Goal: Task Accomplishment & Management: Use online tool/utility

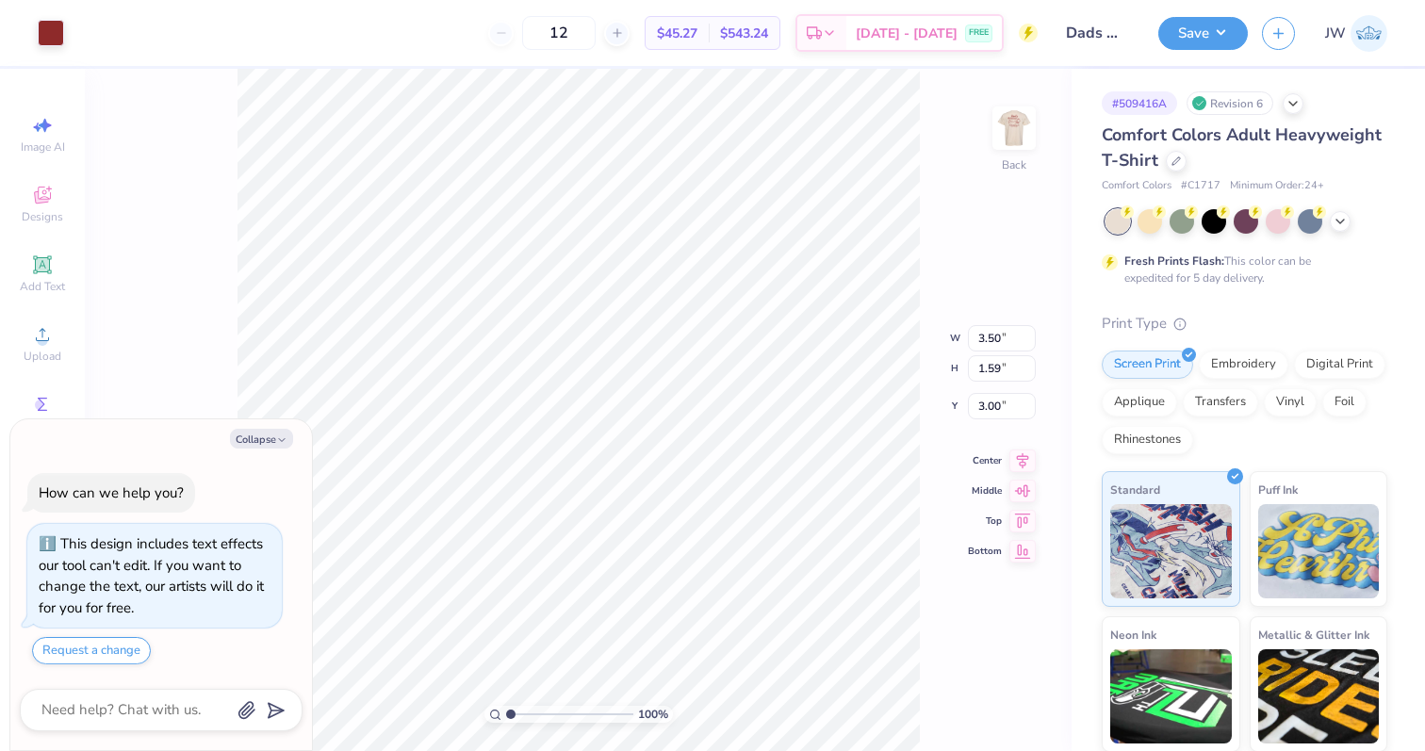
type textarea "x"
type input "3.82"
click at [1192, 26] on button "Save" at bounding box center [1203, 30] width 90 height 33
type textarea "x"
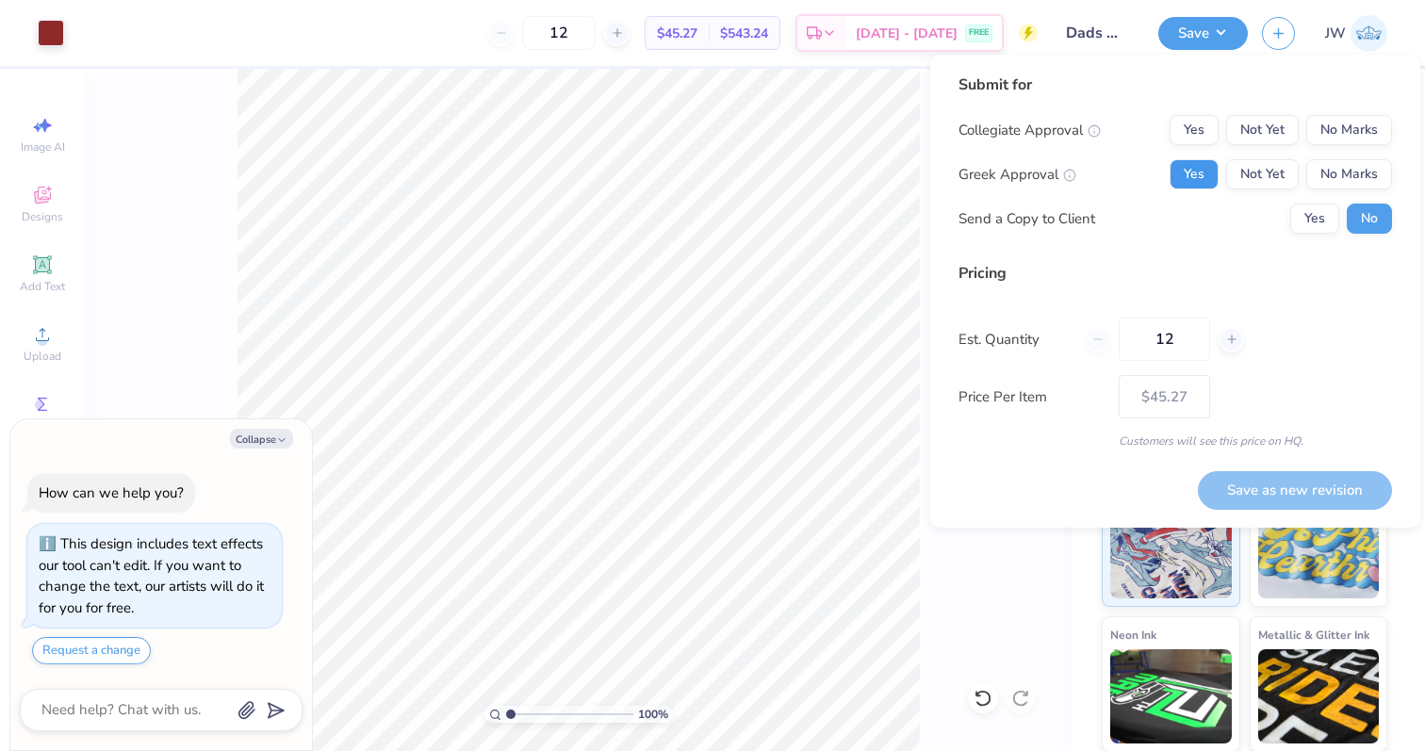
click at [1197, 170] on button "Yes" at bounding box center [1194, 174] width 49 height 30
click at [1358, 122] on button "No Marks" at bounding box center [1349, 130] width 86 height 30
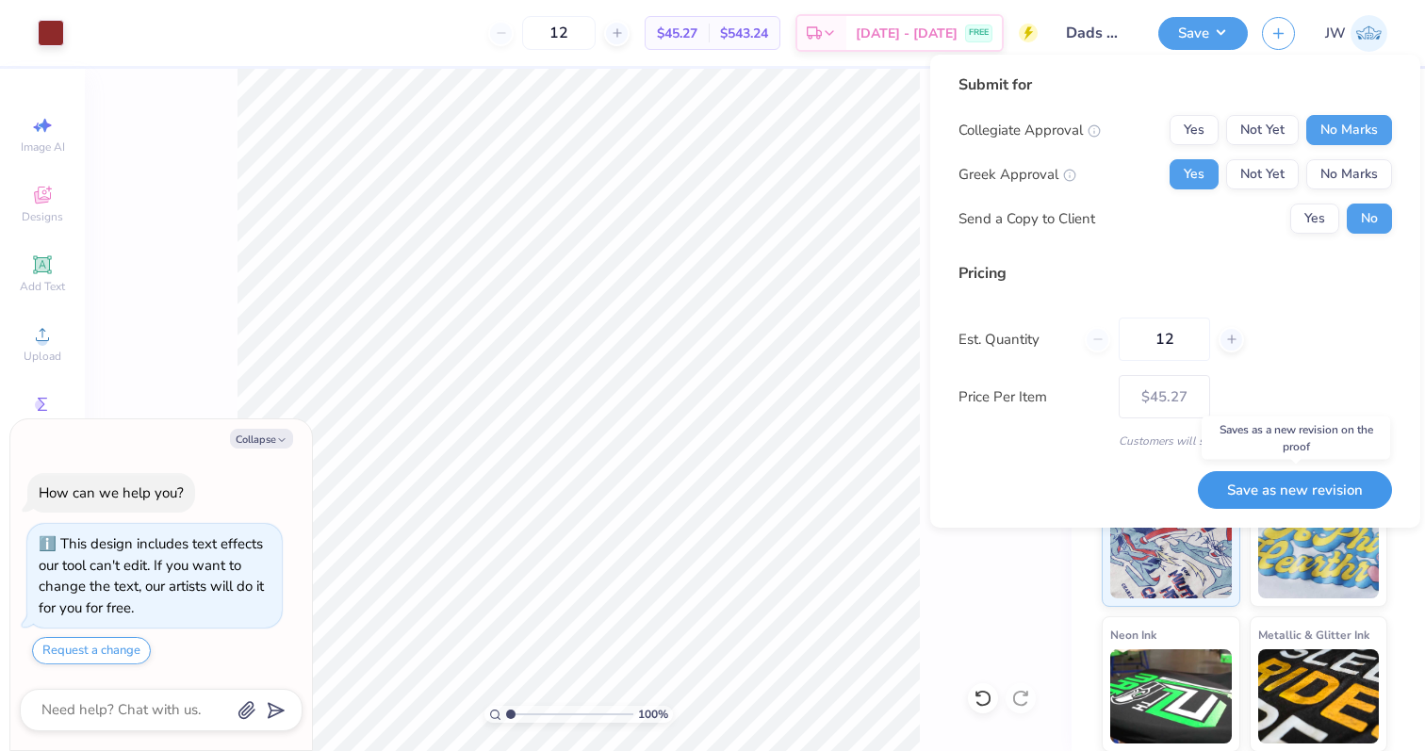
click at [1309, 491] on button "Save as new revision" at bounding box center [1295, 490] width 194 height 39
type input "$45.27"
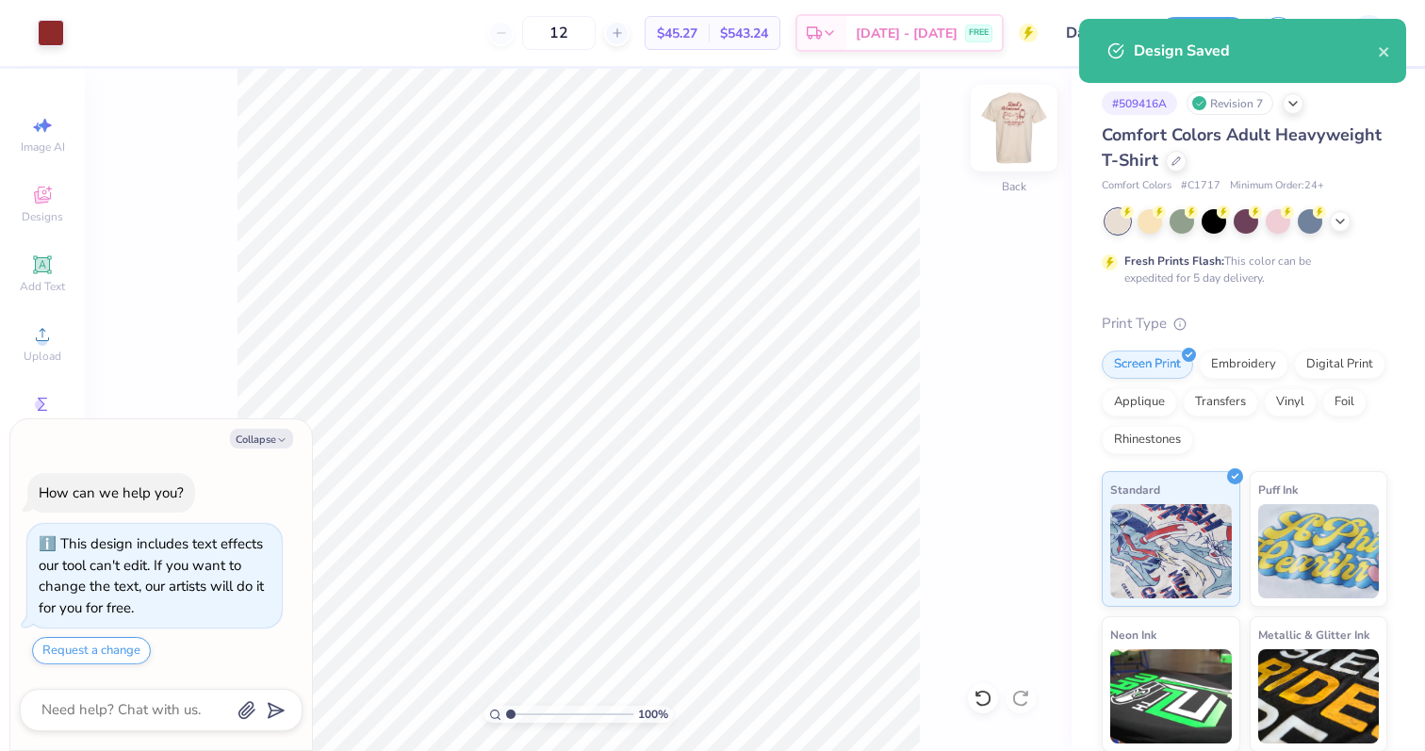
click at [1033, 139] on img at bounding box center [1013, 127] width 75 height 75
click at [960, 549] on div "100 % Front" at bounding box center [578, 410] width 987 height 682
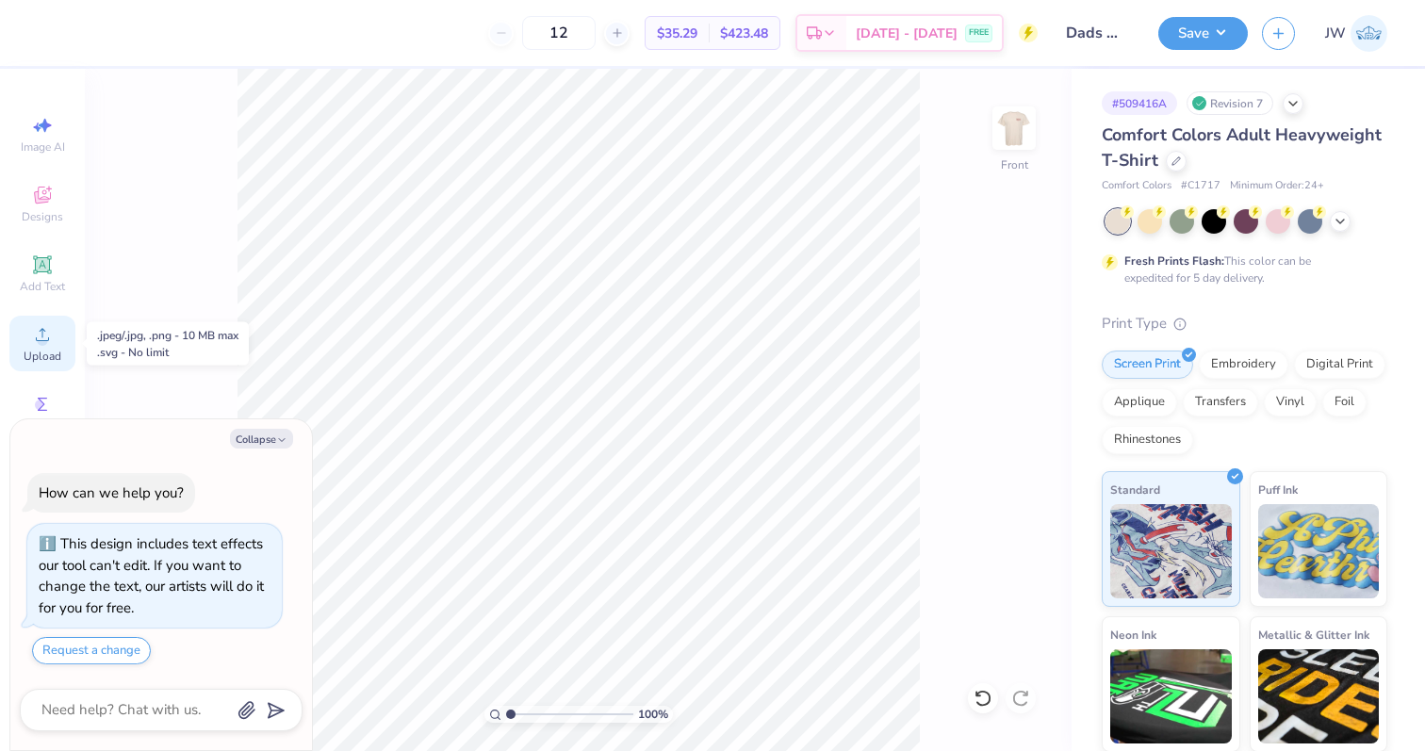
click at [49, 328] on icon at bounding box center [42, 334] width 23 height 23
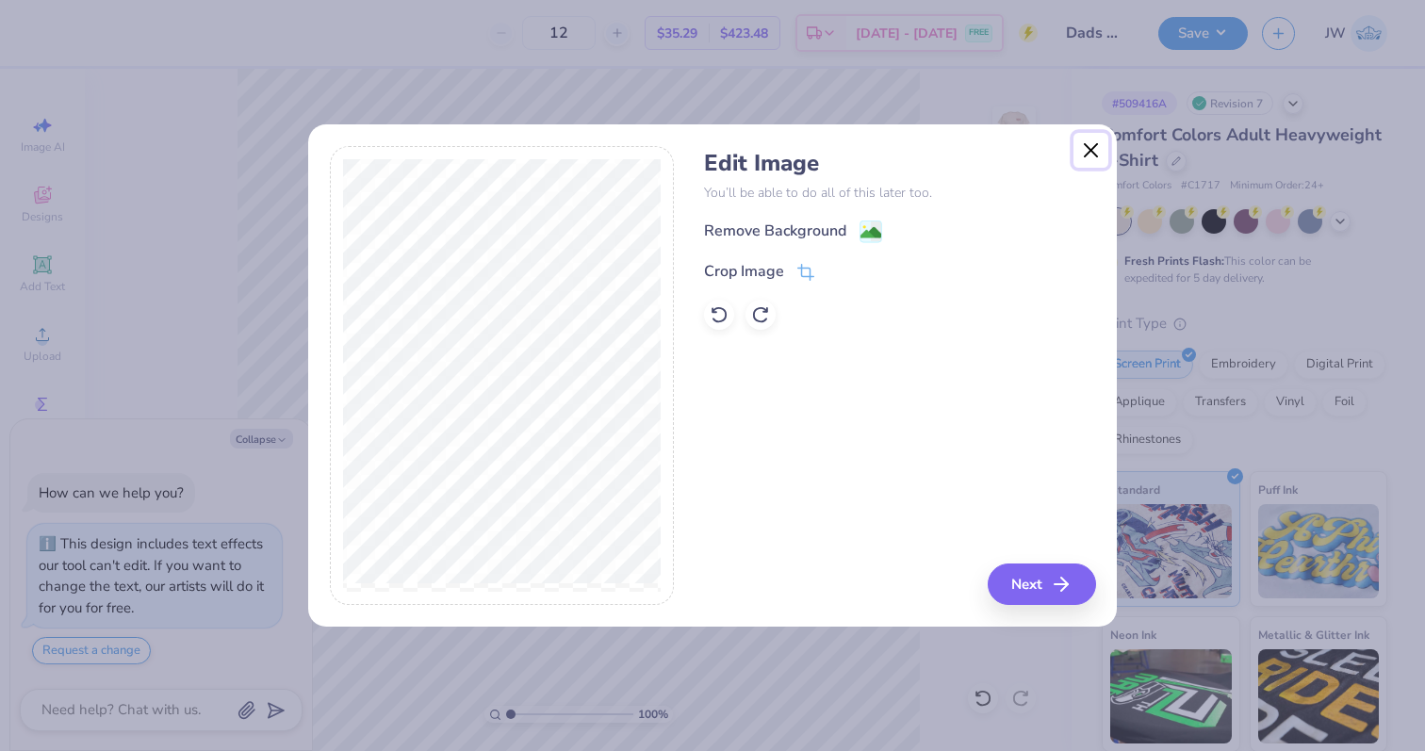
click at [1090, 147] on button "Close" at bounding box center [1091, 151] width 36 height 36
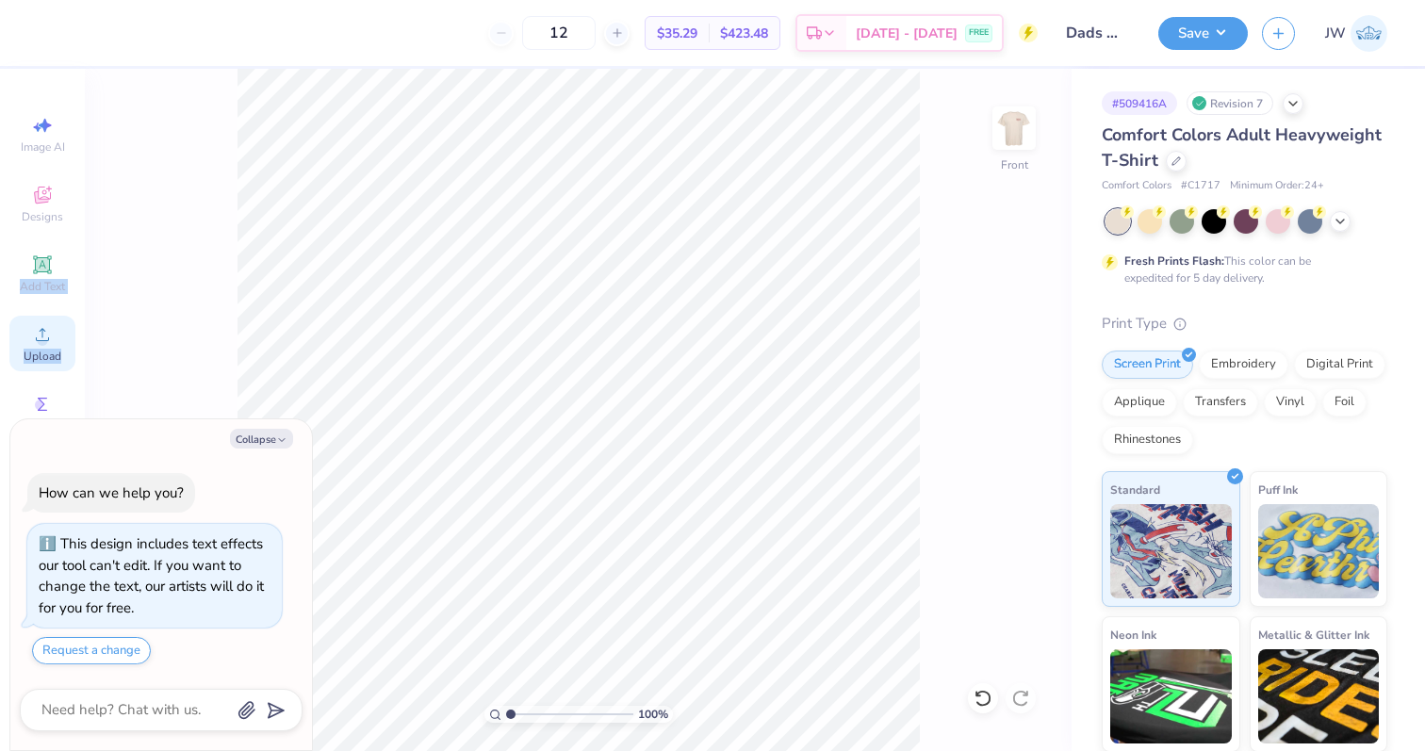
drag, startPoint x: 52, startPoint y: 270, endPoint x: 58, endPoint y: 356, distance: 86.0
click at [58, 357] on div "Image AI Designs Add Text Upload Greek Clipart & logos Decorate" at bounding box center [42, 350] width 66 height 489
click at [58, 356] on span "Upload" at bounding box center [43, 356] width 38 height 15
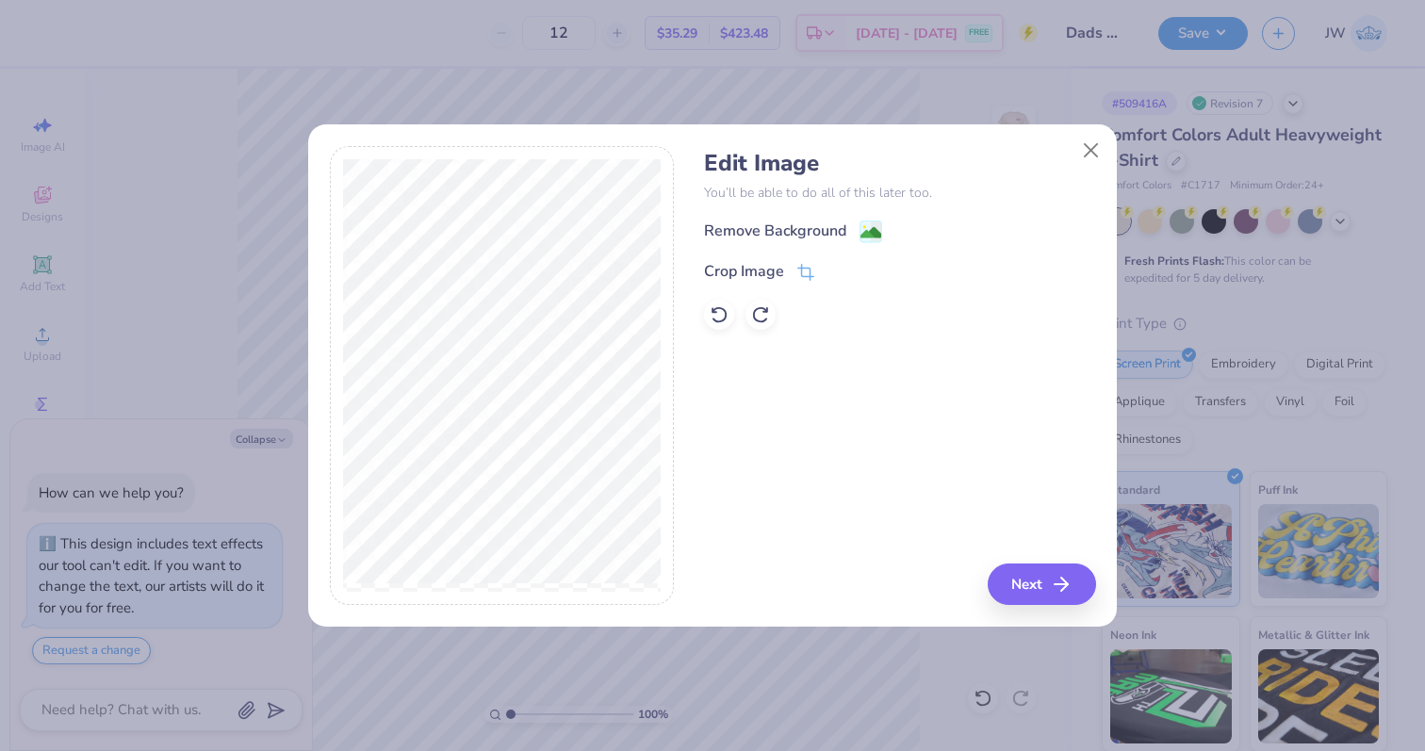
click at [781, 256] on div "Remove Background Crop Image" at bounding box center [899, 275] width 391 height 110
click at [803, 268] on icon at bounding box center [805, 274] width 17 height 17
click at [832, 271] on icon at bounding box center [837, 271] width 11 height 11
click at [1027, 609] on div "Edit Image You’ll be able to do all of this later too. Remove Background Crop I…" at bounding box center [712, 386] width 809 height 481
click at [1036, 588] on button "Next" at bounding box center [1044, 584] width 108 height 41
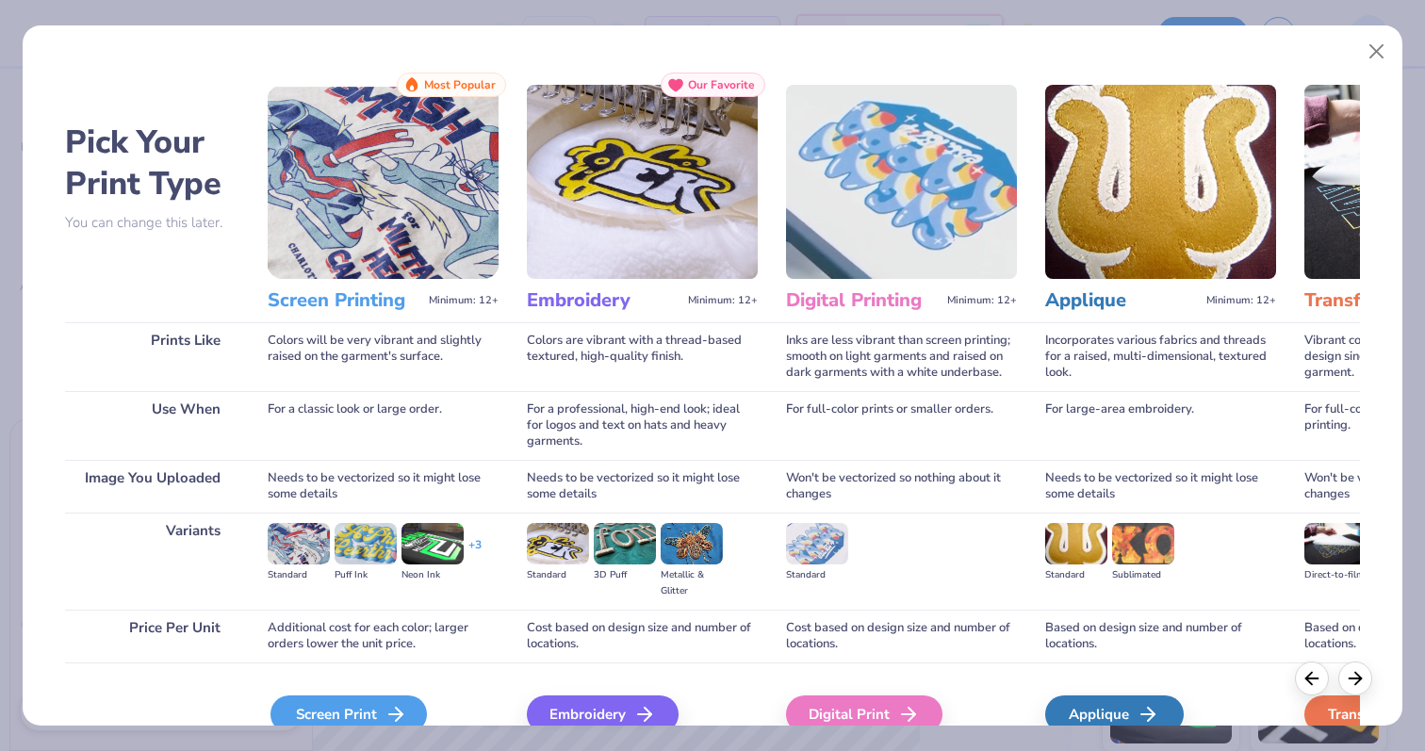
click at [394, 712] on icon at bounding box center [396, 714] width 23 height 23
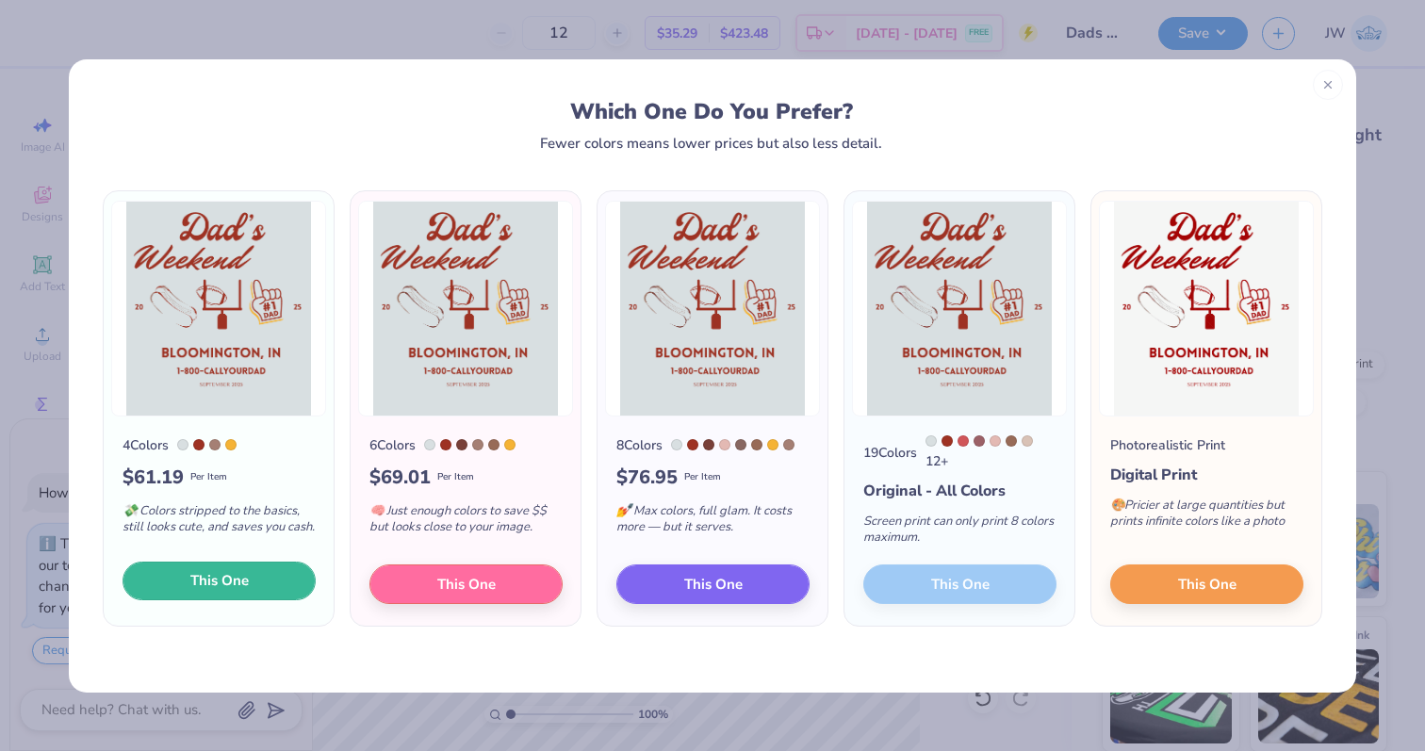
click at [280, 584] on button "This One" at bounding box center [219, 582] width 193 height 40
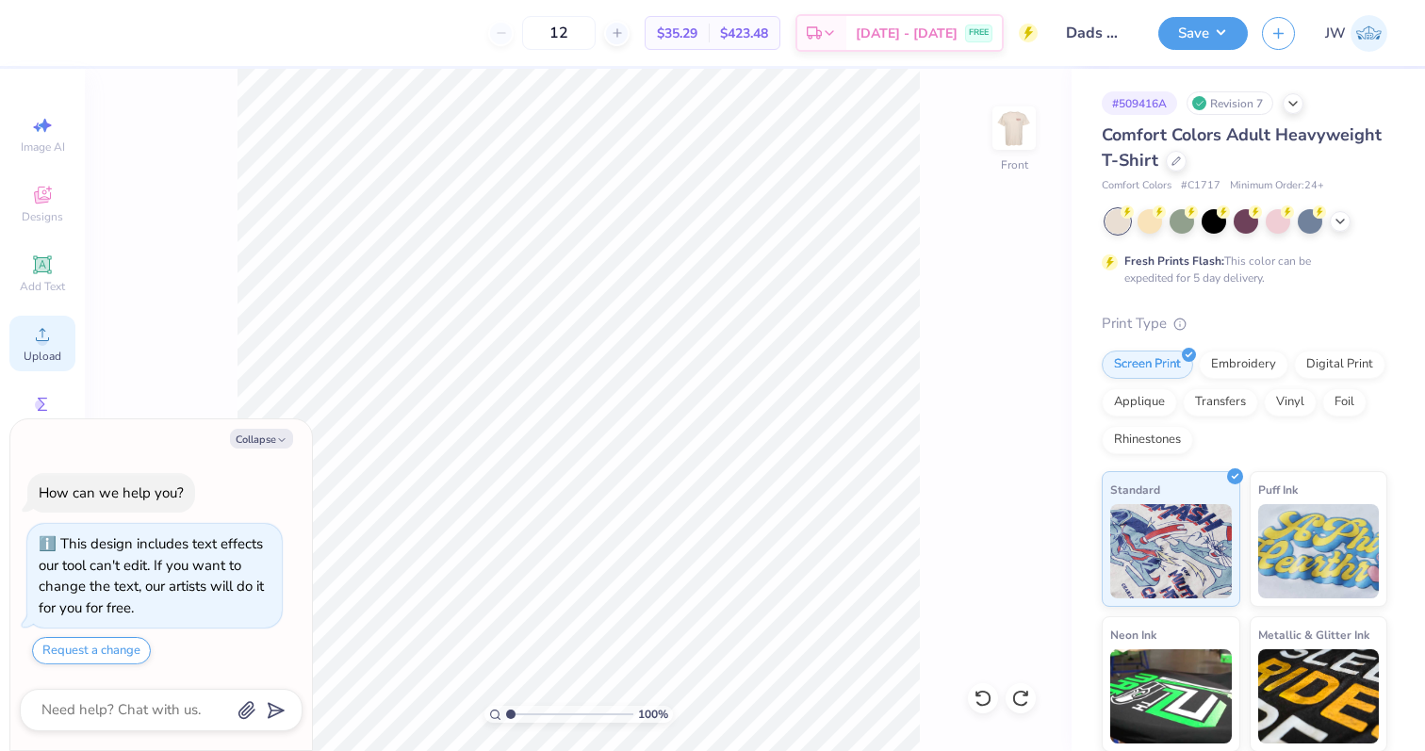
click at [65, 336] on div "Upload" at bounding box center [42, 344] width 66 height 56
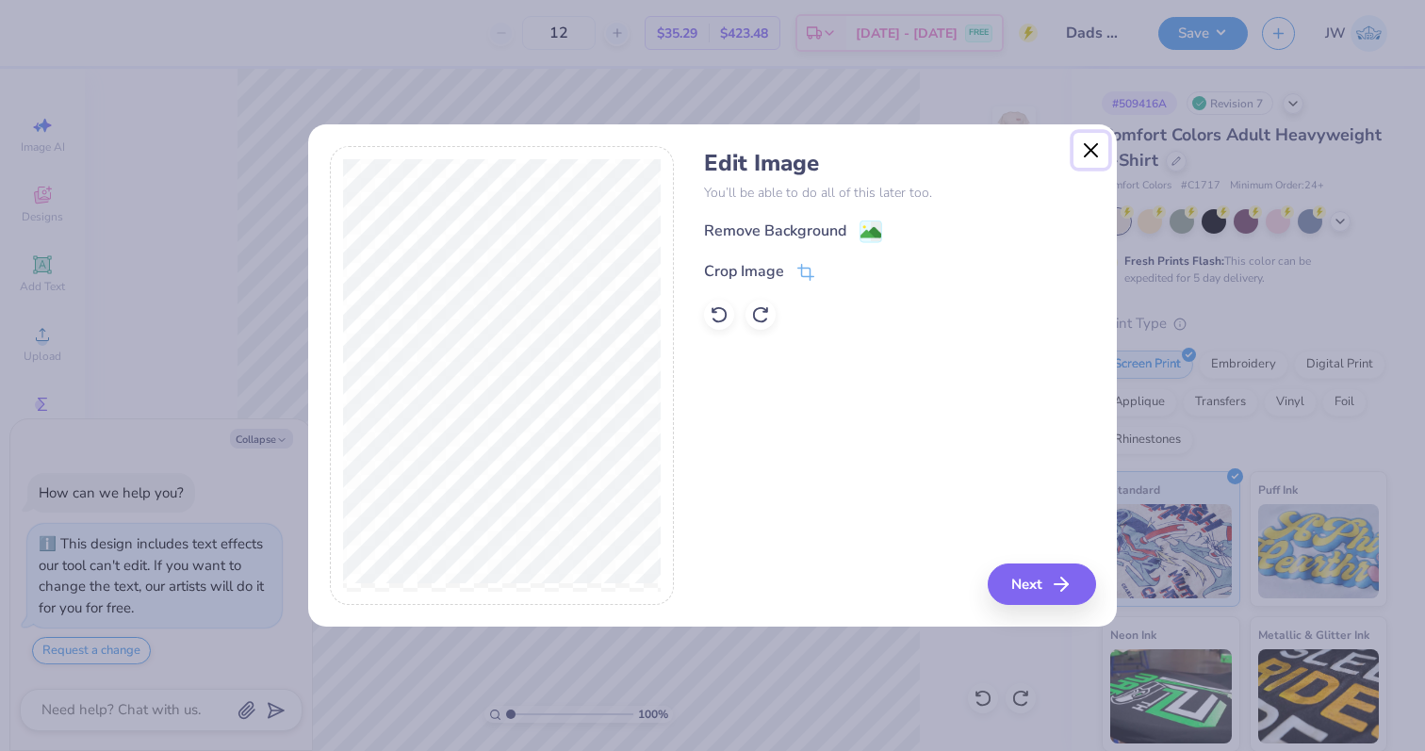
click at [1096, 155] on button "Close" at bounding box center [1091, 151] width 36 height 36
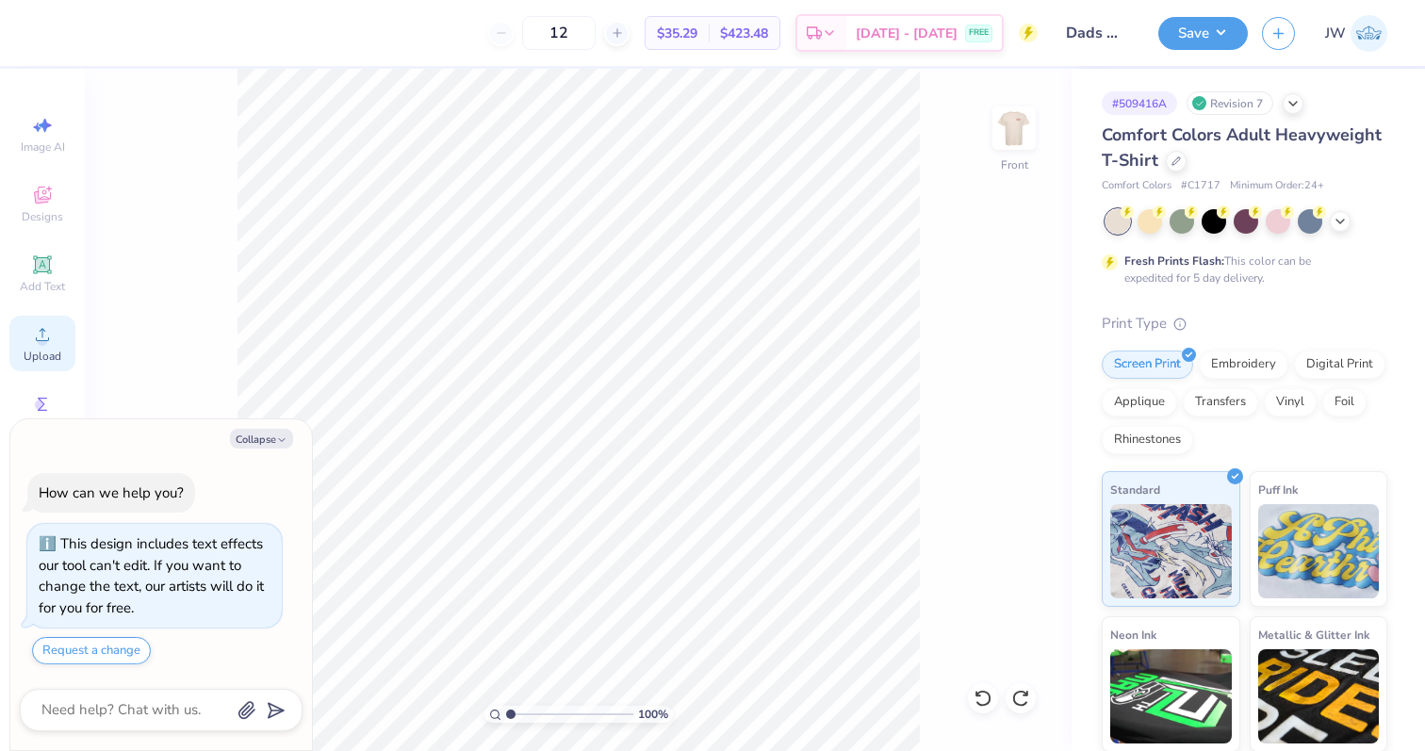
click at [34, 326] on icon at bounding box center [42, 334] width 23 height 23
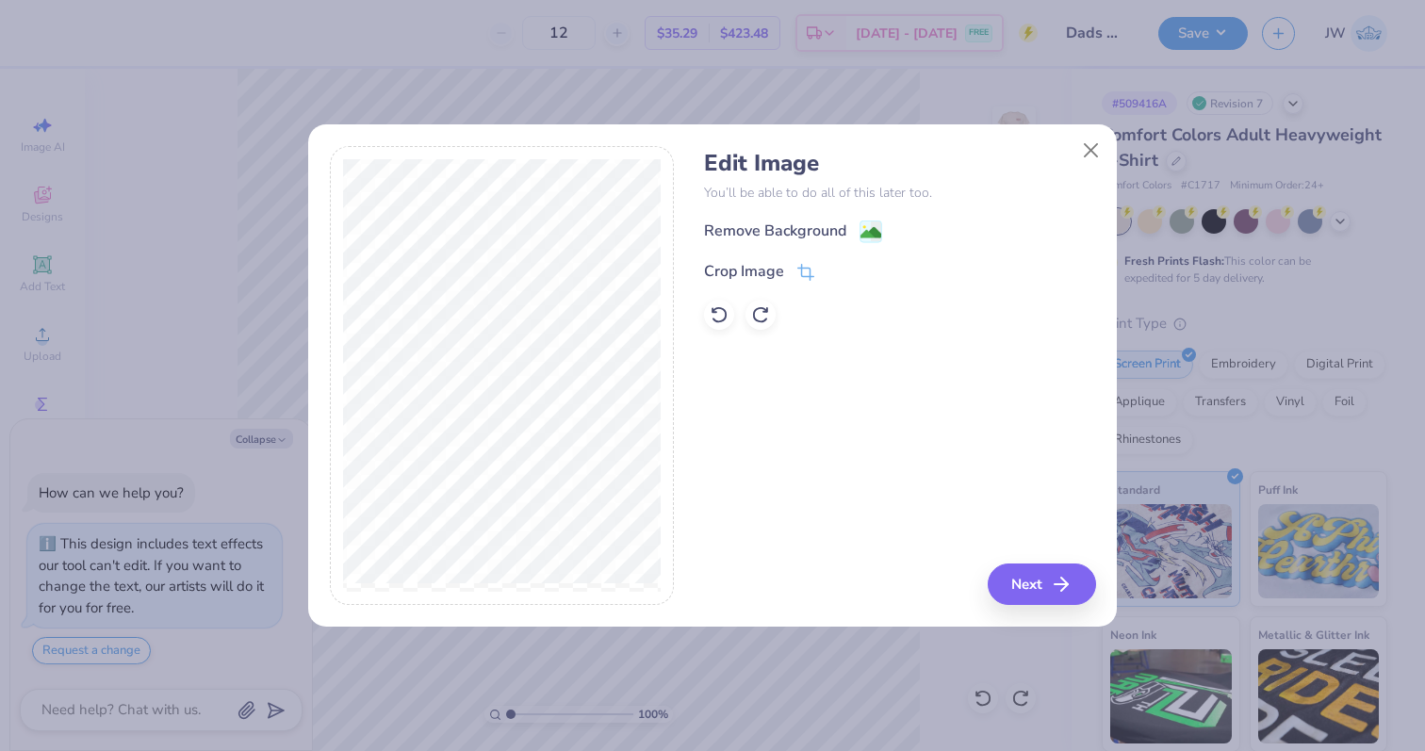
click at [824, 279] on div "Crop Image" at bounding box center [899, 271] width 391 height 23
click at [810, 274] on icon at bounding box center [805, 274] width 17 height 17
click at [837, 275] on icon at bounding box center [837, 271] width 11 height 11
click at [863, 237] on image at bounding box center [870, 234] width 21 height 21
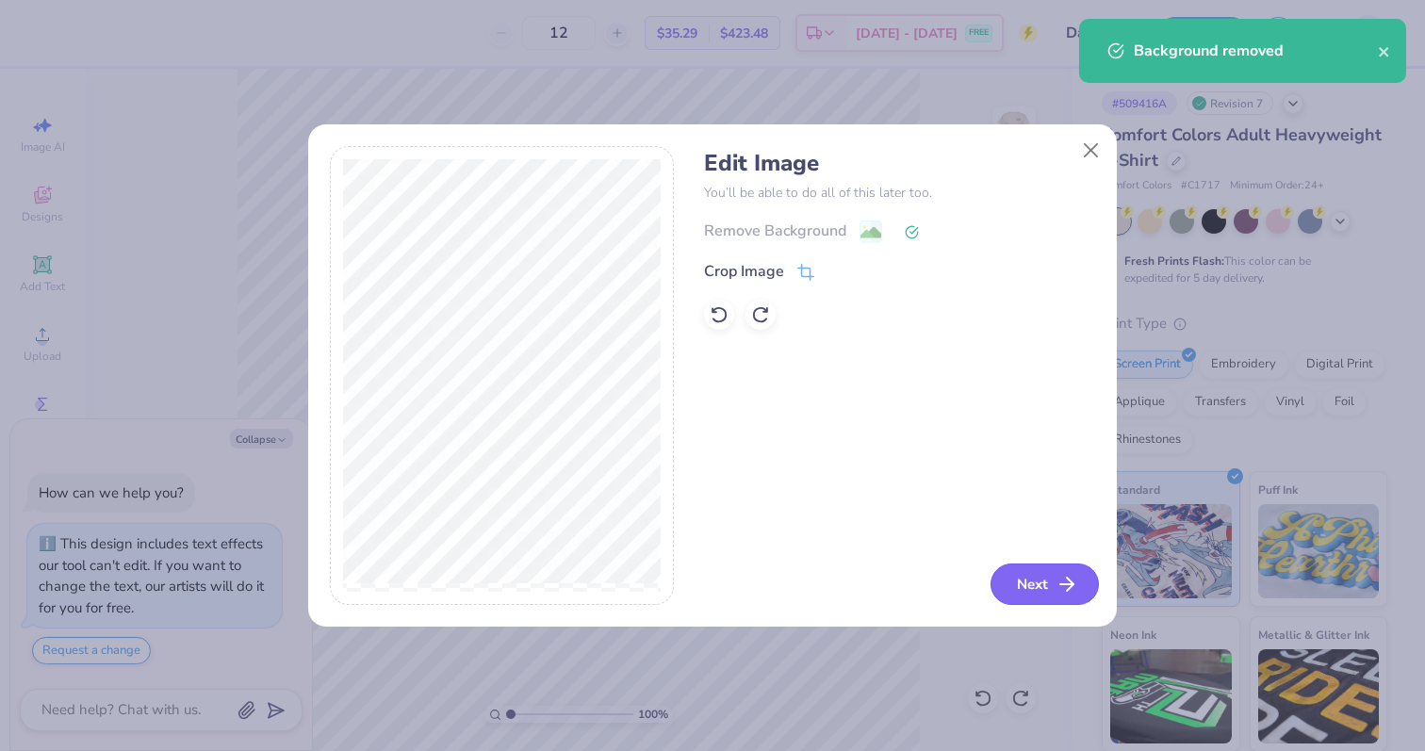
click at [1050, 588] on button "Next" at bounding box center [1044, 584] width 108 height 41
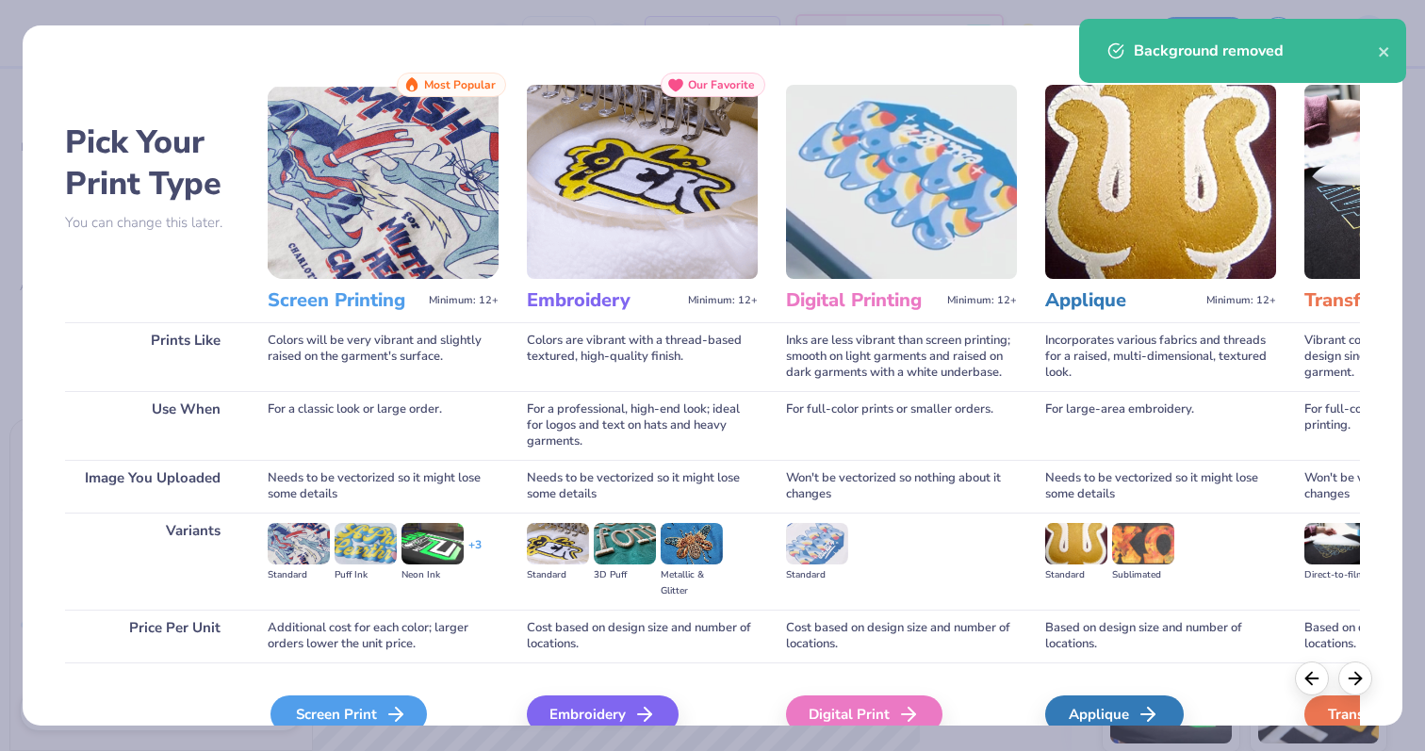
click at [404, 702] on div "Screen Print" at bounding box center [348, 715] width 156 height 38
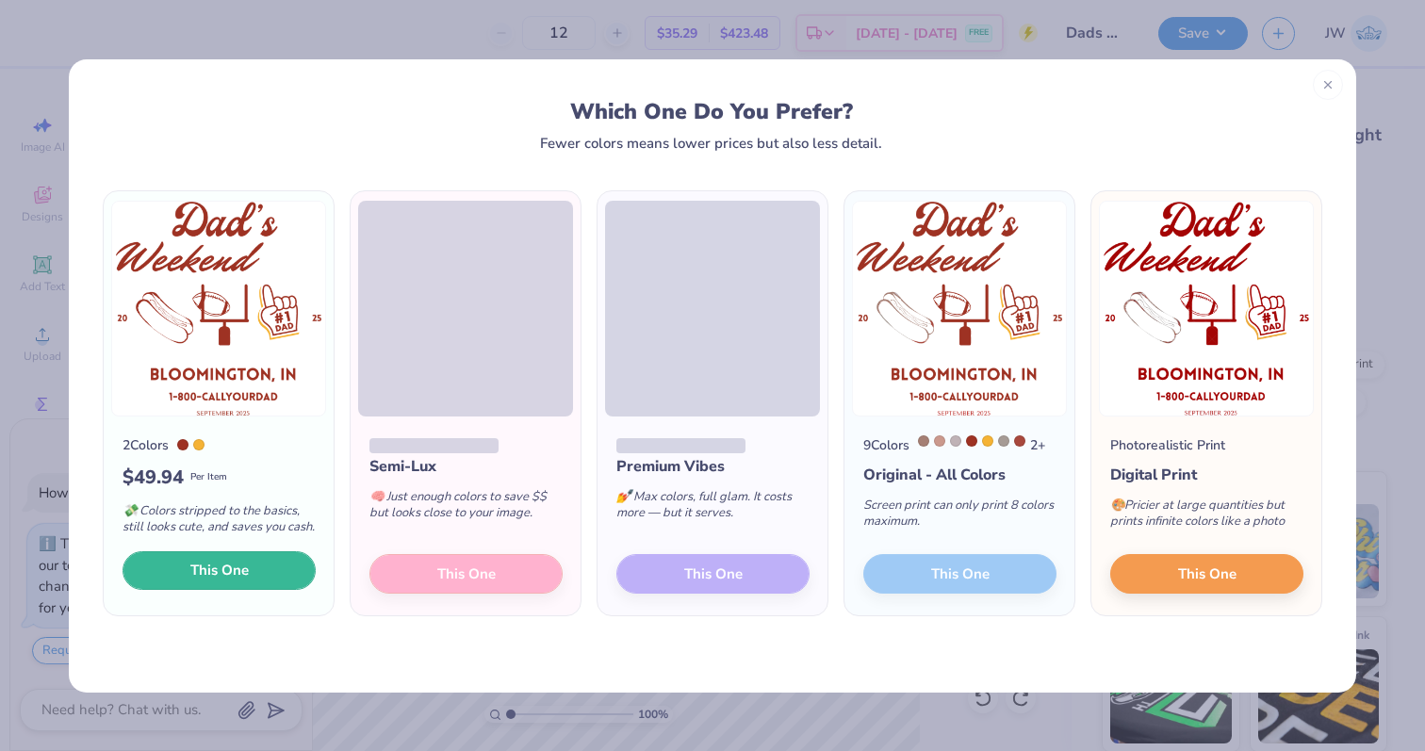
click at [278, 572] on button "This One" at bounding box center [219, 571] width 193 height 40
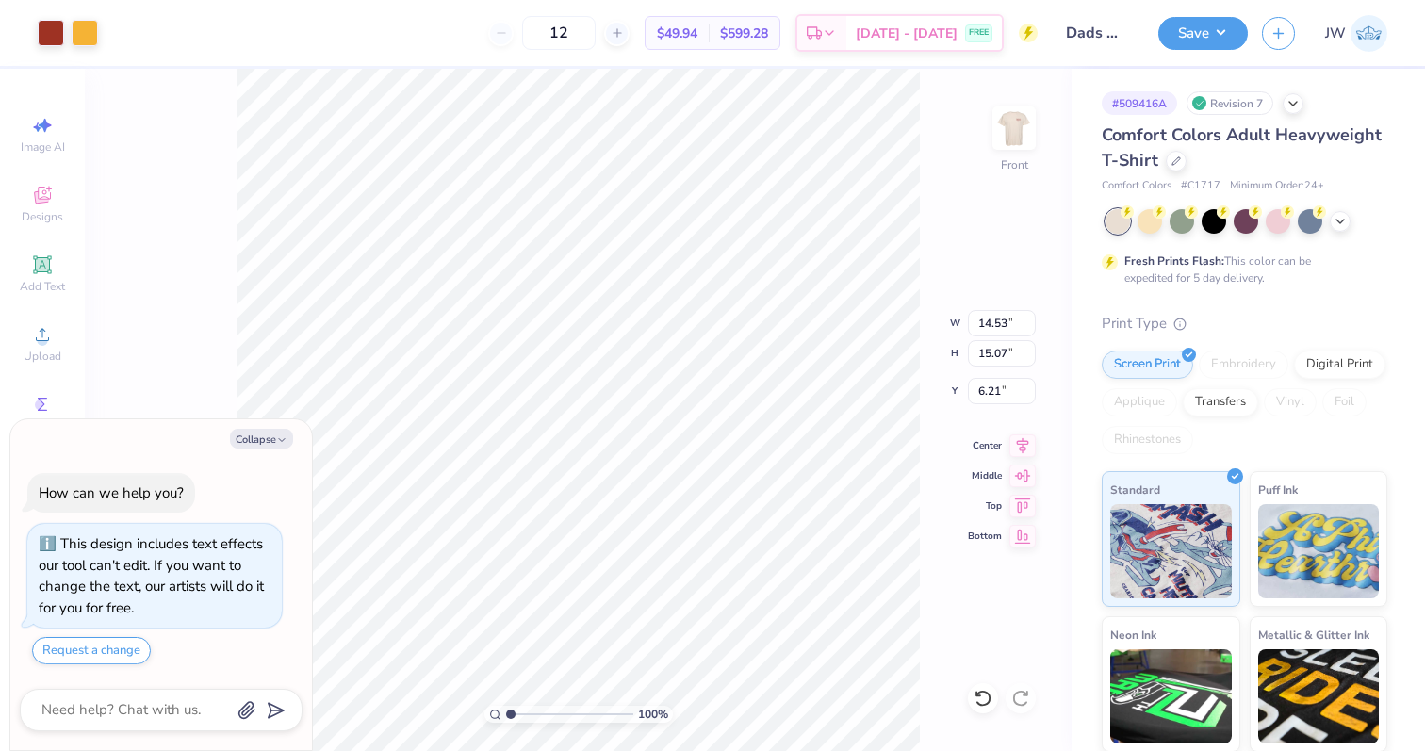
type textarea "x"
type input "9.82"
type input "10.18"
type input "11.10"
type textarea "x"
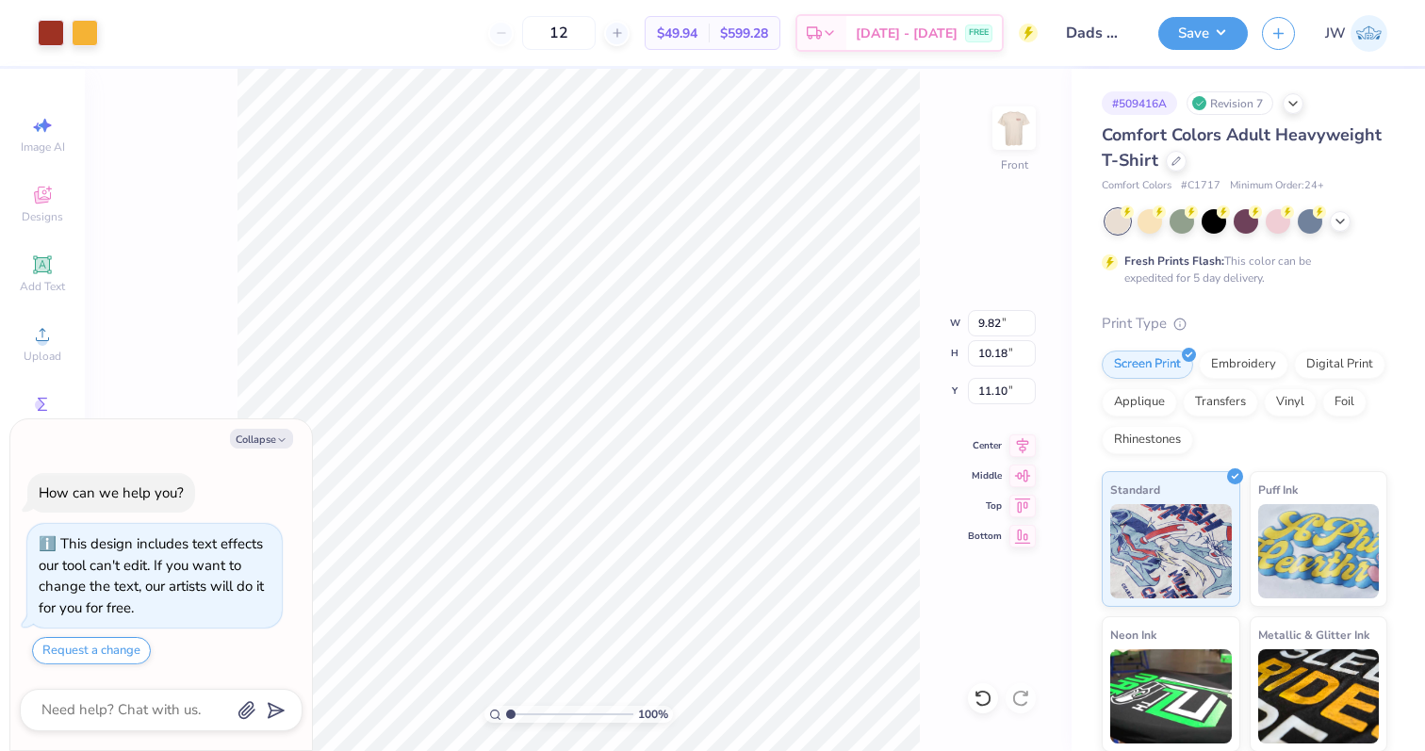
type input "6.69"
type textarea "x"
type input "6.33"
type textarea "x"
type input "12.52"
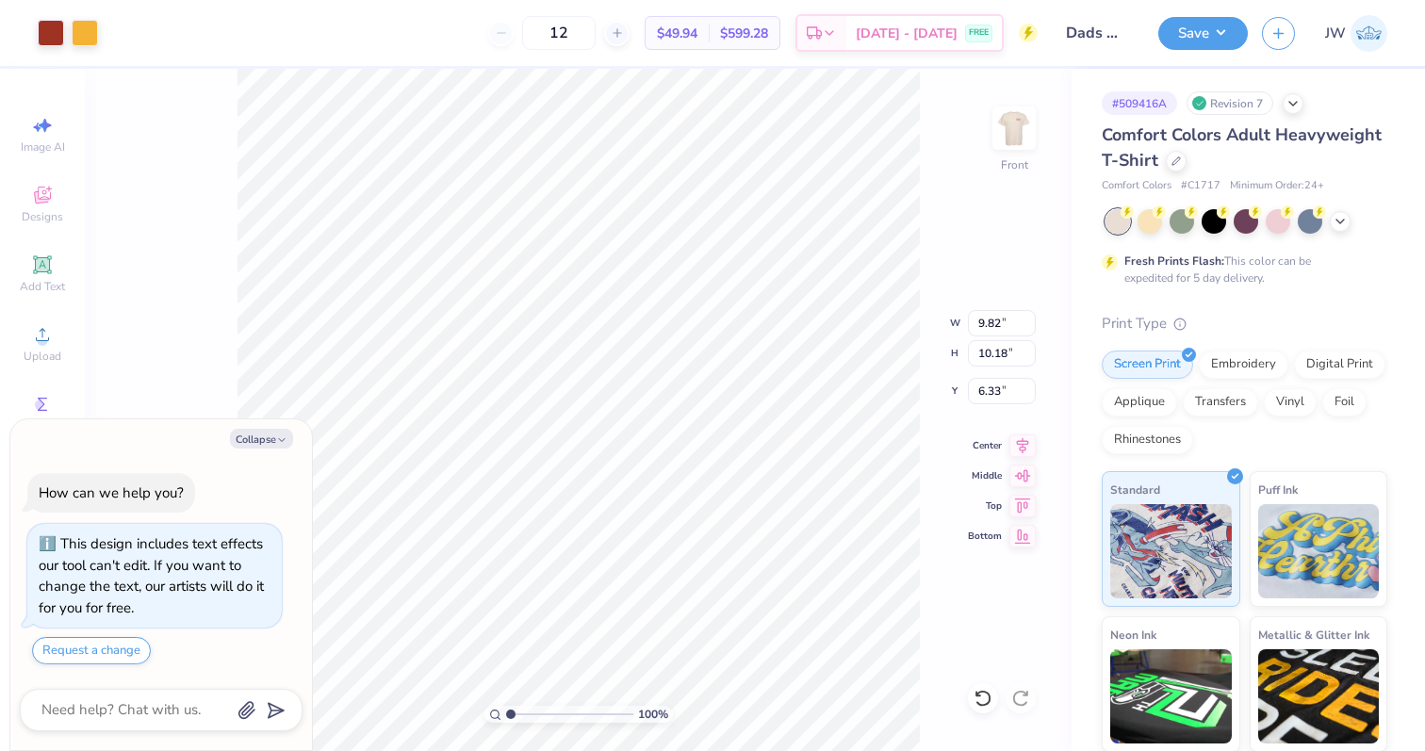
type input "12.98"
type input "3.53"
type textarea "x"
type input "5.04"
type textarea "x"
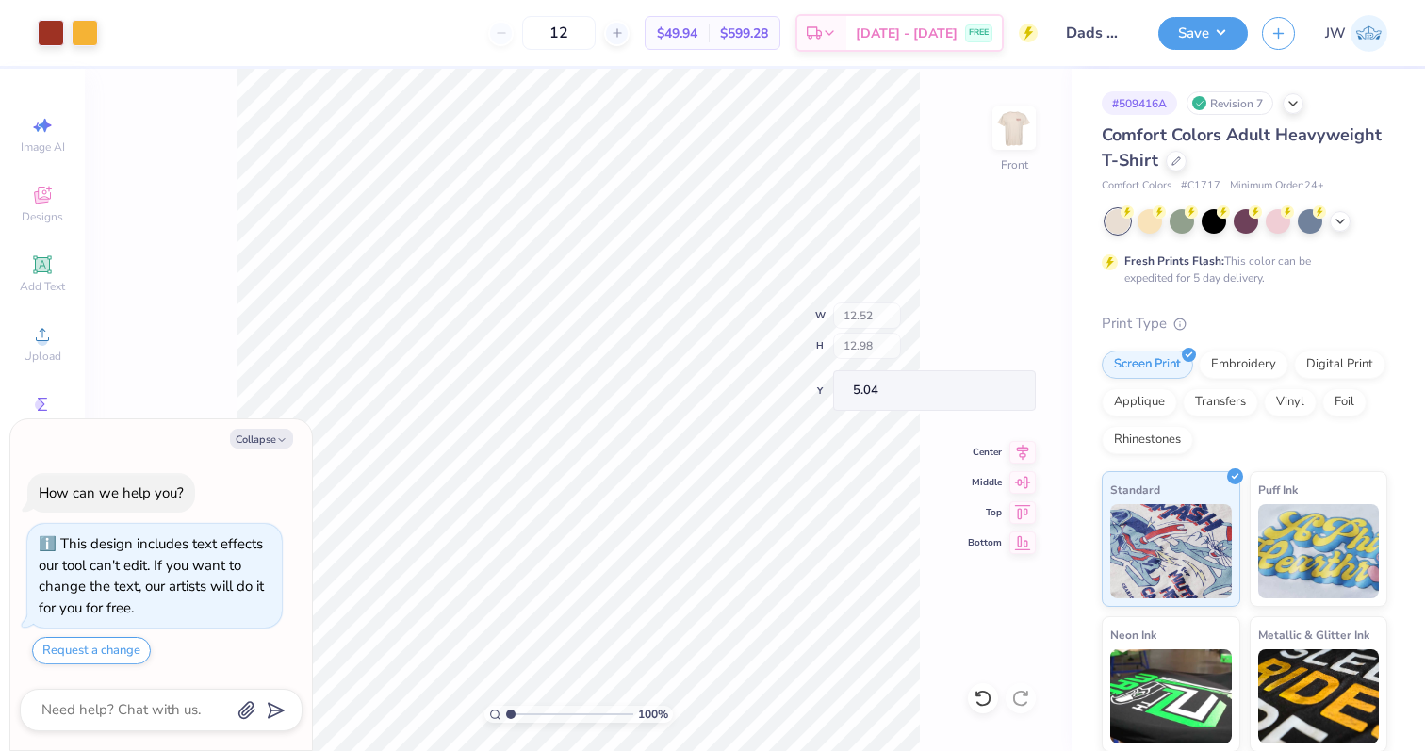
type input "3.14"
type input "1.68"
type input "7.66"
type textarea "x"
type input "7.54"
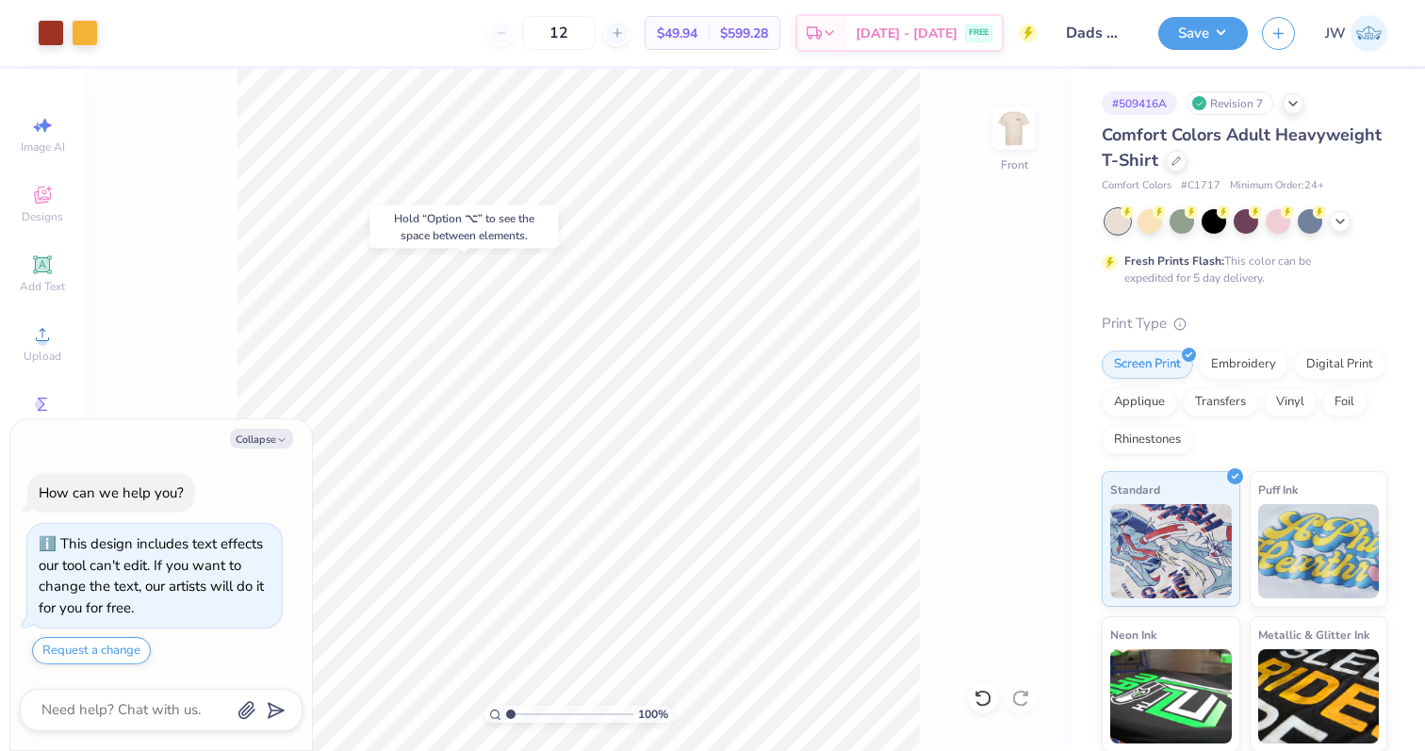
click at [498, 236] on body "Art colors 12 $49.94 Per Item $599.28 Total Est. Delivery Sep 6 - 9 FREE Design…" at bounding box center [712, 375] width 1425 height 751
type textarea "x"
type input "5.18"
type textarea "x"
type input "5.04"
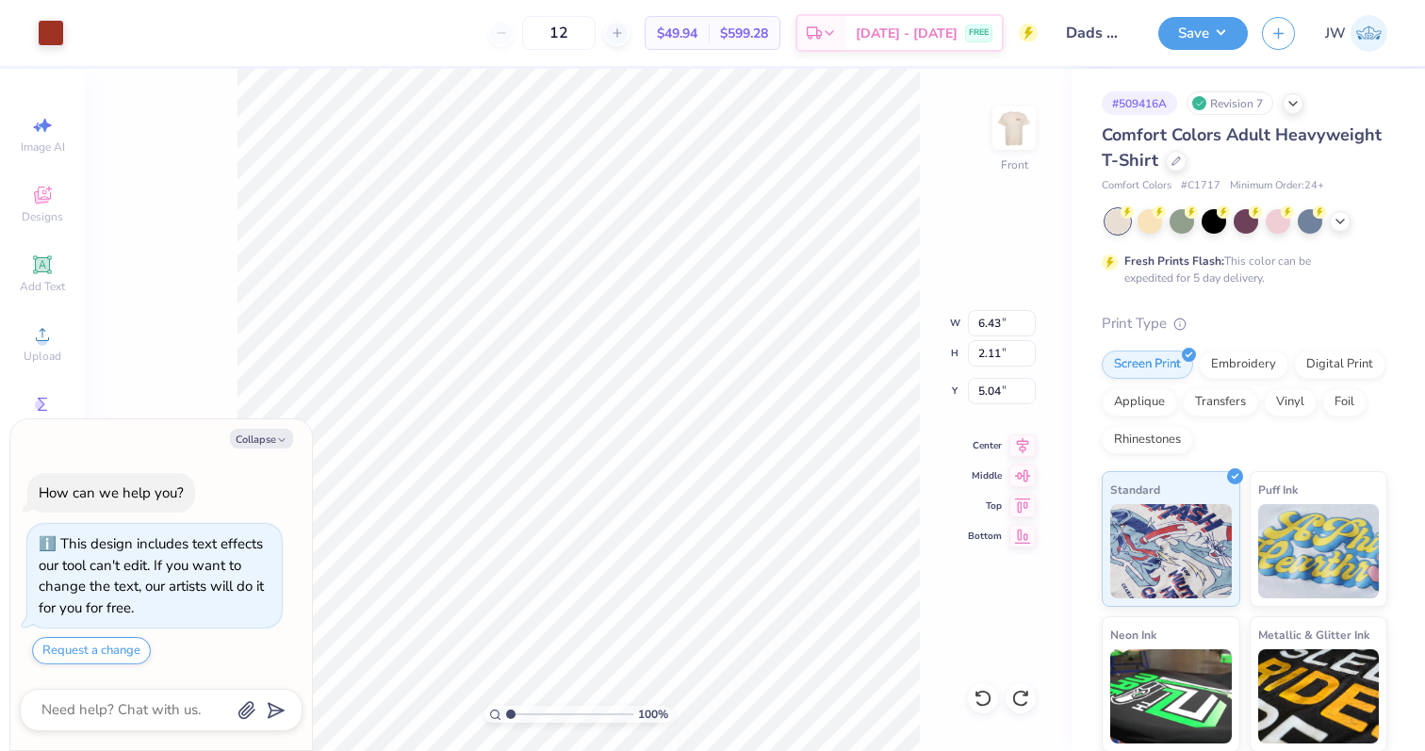
type textarea "x"
type input "5.16"
click at [1171, 29] on button "Save" at bounding box center [1203, 30] width 90 height 33
type textarea "x"
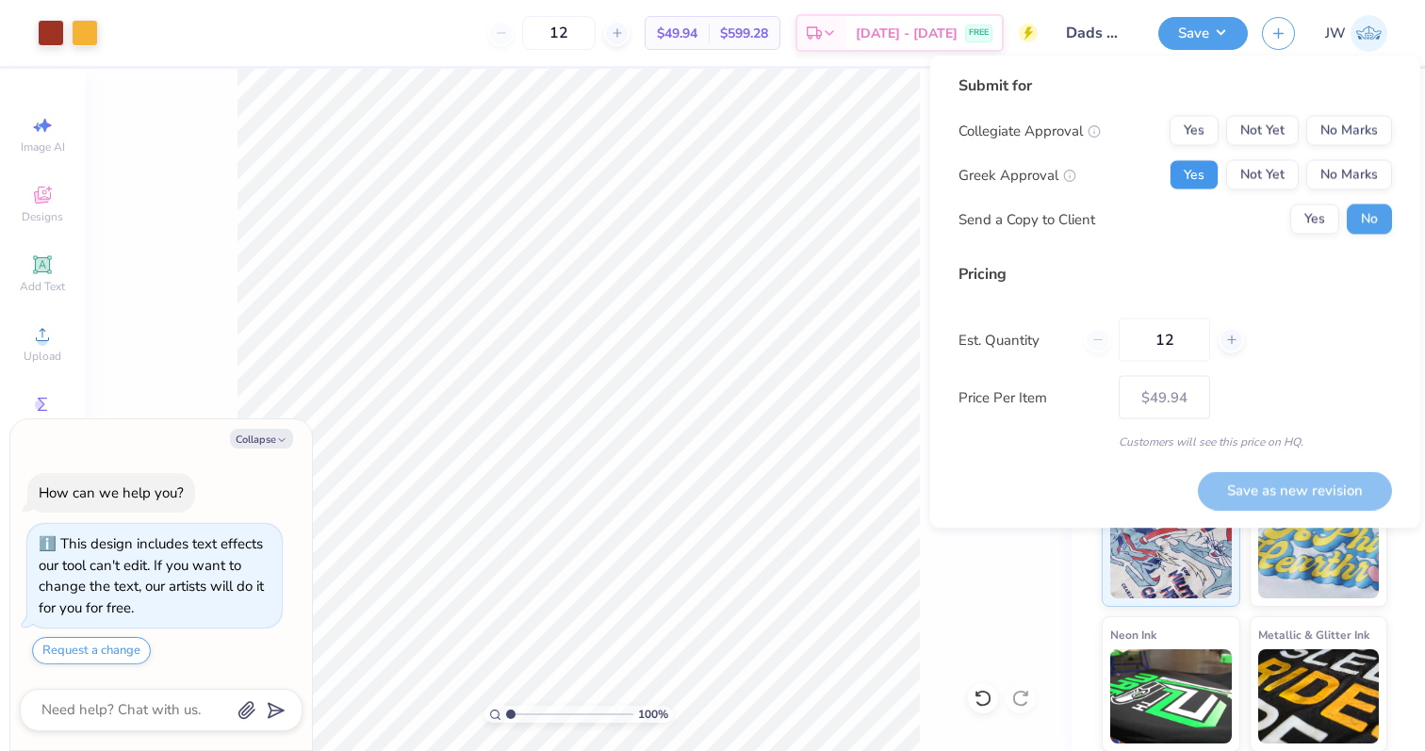
click at [1178, 179] on button "Yes" at bounding box center [1194, 175] width 49 height 30
click at [1358, 135] on button "No Marks" at bounding box center [1349, 131] width 86 height 30
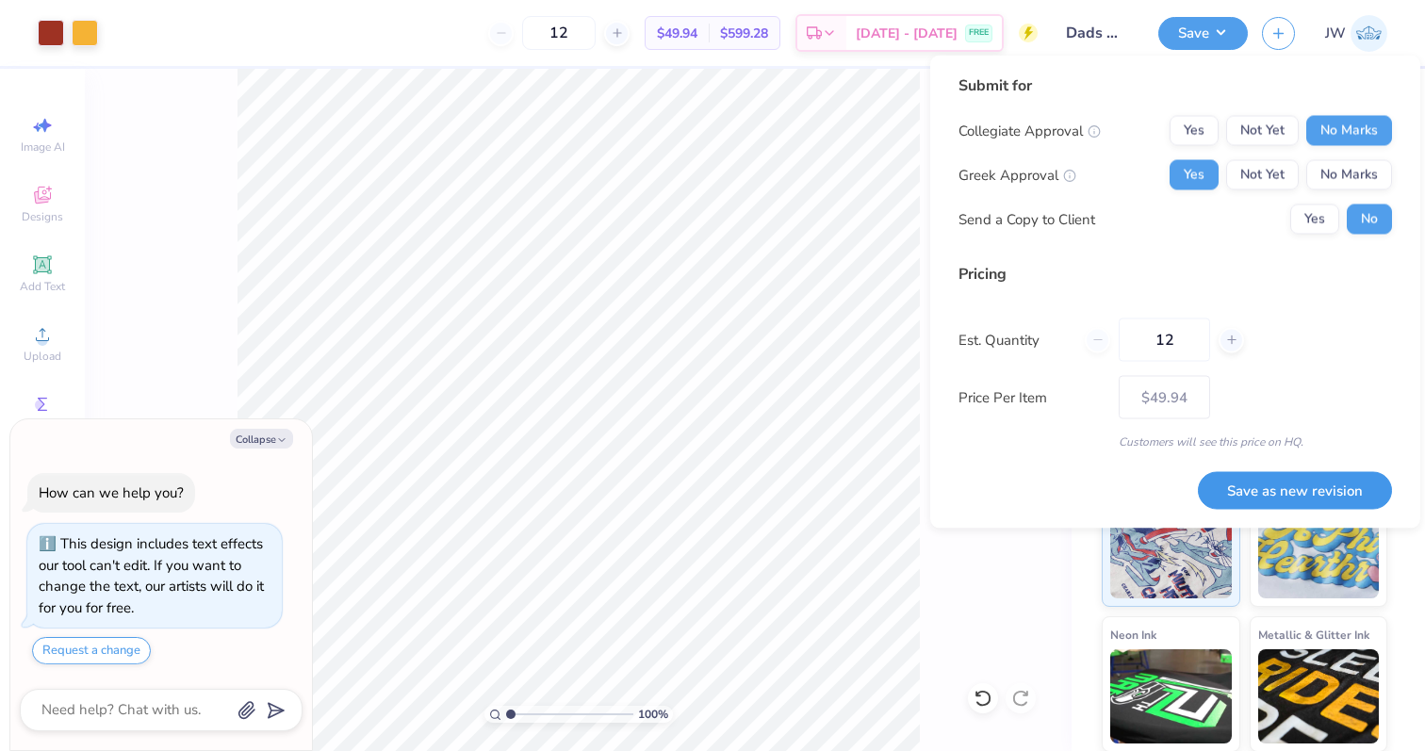
click at [1278, 489] on button "Save as new revision" at bounding box center [1295, 490] width 194 height 39
type input "$49.94"
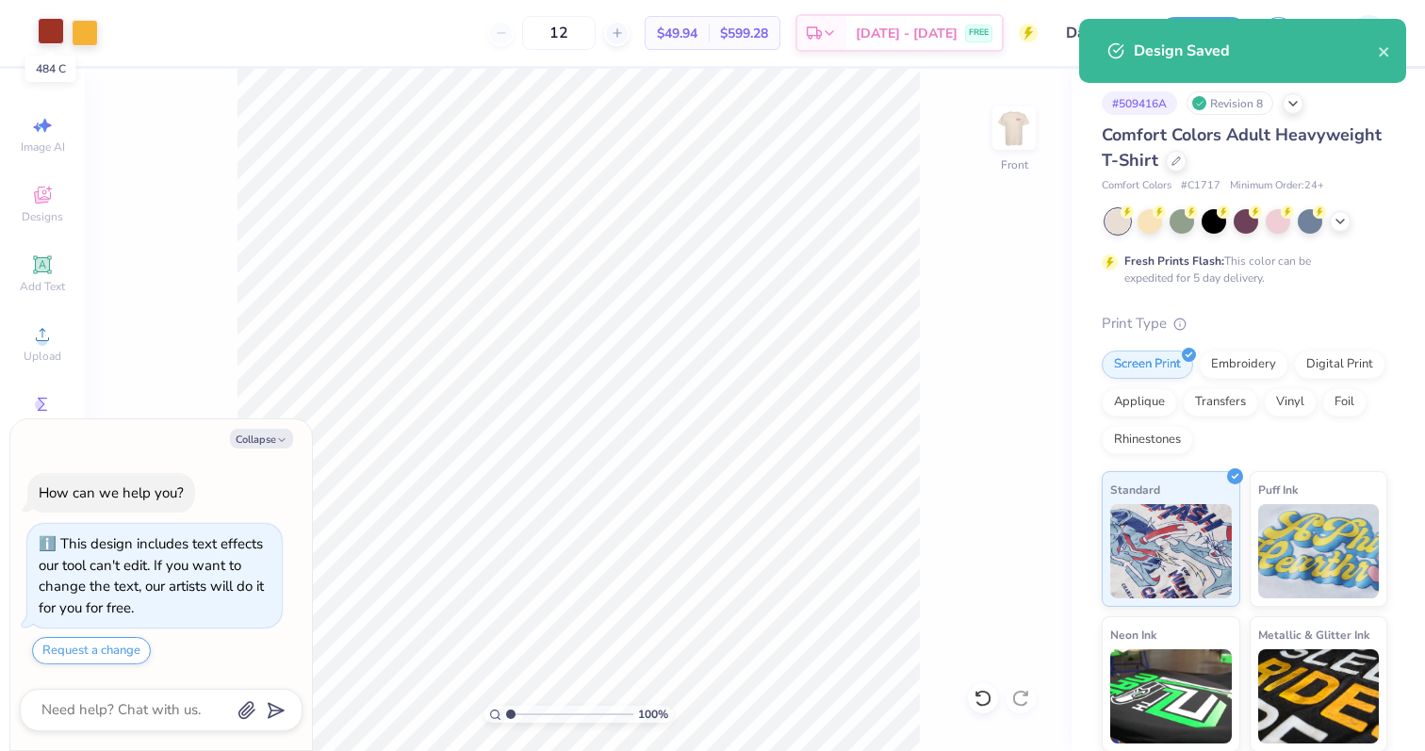
click at [54, 27] on div at bounding box center [51, 31] width 26 height 26
type textarea "x"
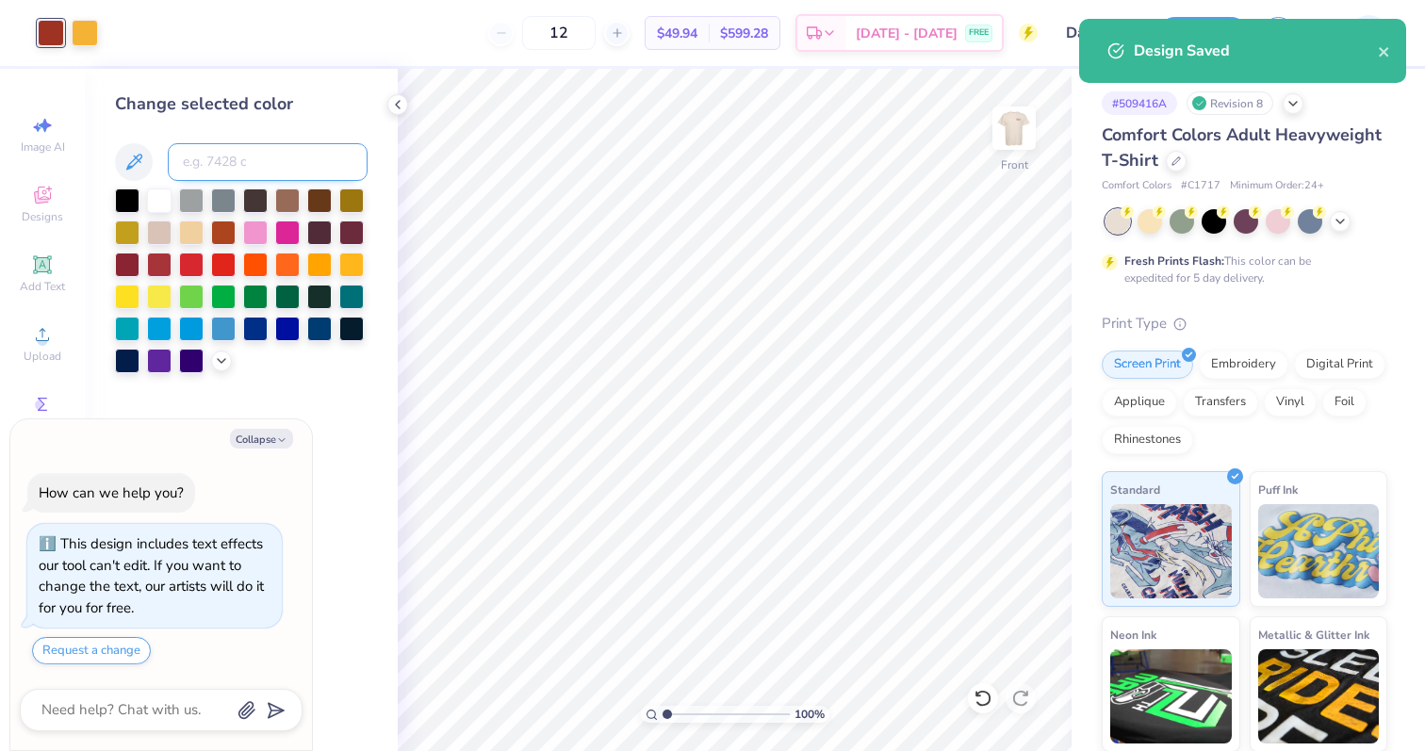
click at [232, 144] on input at bounding box center [268, 162] width 200 height 38
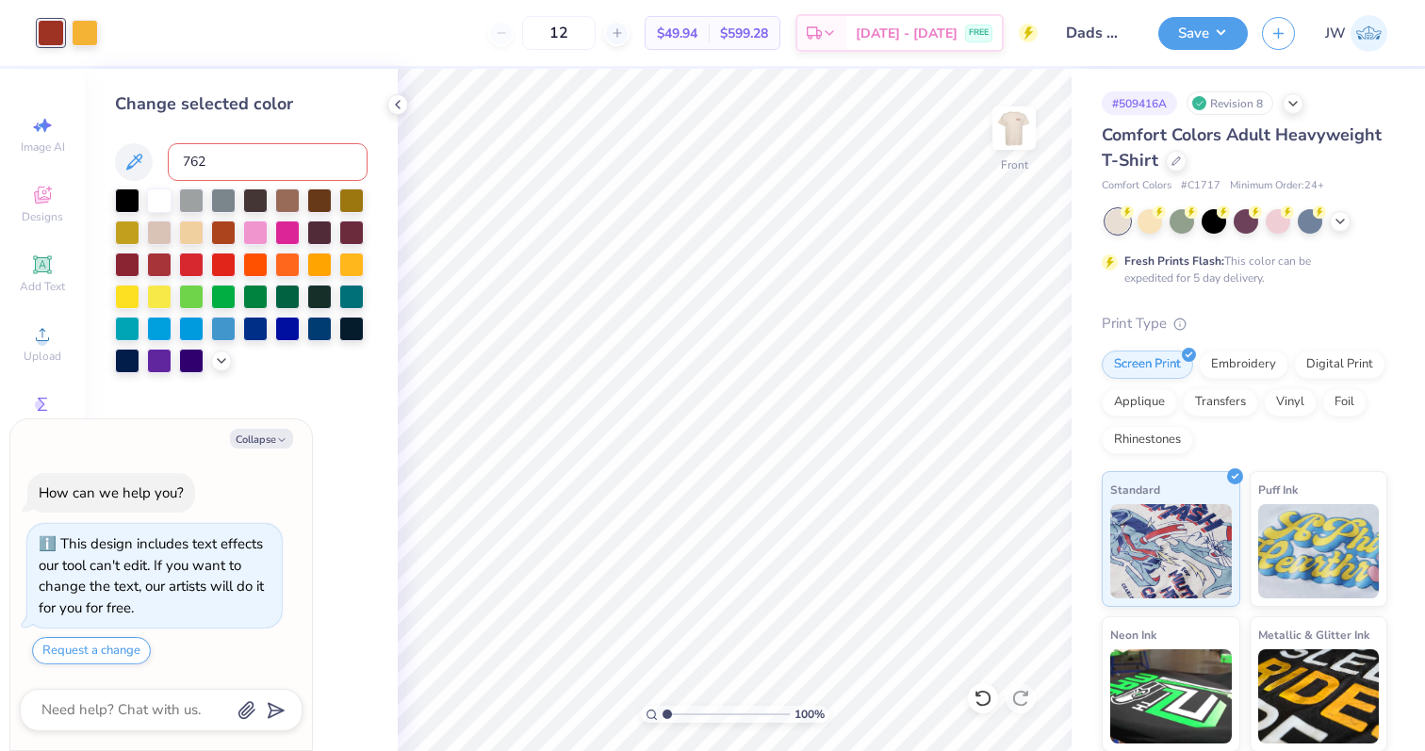
type input "7623"
click at [1023, 125] on img at bounding box center [1013, 127] width 75 height 75
click at [1196, 45] on button "Save" at bounding box center [1203, 30] width 90 height 33
type textarea "x"
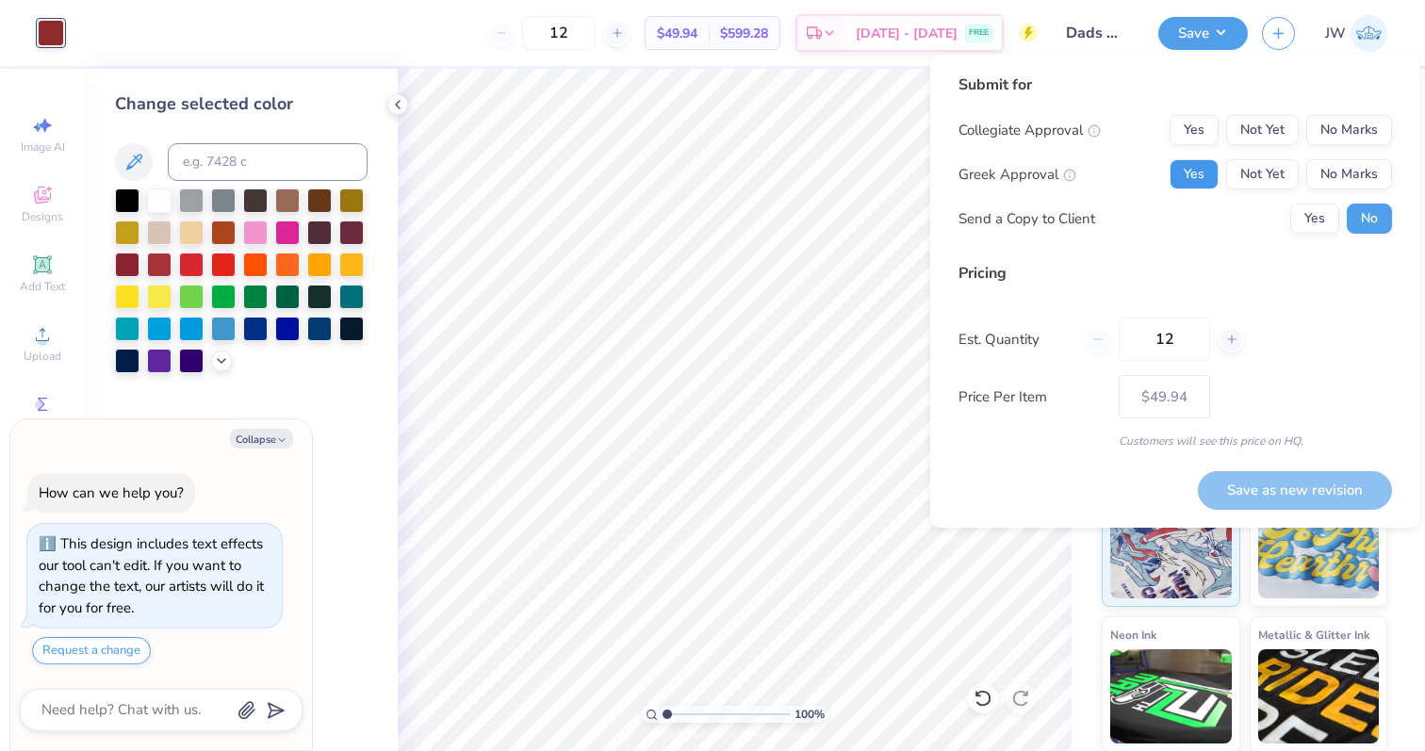
click at [1203, 176] on button "Yes" at bounding box center [1194, 174] width 49 height 30
click at [1357, 130] on button "No Marks" at bounding box center [1349, 130] width 86 height 30
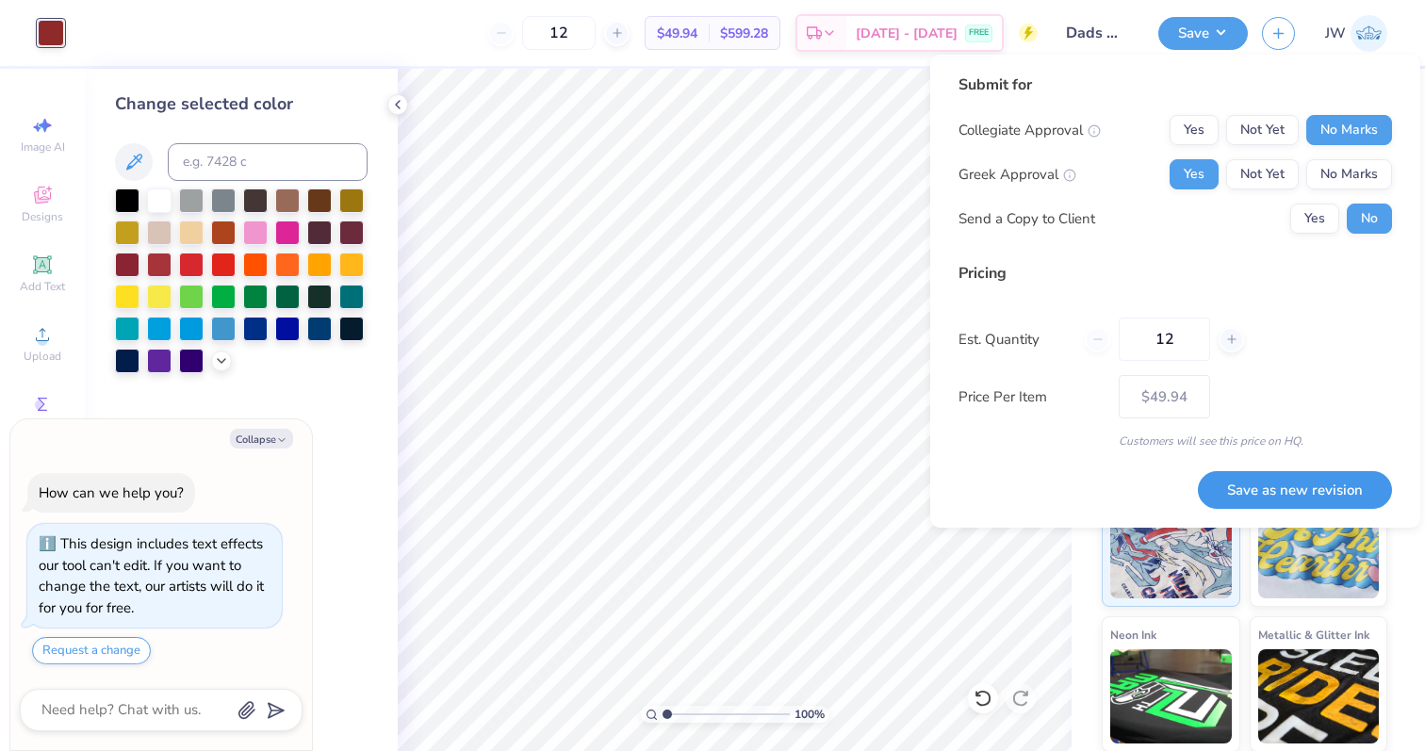
click at [1271, 476] on button "Save as new revision" at bounding box center [1295, 490] width 194 height 39
type input "$49.94"
type textarea "x"
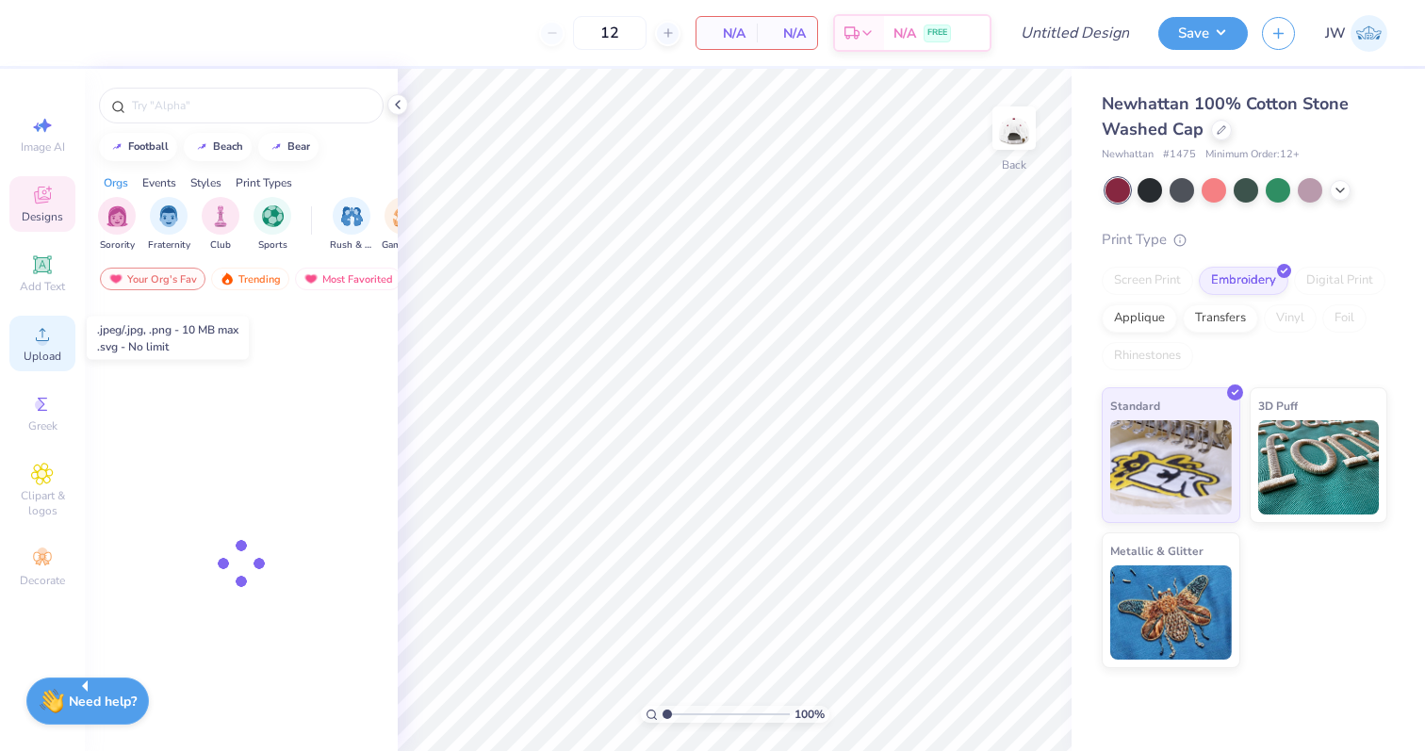
click at [33, 342] on icon at bounding box center [42, 334] width 23 height 23
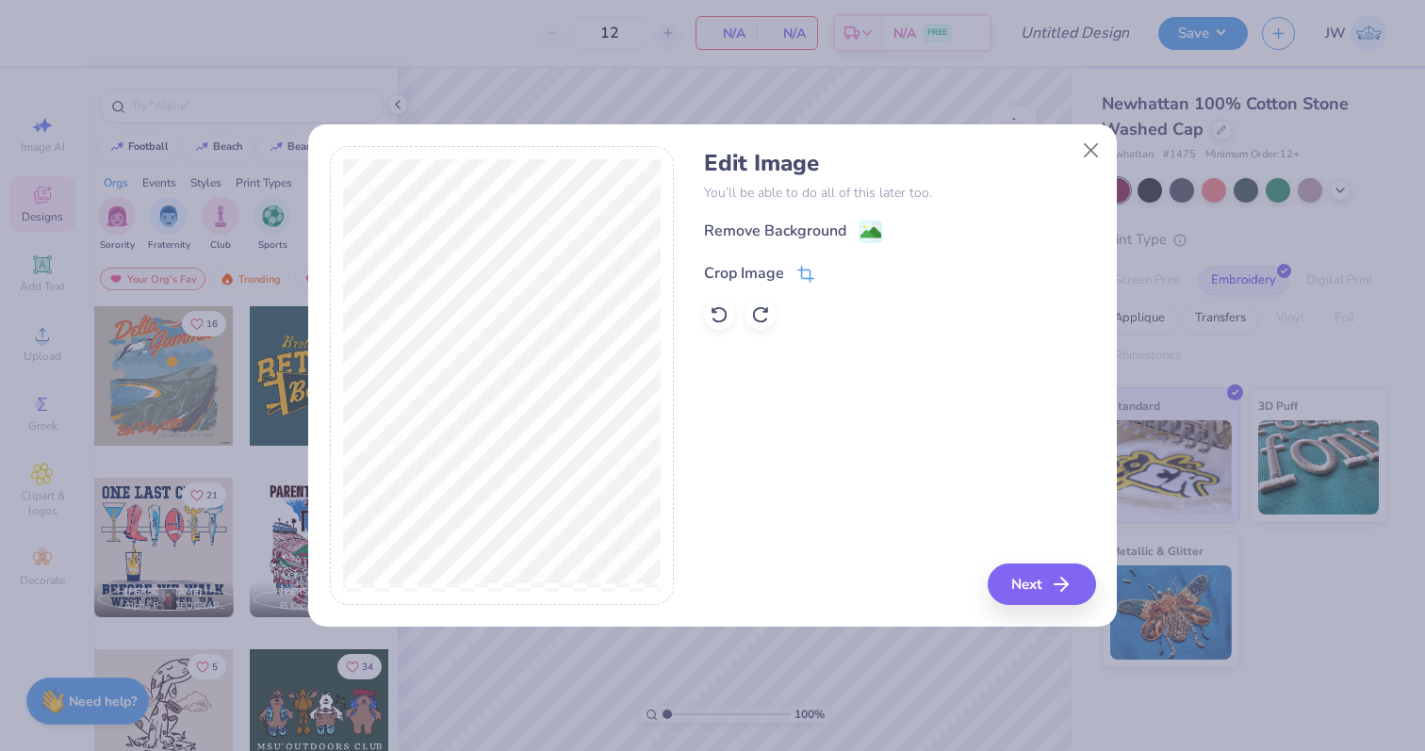
click at [803, 264] on span at bounding box center [805, 273] width 17 height 23
click at [840, 270] on icon at bounding box center [837, 271] width 11 height 11
click at [876, 226] on image at bounding box center [870, 234] width 21 height 21
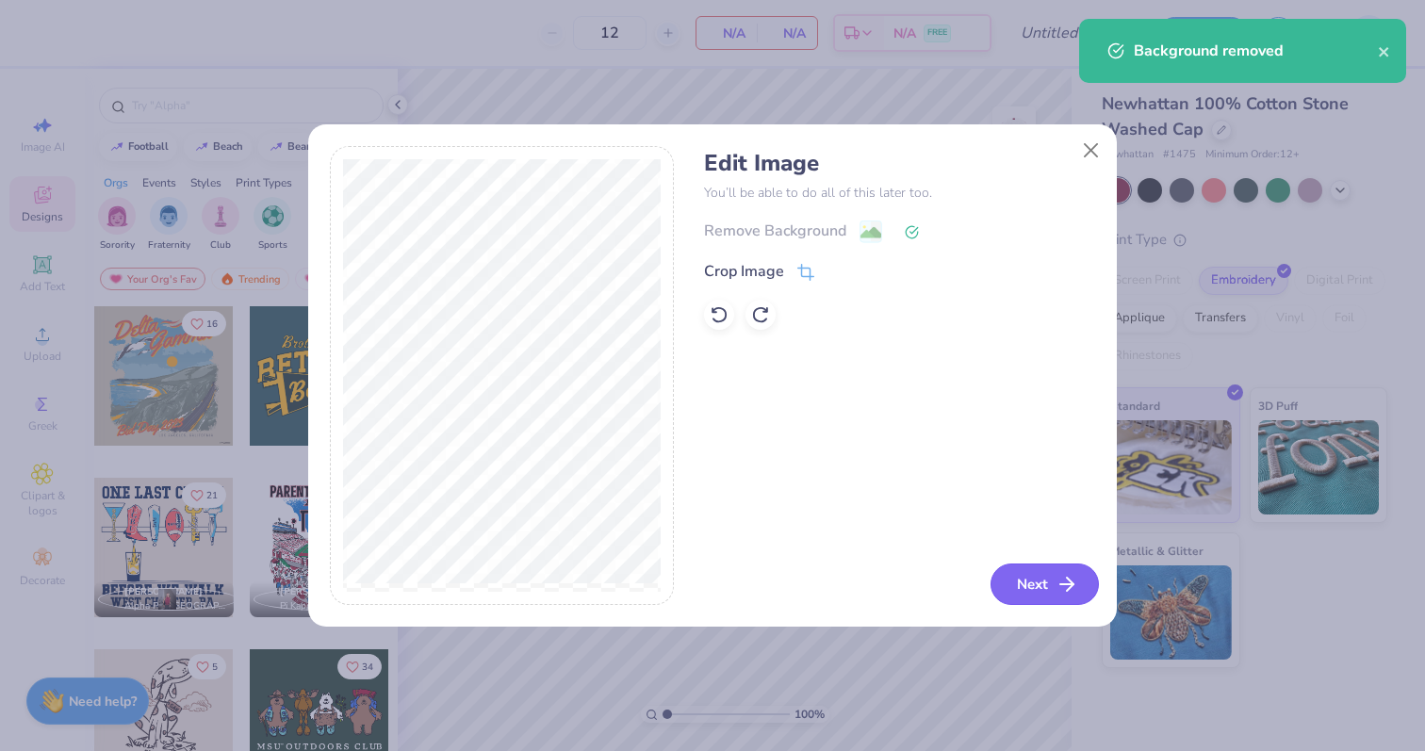
click at [1065, 574] on icon "button" at bounding box center [1067, 584] width 23 height 23
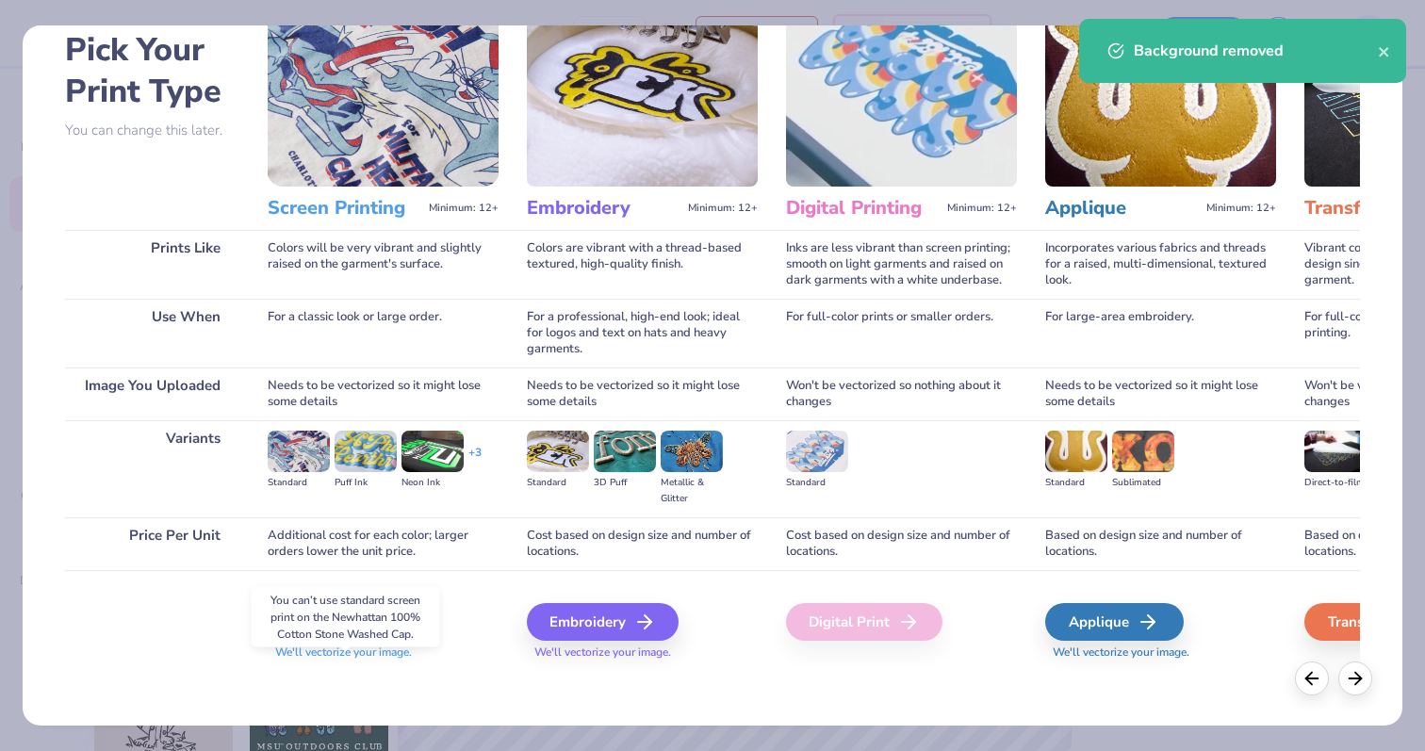
scroll to position [94, 0]
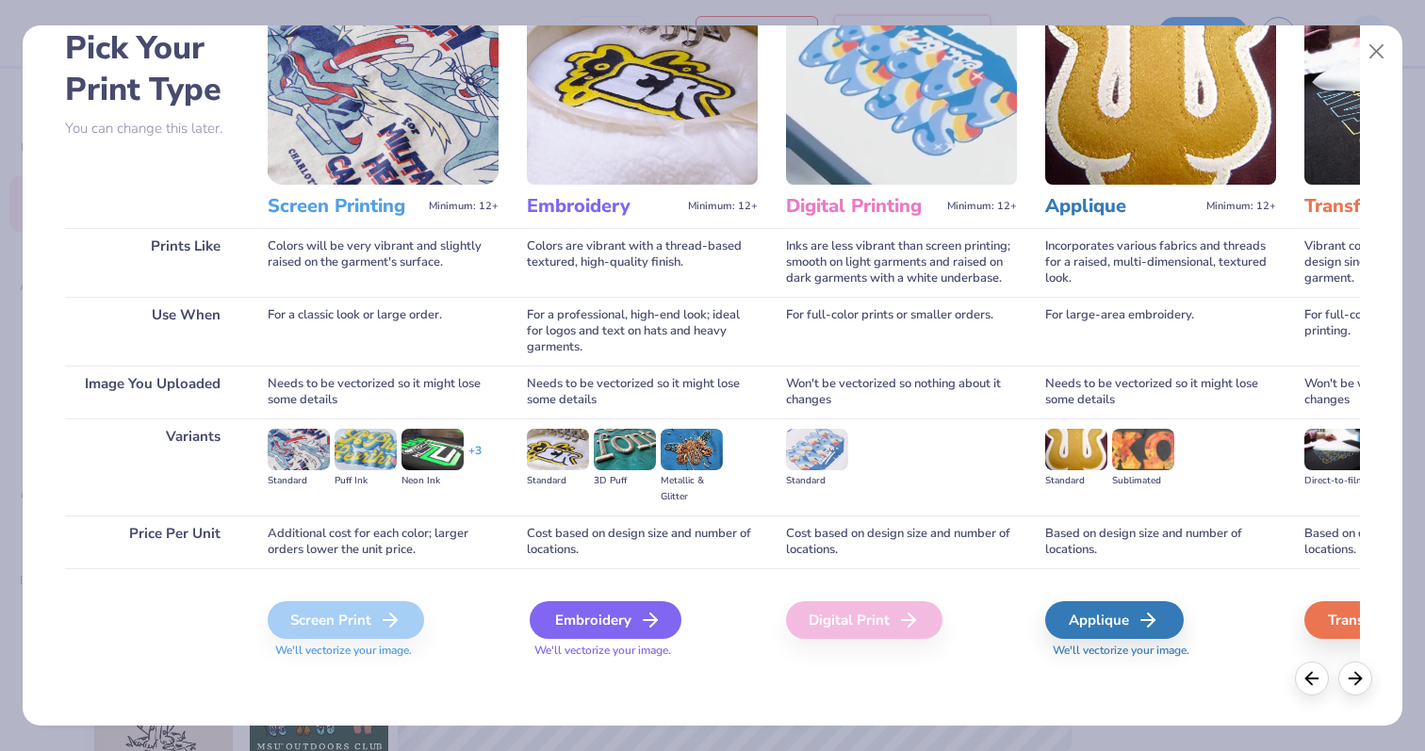
click at [591, 617] on div "Embroidery" at bounding box center [606, 620] width 152 height 38
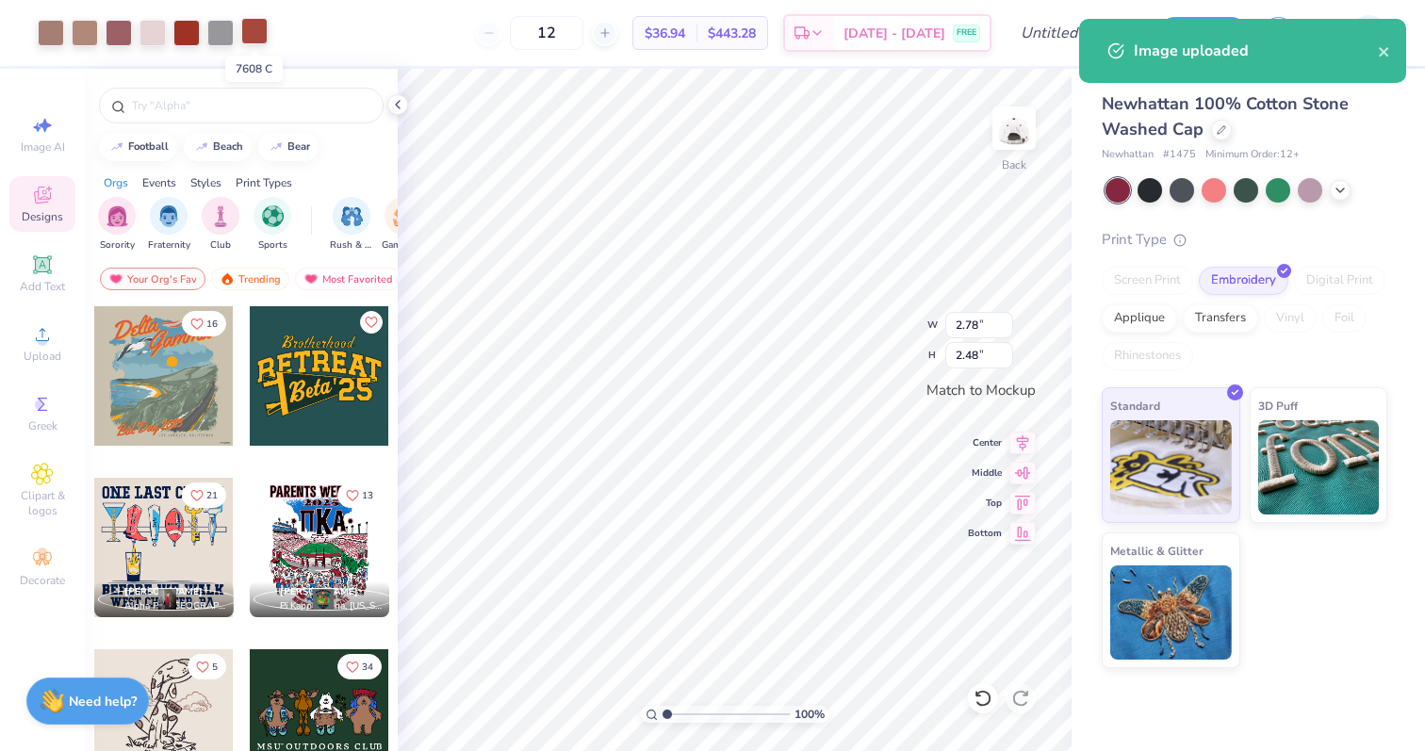
click at [263, 39] on div at bounding box center [254, 31] width 26 height 26
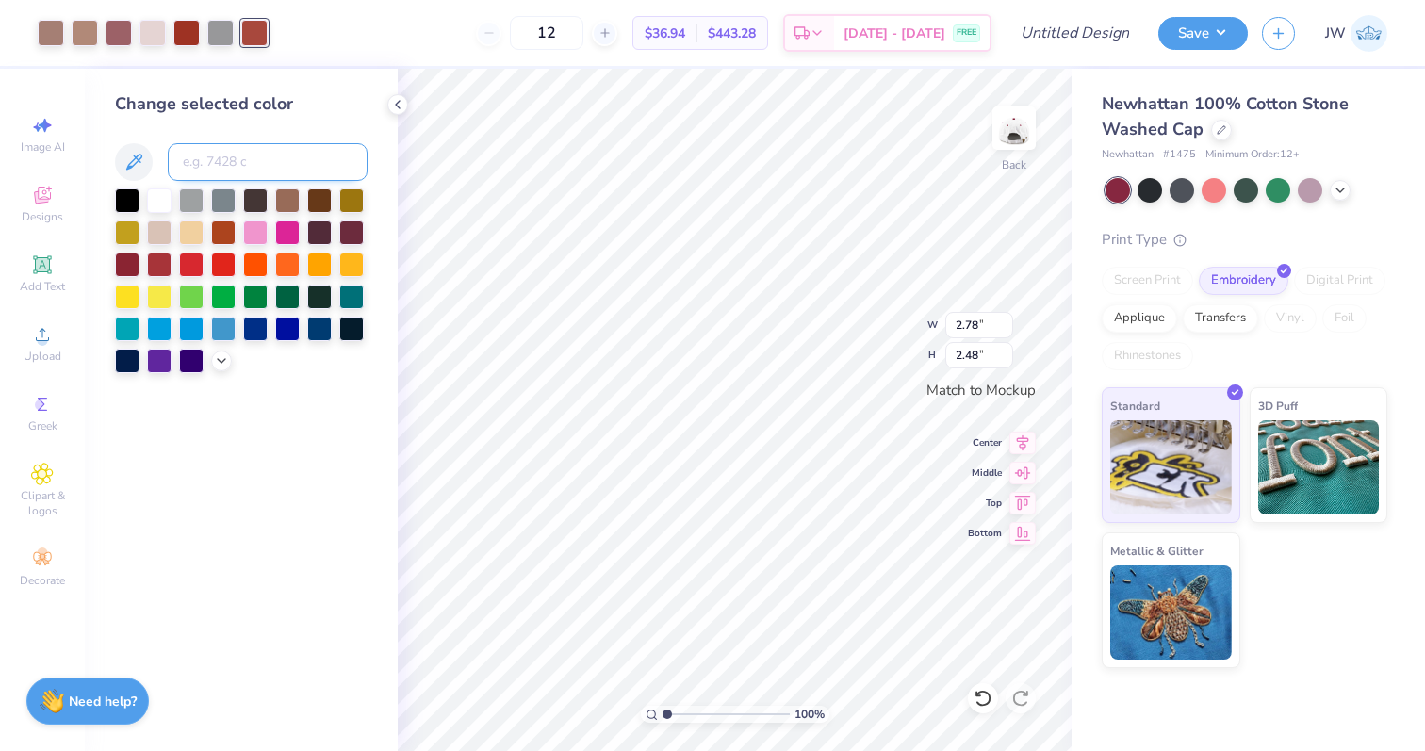
click at [221, 146] on input at bounding box center [268, 162] width 200 height 38
type input "484"
click at [212, 23] on div at bounding box center [220, 31] width 26 height 26
click at [232, 160] on input at bounding box center [268, 162] width 200 height 38
type input "484"
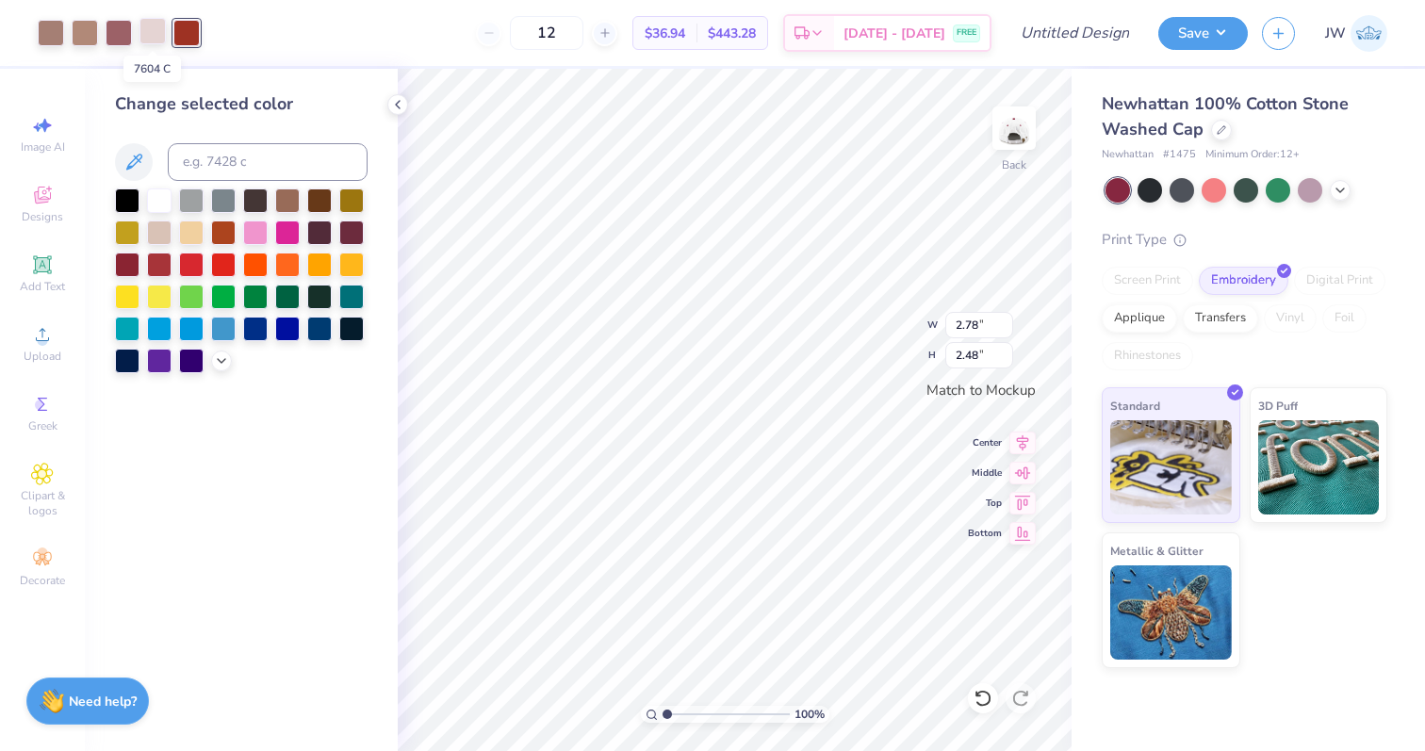
click at [155, 44] on div at bounding box center [152, 31] width 26 height 26
click at [212, 159] on input at bounding box center [268, 162] width 200 height 38
type input "484"
click at [122, 49] on div "Art colors" at bounding box center [83, 33] width 166 height 66
click at [122, 41] on div at bounding box center [119, 31] width 26 height 26
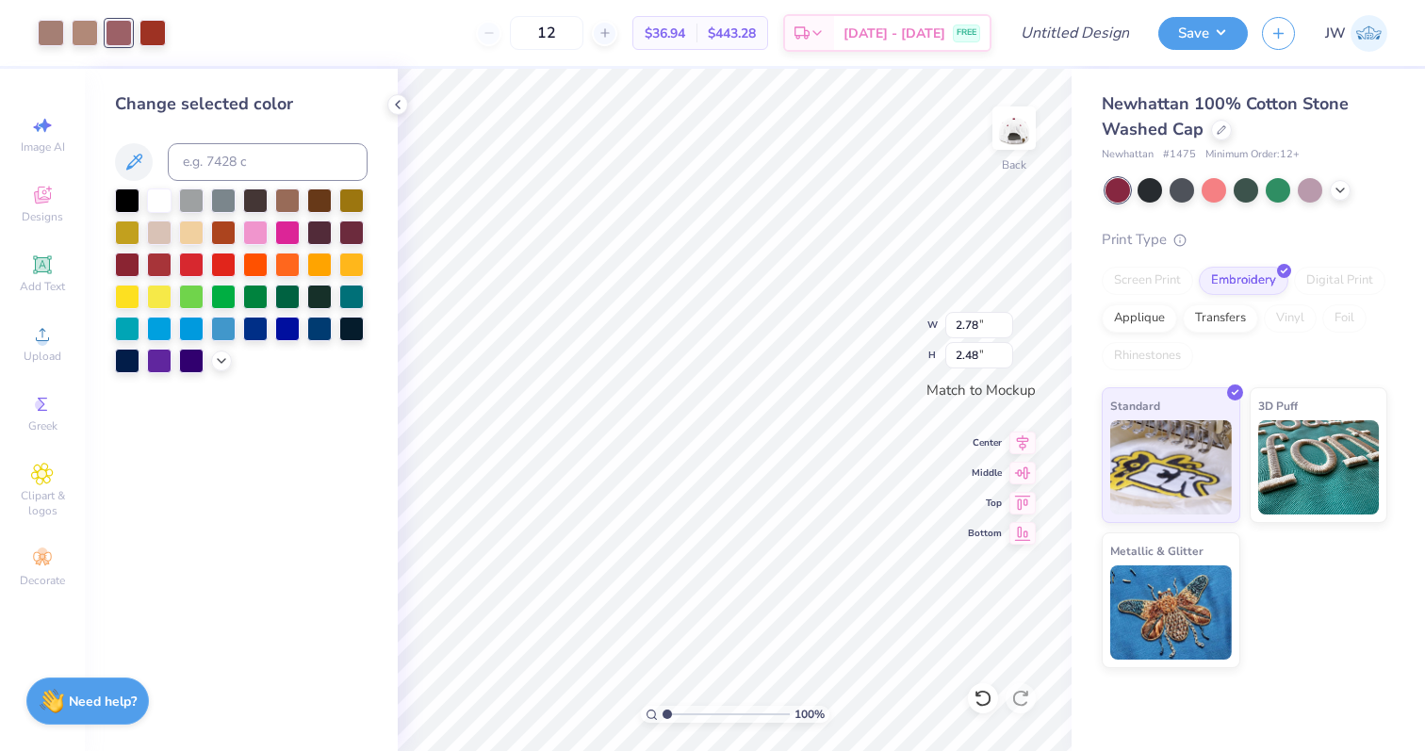
click at [133, 36] on div at bounding box center [102, 33] width 128 height 26
click at [201, 147] on input at bounding box center [268, 162] width 200 height 38
type input "484"
click at [80, 28] on div at bounding box center [85, 31] width 26 height 26
click at [204, 166] on input at bounding box center [268, 162] width 200 height 38
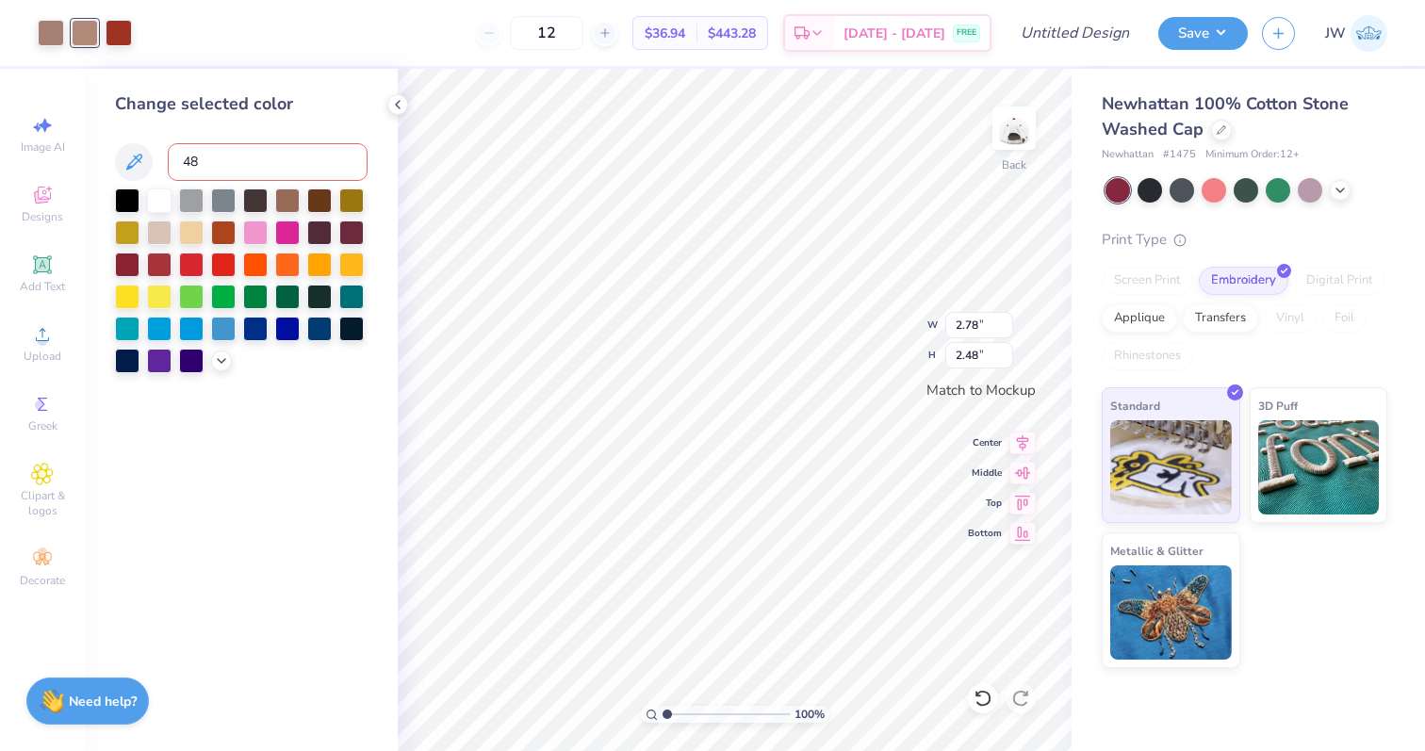
type input "484"
click at [48, 30] on div at bounding box center [51, 31] width 26 height 26
click at [201, 160] on input at bounding box center [268, 162] width 200 height 38
type input "484"
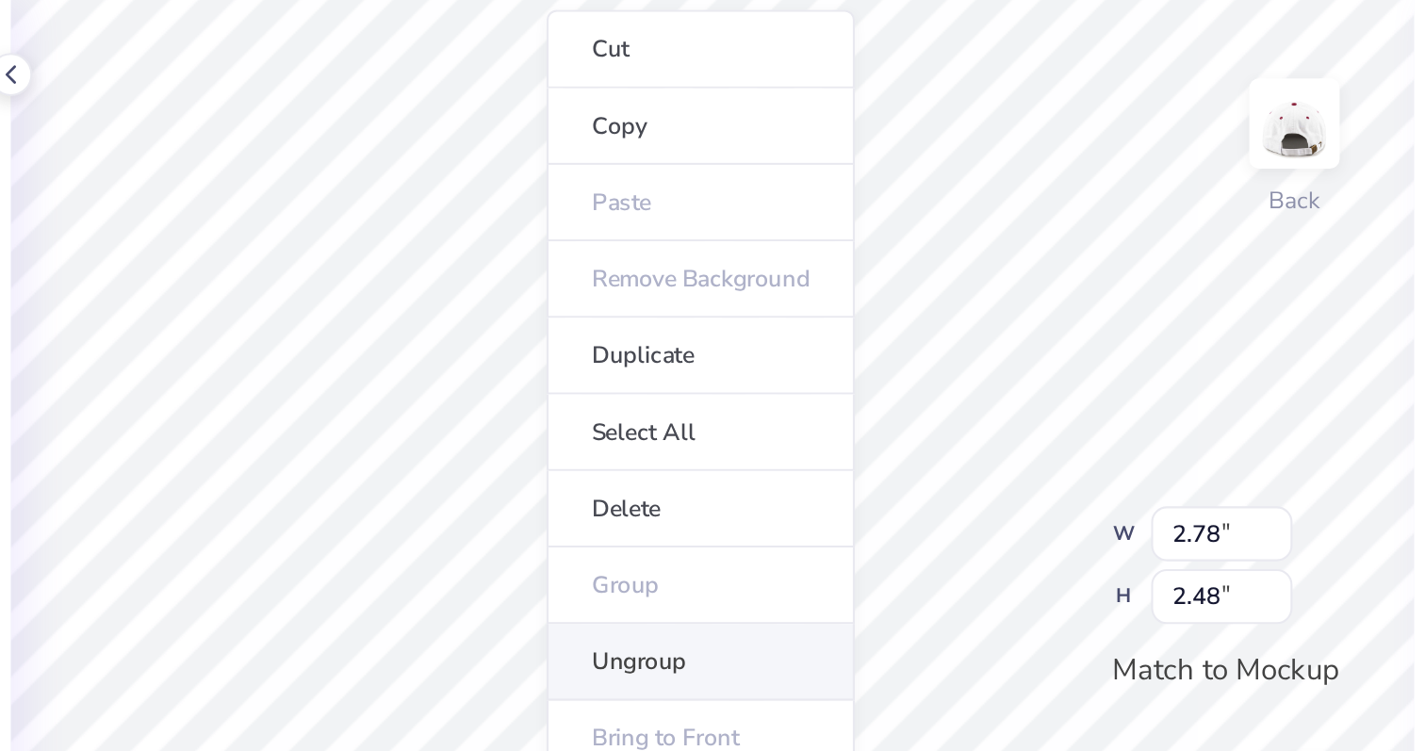
click at [716, 377] on li "Ungroup" at bounding box center [729, 386] width 148 height 37
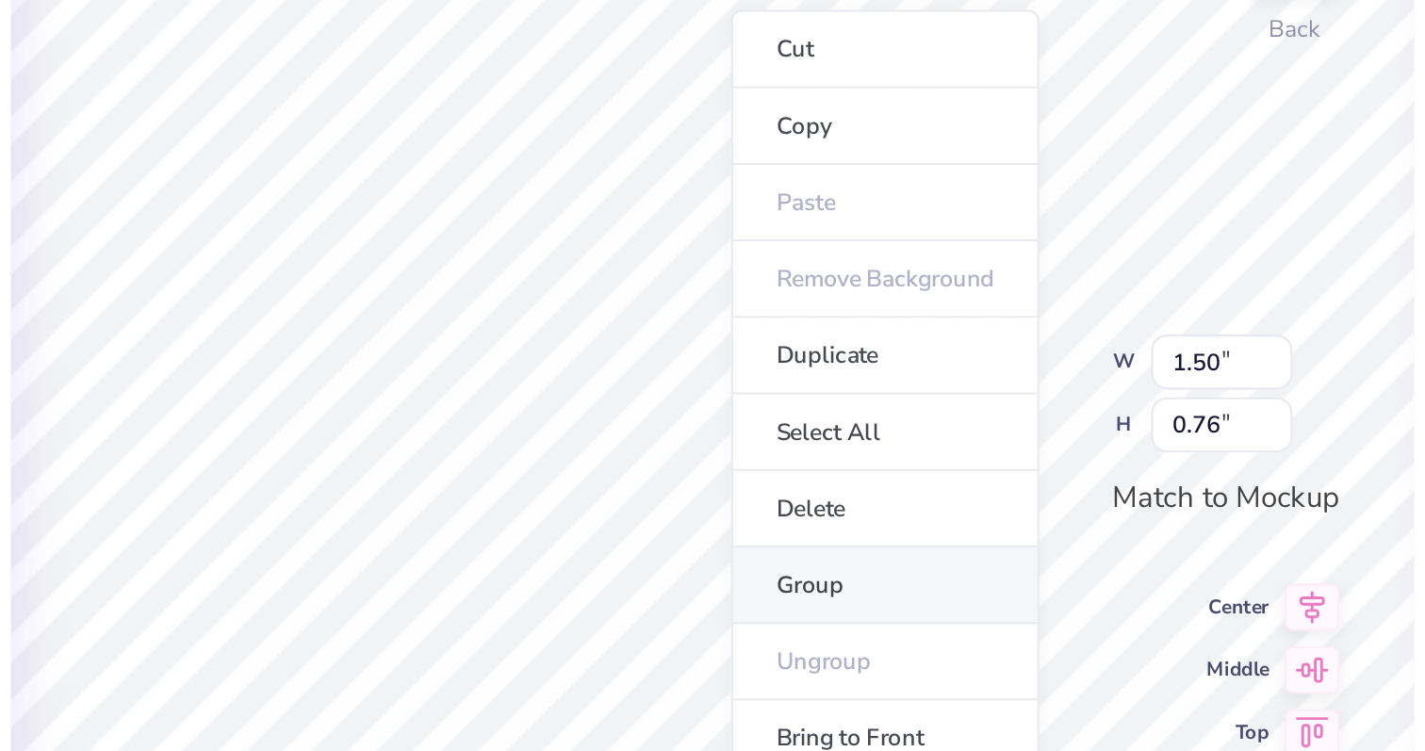
click at [767, 418] on li "Group" at bounding box center [818, 433] width 148 height 37
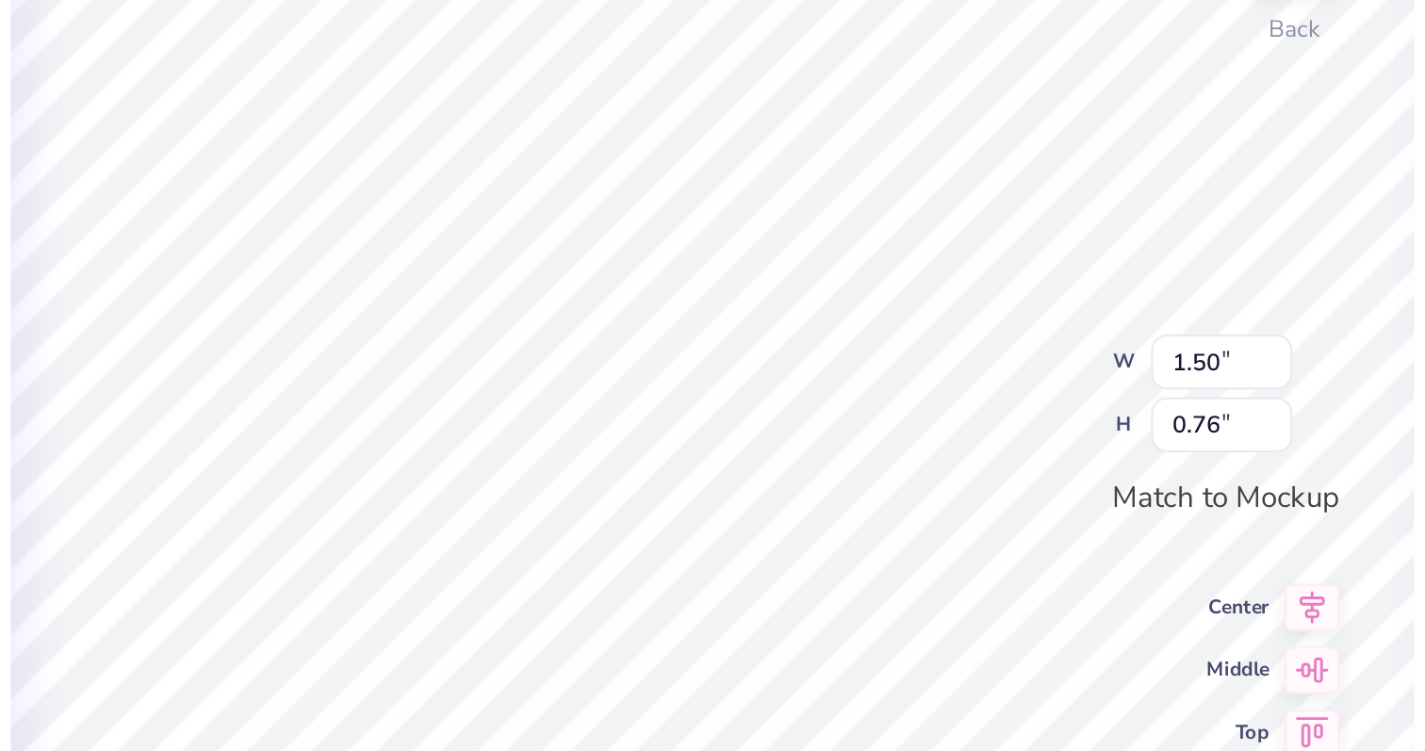
type input "1.31"
type input "1.32"
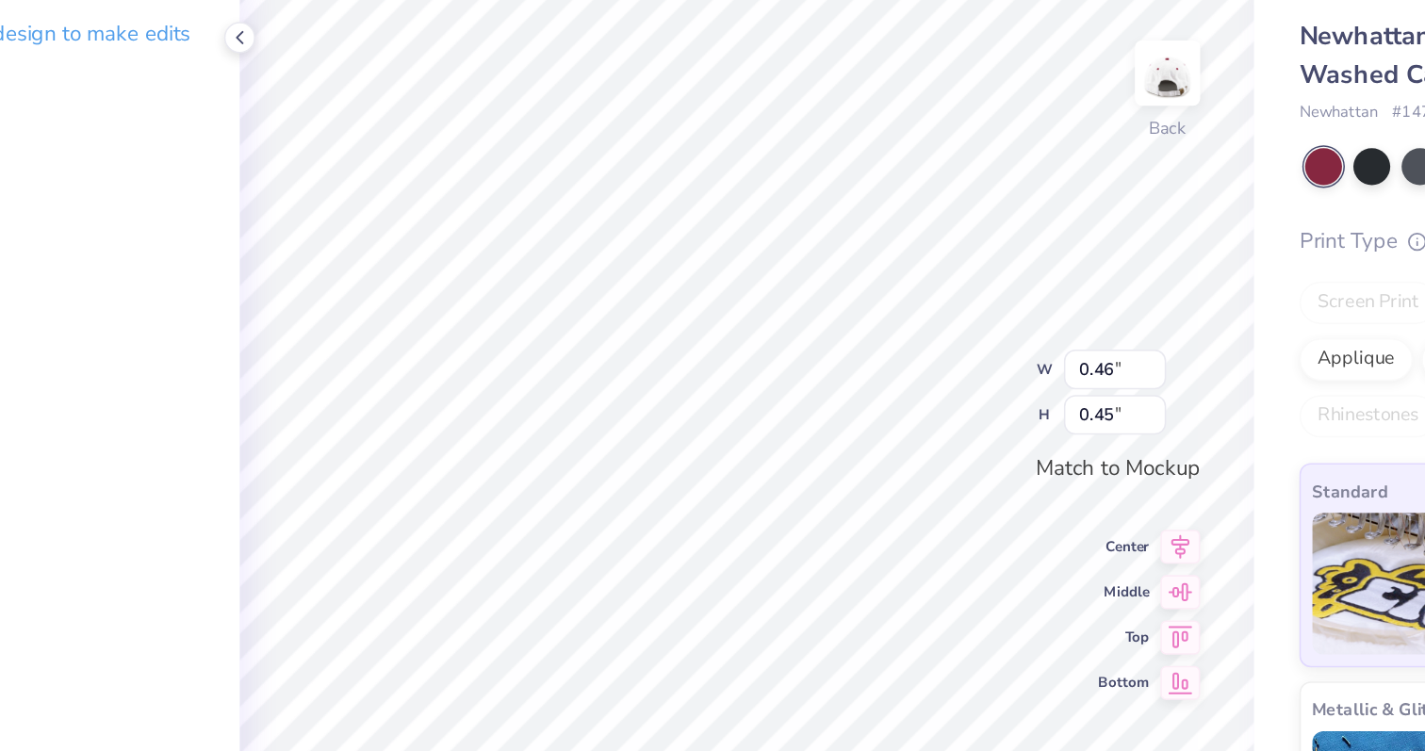
type input "0.65"
type input "0.44"
type input "1.16"
type input "1.45"
type input "0.70"
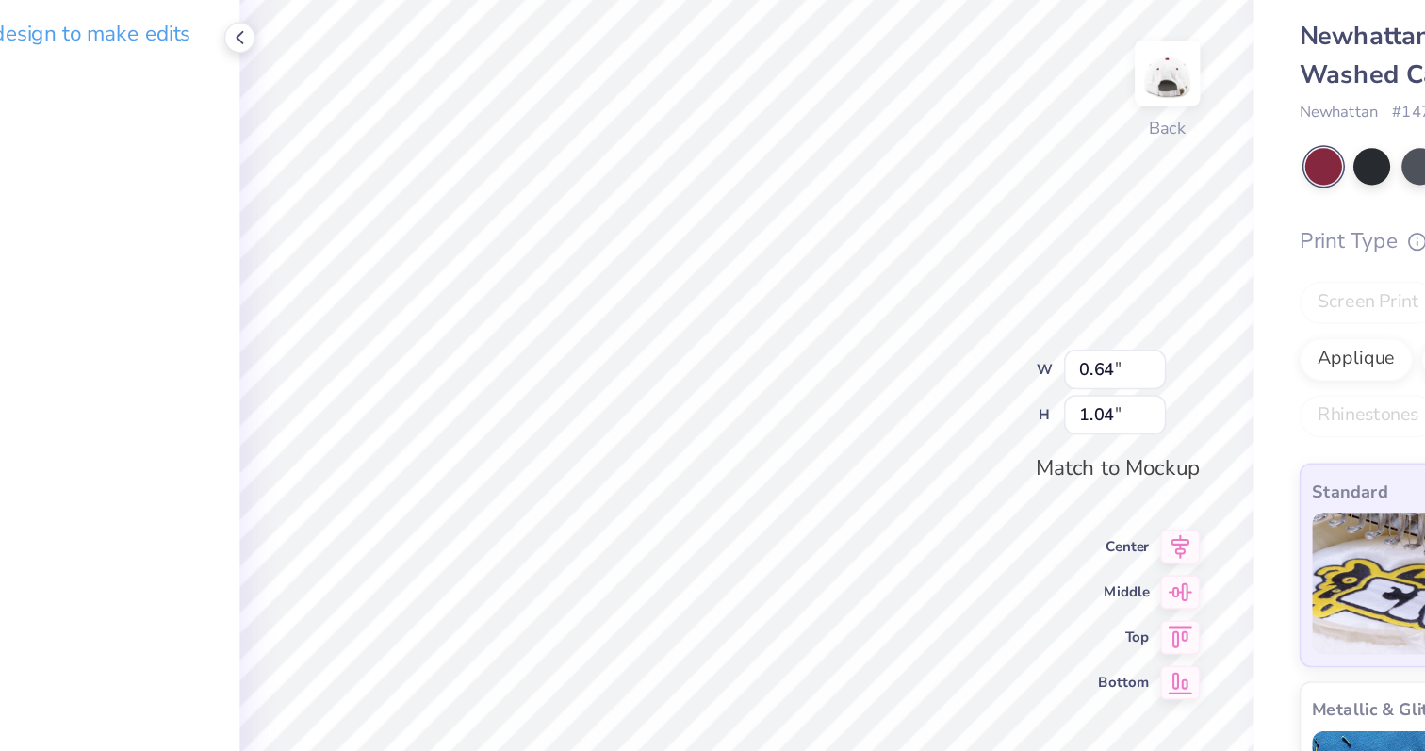
type input "0.97"
type input "0.78"
type input "1.08"
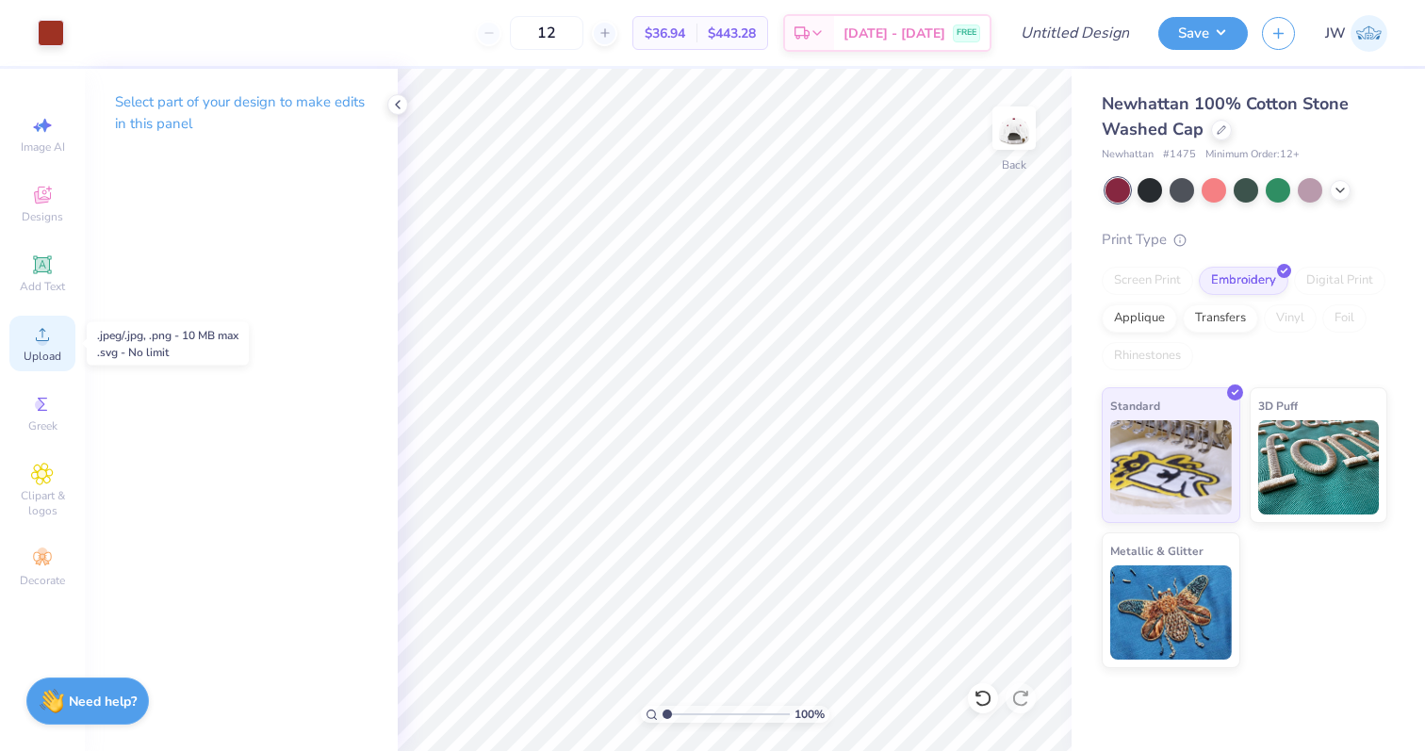
click at [45, 355] on span "Upload" at bounding box center [43, 356] width 38 height 15
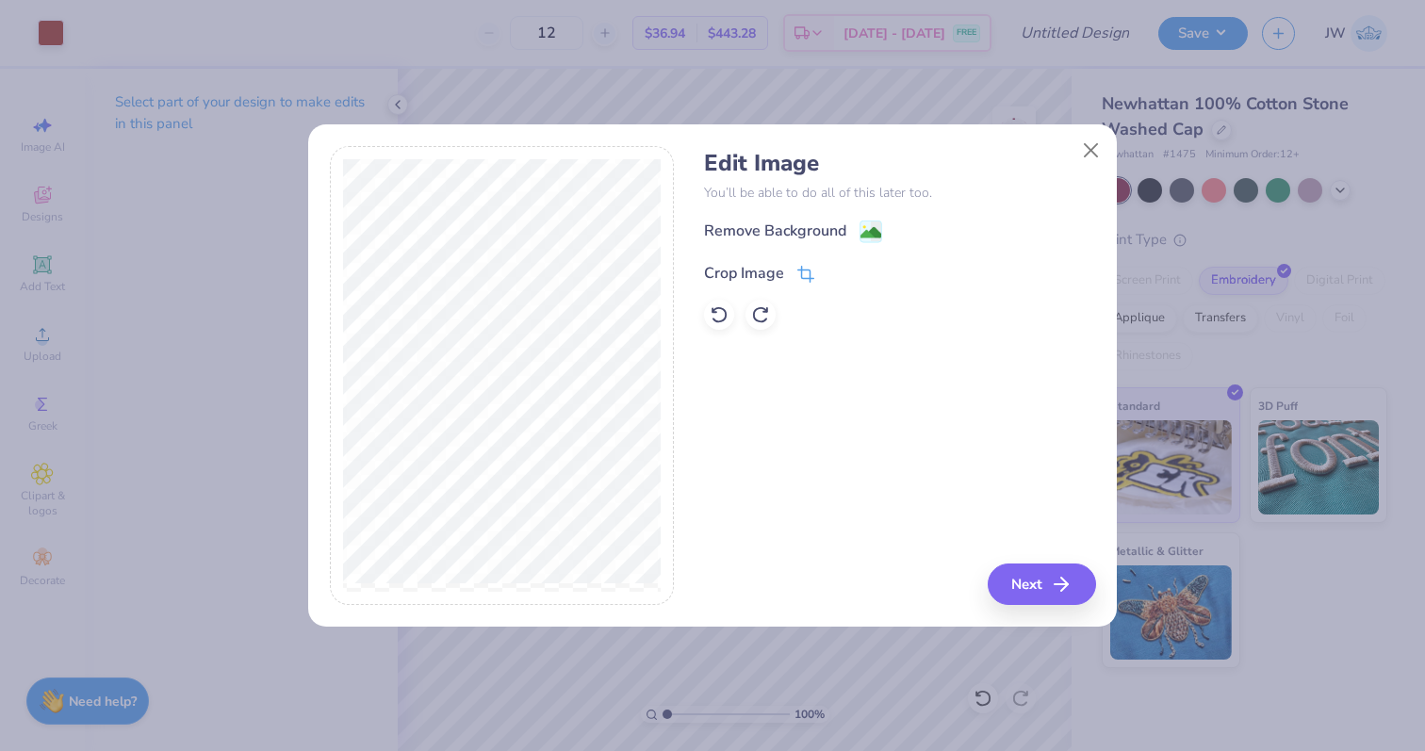
click at [799, 262] on span at bounding box center [805, 273] width 17 height 23
click at [842, 270] on icon at bounding box center [837, 271] width 11 height 11
click at [810, 256] on div "Remove Background Crop Image" at bounding box center [899, 275] width 391 height 110
click at [803, 273] on icon at bounding box center [805, 274] width 17 height 17
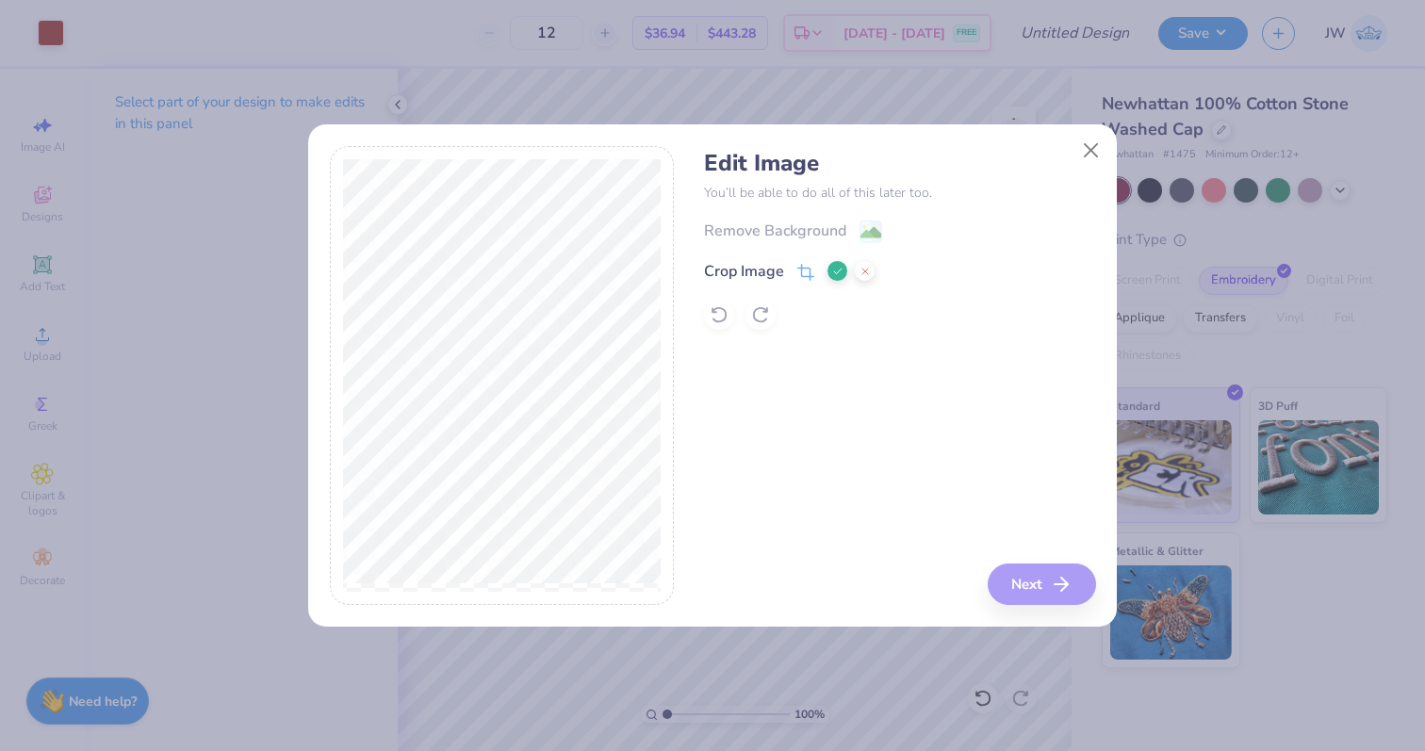
click at [879, 231] on div "Remove Background Crop Image" at bounding box center [899, 275] width 391 height 110
click at [834, 270] on icon at bounding box center [837, 271] width 11 height 11
click at [892, 211] on div "Edit Image You’ll be able to do all of this later too. Remove Background Crop I…" at bounding box center [899, 240] width 391 height 180
click at [866, 219] on div "Edit Image You’ll be able to do all of this later too. Remove Background Crop I…" at bounding box center [899, 240] width 391 height 180
click at [872, 231] on image at bounding box center [870, 234] width 21 height 21
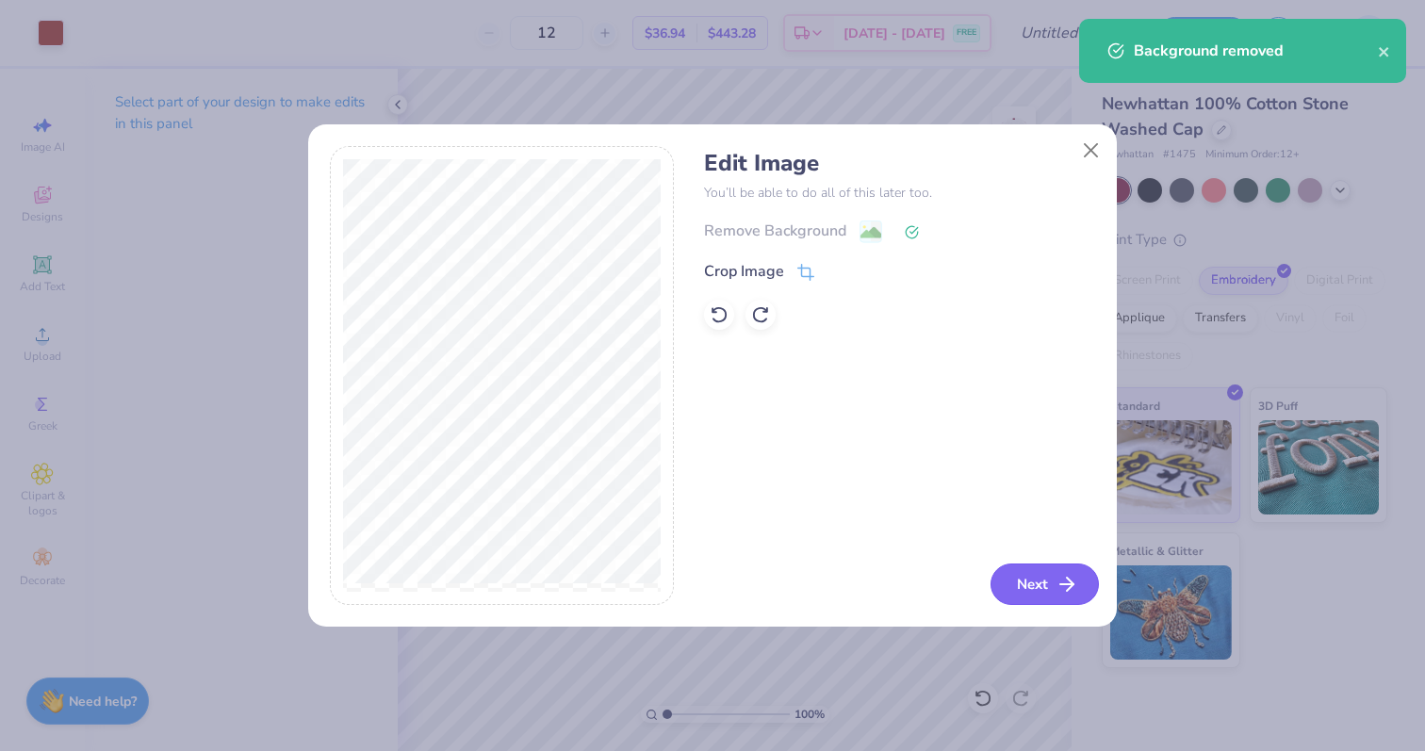
click at [1055, 597] on button "Next" at bounding box center [1044, 584] width 108 height 41
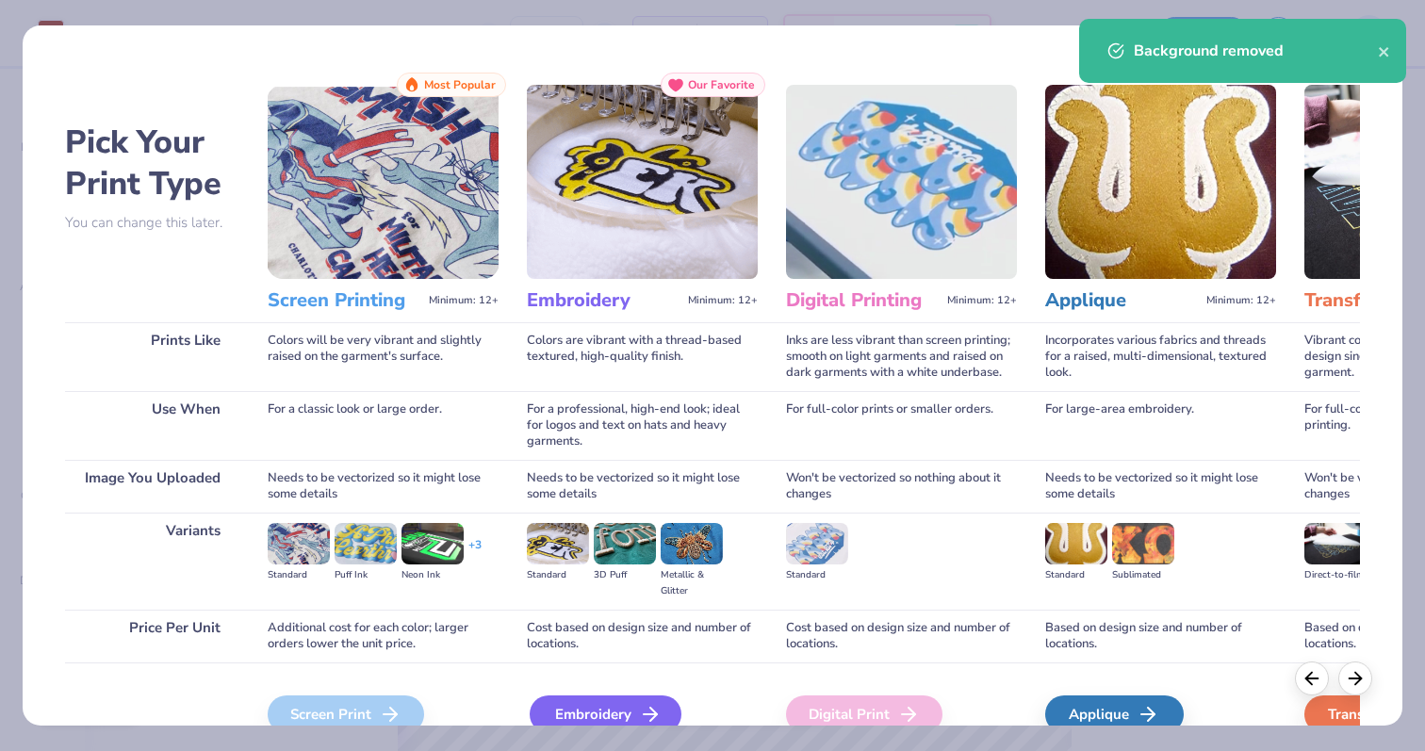
click at [614, 712] on div "Embroidery" at bounding box center [606, 715] width 152 height 38
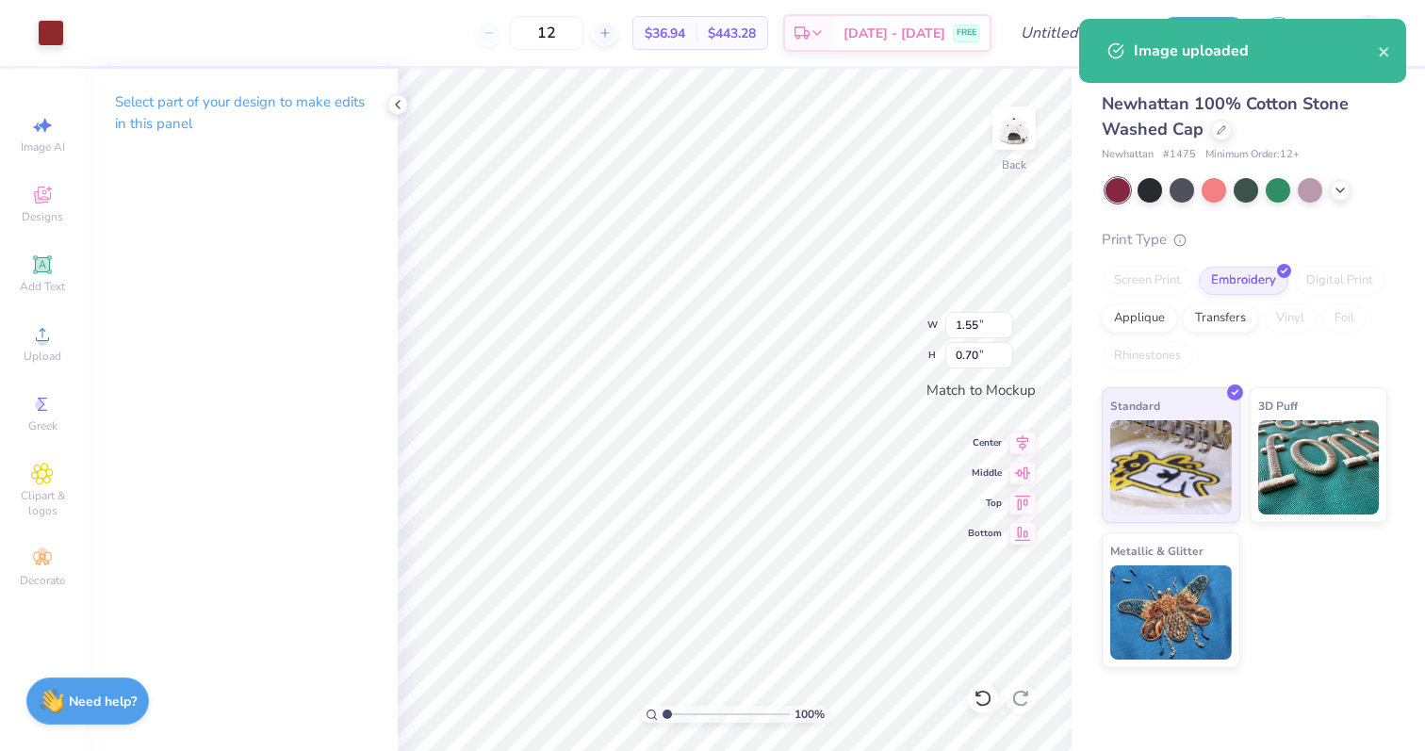
type input "1.16"
type input "1.45"
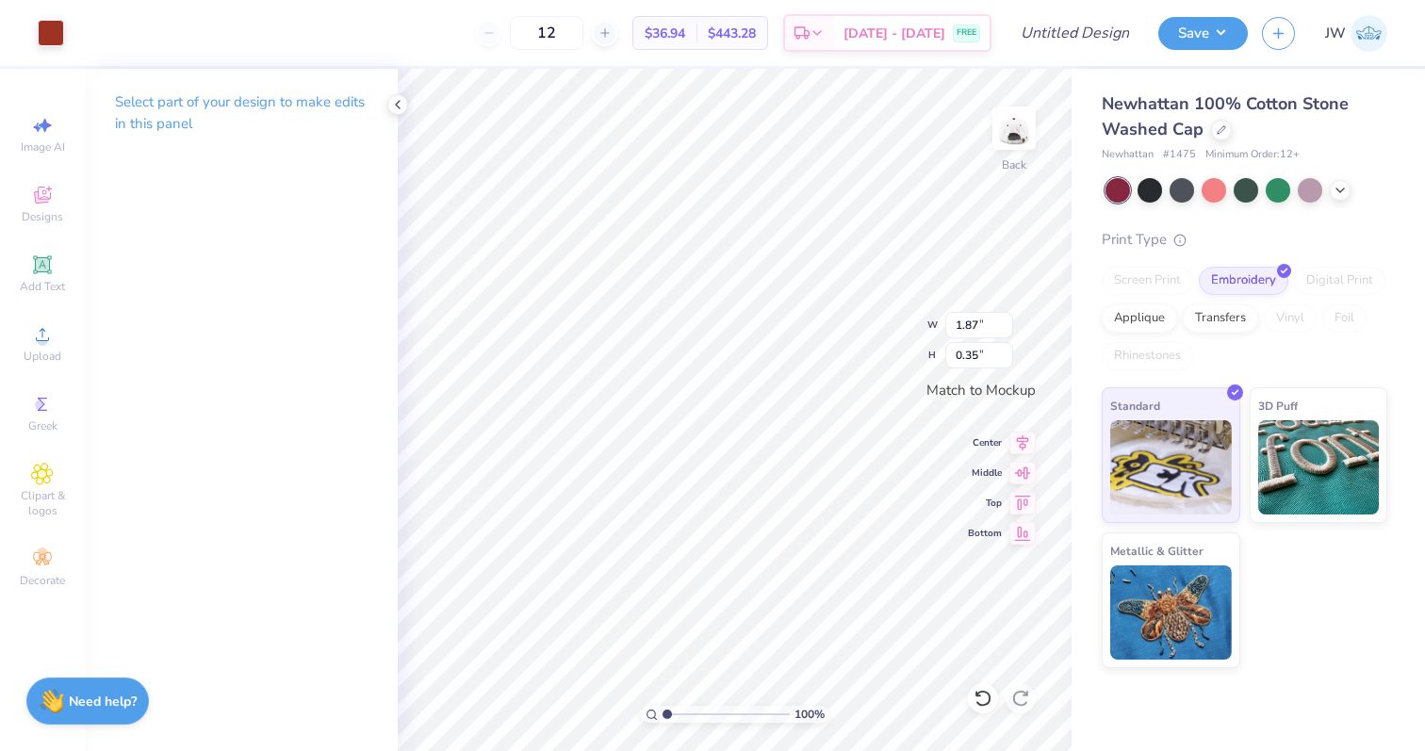
type input "1.16"
type input "1.45"
click at [807, 547] on li "Group" at bounding box center [827, 544] width 148 height 37
type input "3.14"
type input "1.45"
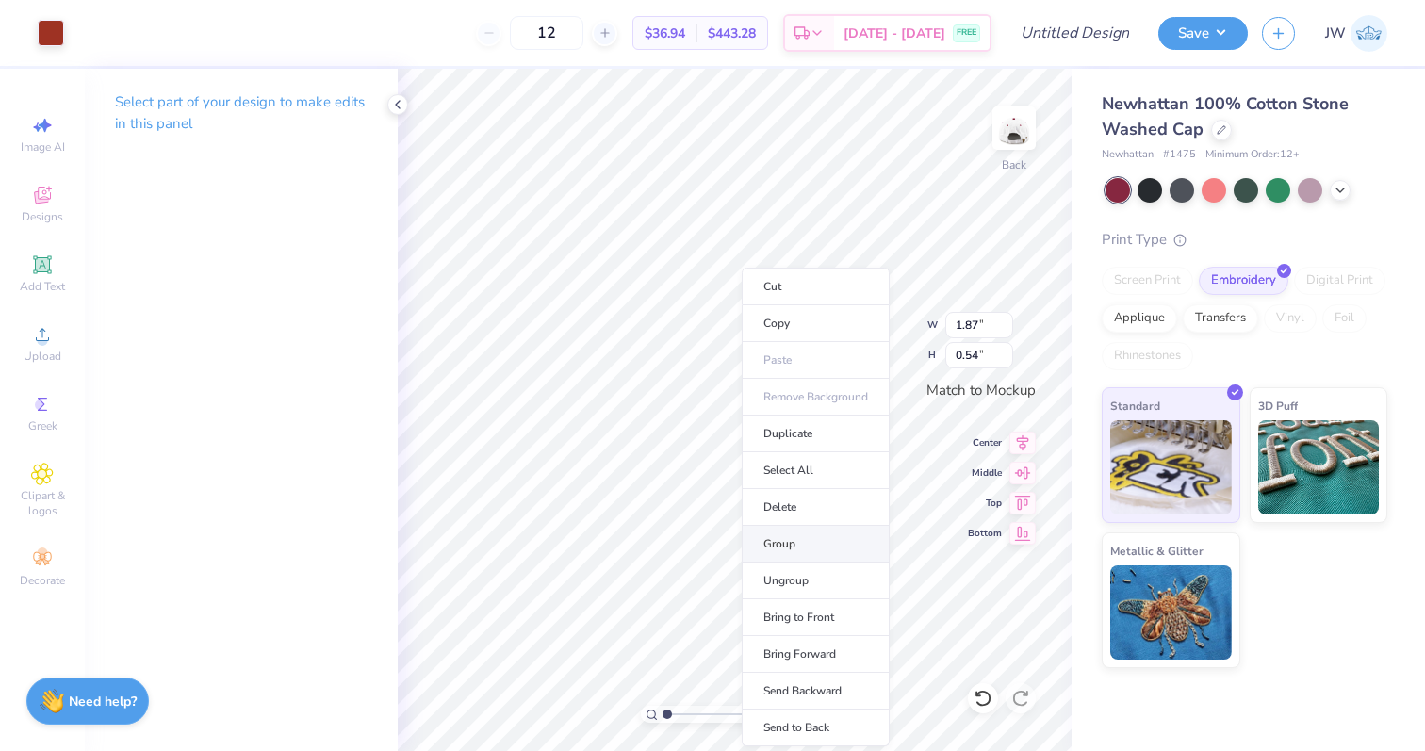
click at [778, 544] on li "Group" at bounding box center [816, 544] width 148 height 37
type input "0.83"
type input "1.15"
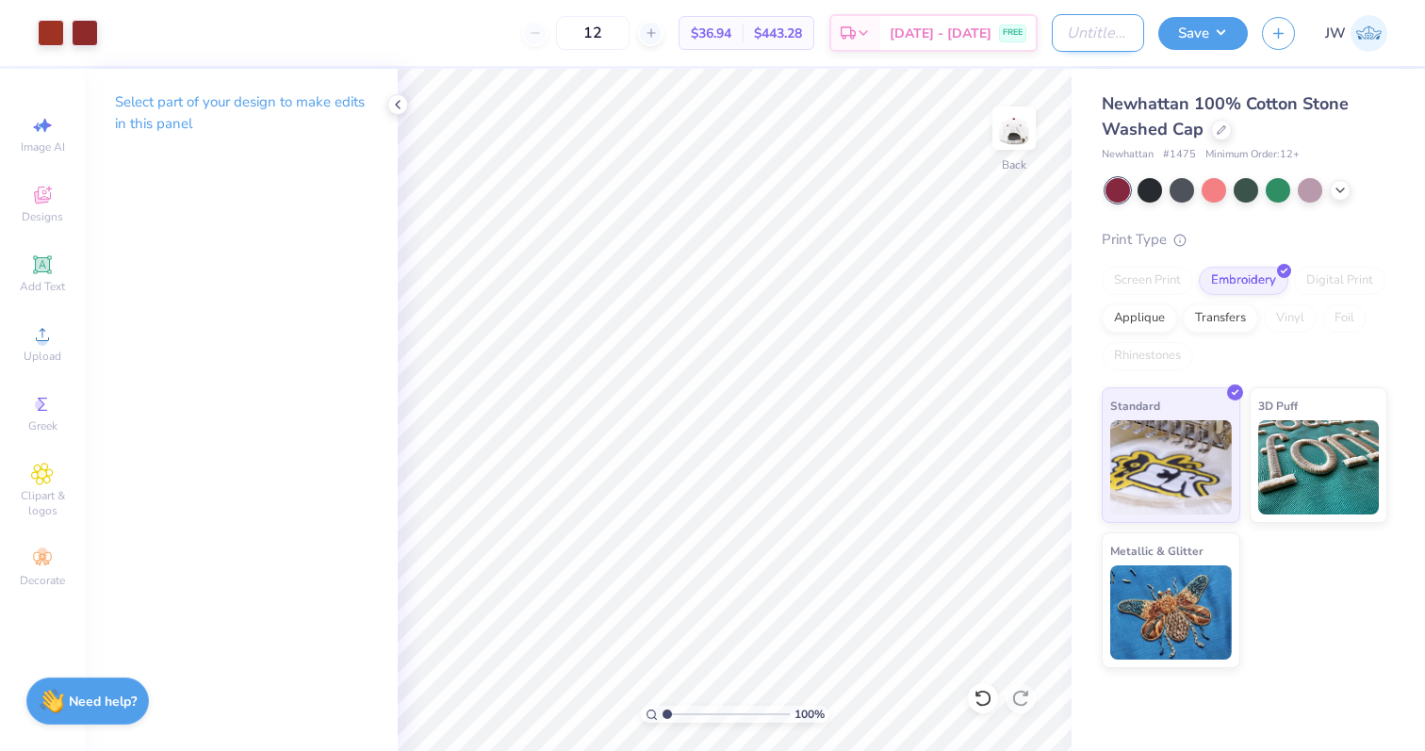
click at [1052, 33] on input "Design Title" at bounding box center [1098, 33] width 92 height 38
type input "PM DW Hat"
click at [1184, 45] on button "Save" at bounding box center [1203, 30] width 90 height 33
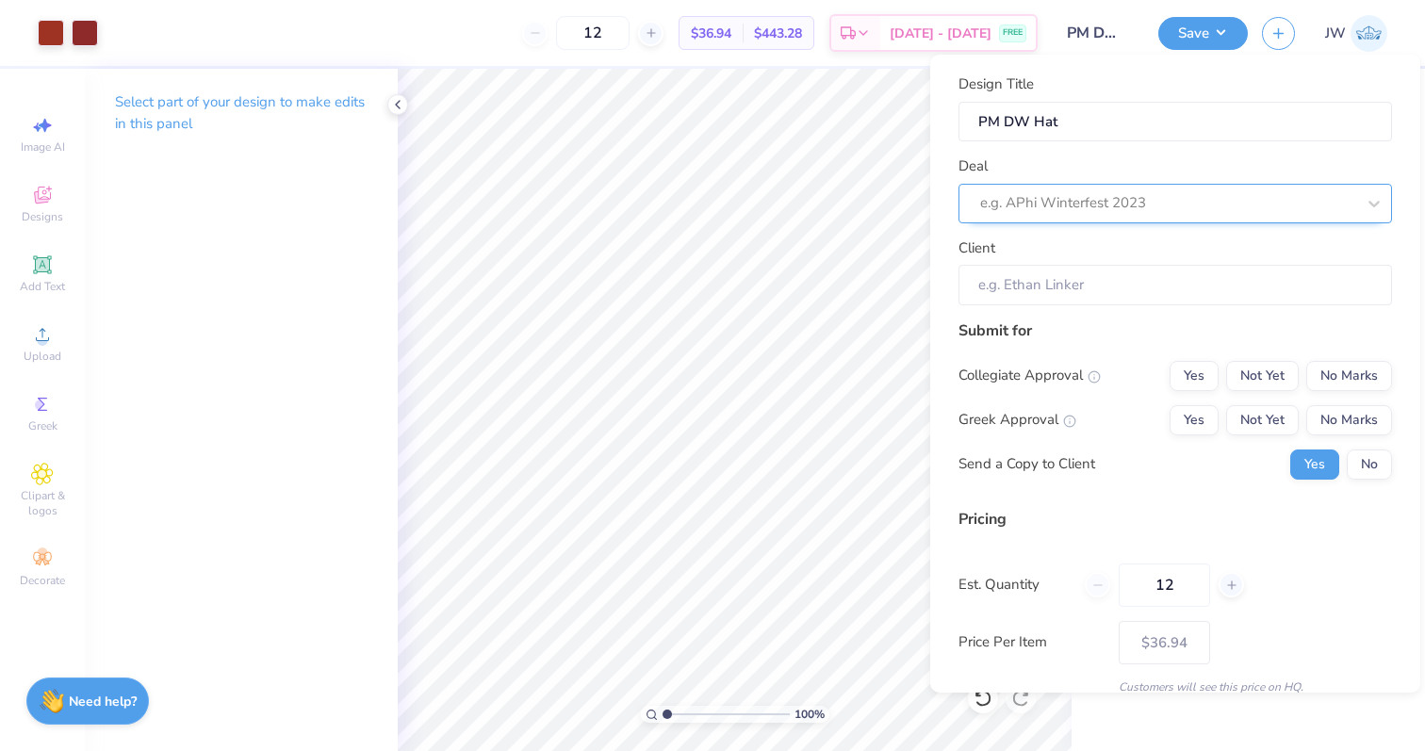
click at [1148, 211] on div at bounding box center [1167, 202] width 375 height 25
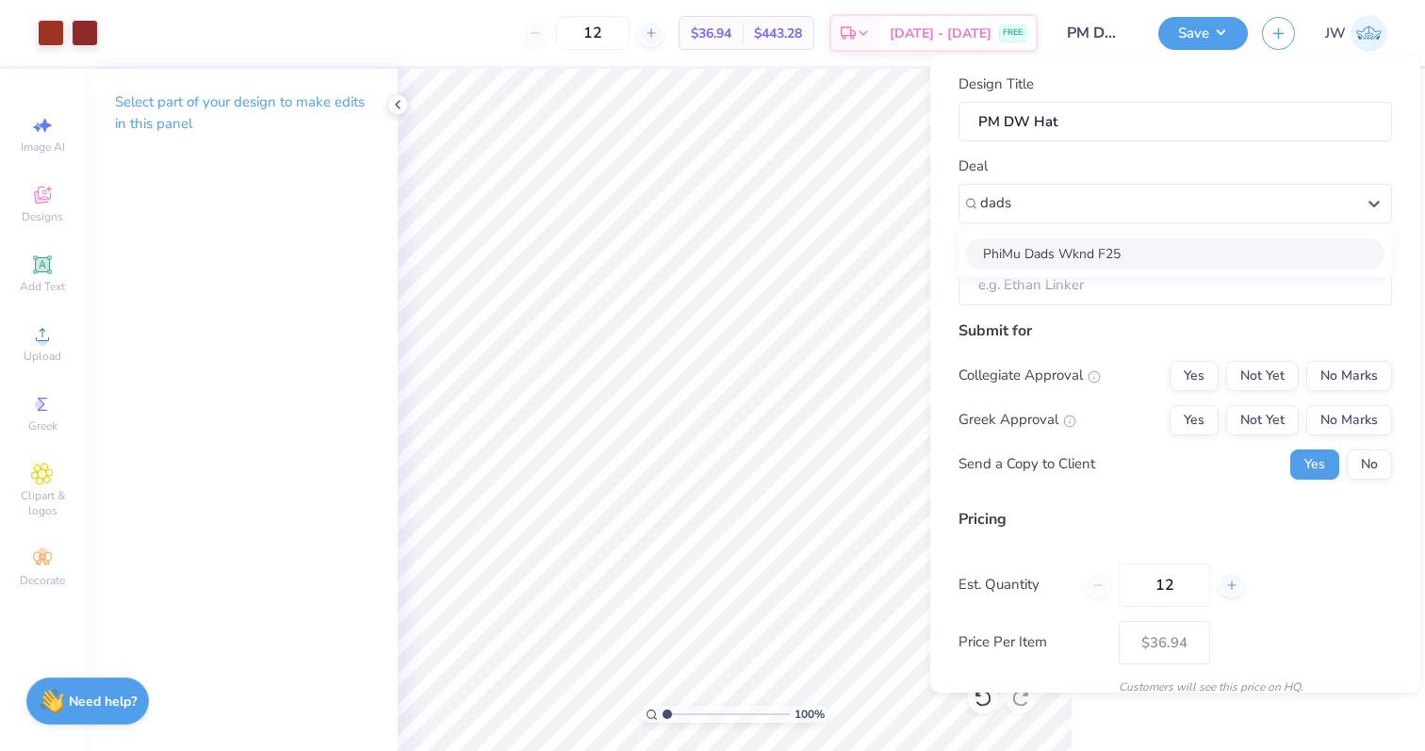
click at [1060, 258] on div "PhiMu Dads Wknd F25" at bounding box center [1175, 253] width 418 height 31
type input "dads"
type input "[DATE][PERSON_NAME]"
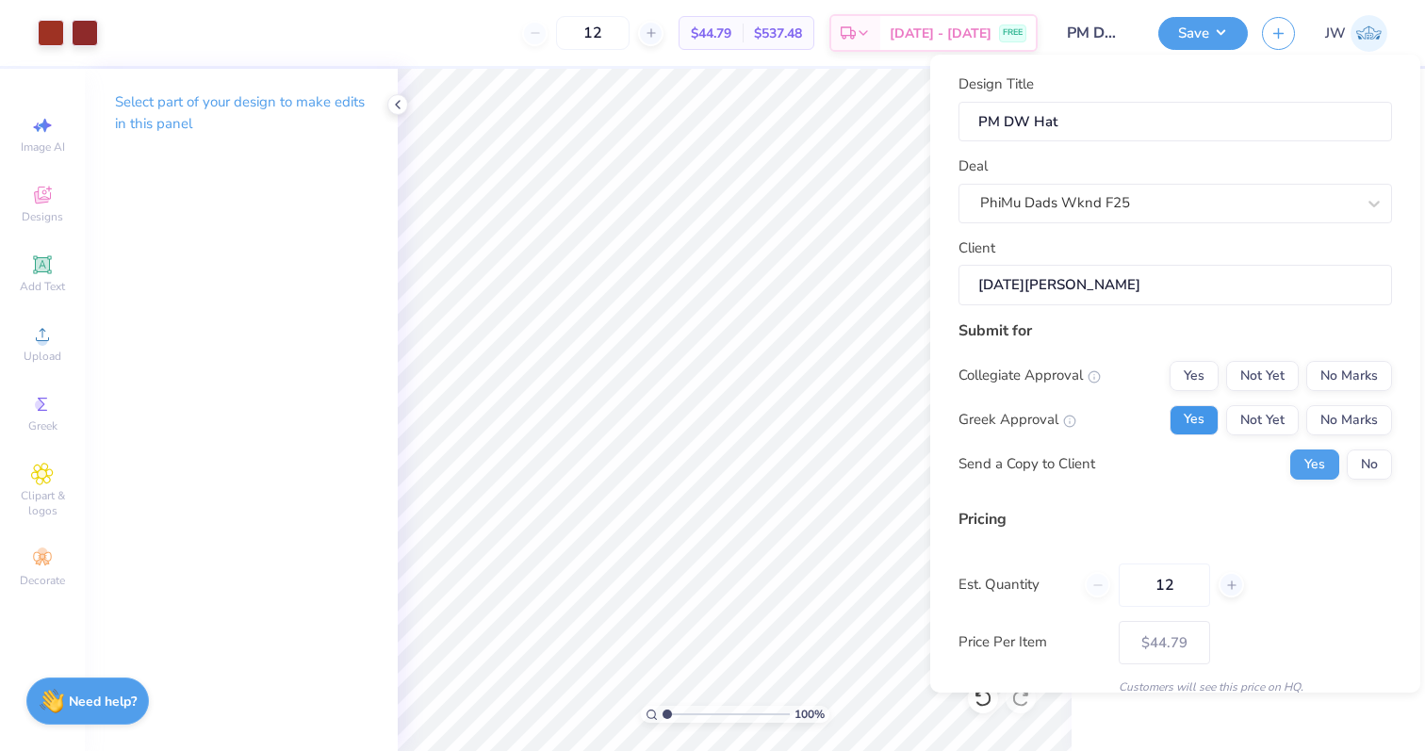
click at [1194, 409] on button "Yes" at bounding box center [1194, 420] width 49 height 30
click at [1353, 383] on button "No Marks" at bounding box center [1349, 376] width 86 height 30
click at [1363, 446] on div "Collegiate Approval Yes Not Yet No Marks Greek Approval Yes Not Yet No Marks Se…" at bounding box center [1175, 420] width 434 height 119
click at [1363, 466] on button "No" at bounding box center [1369, 465] width 45 height 30
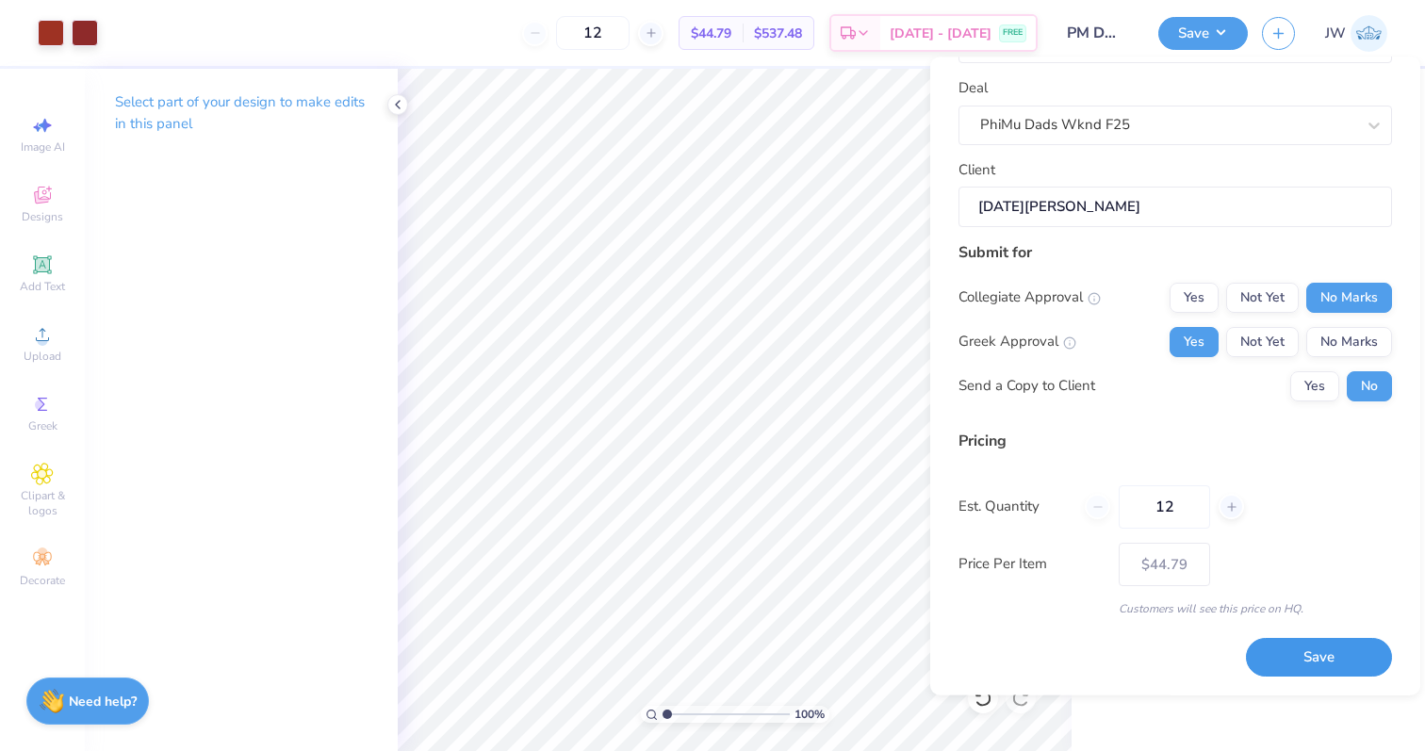
click at [1324, 670] on button "Save" at bounding box center [1319, 658] width 146 height 39
type input "$44.79"
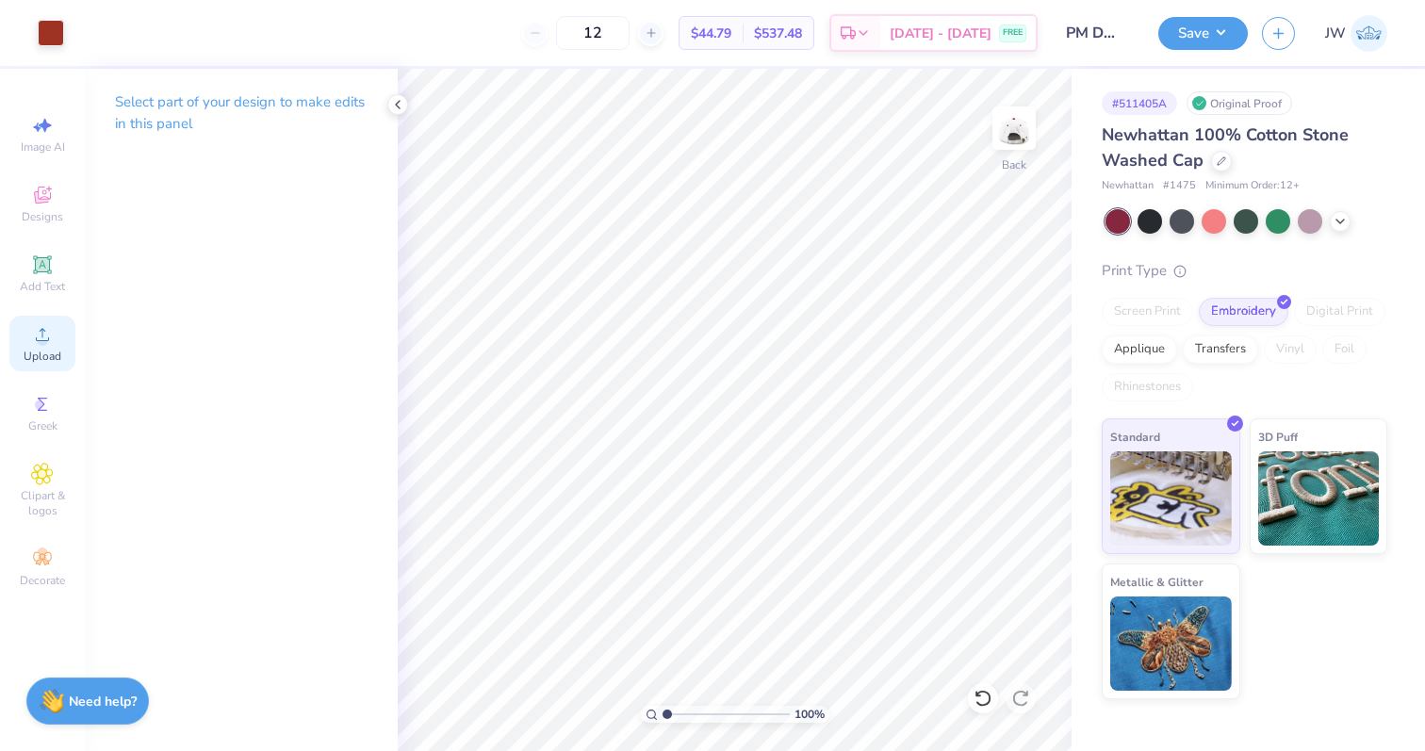
click at [49, 339] on icon at bounding box center [42, 334] width 23 height 23
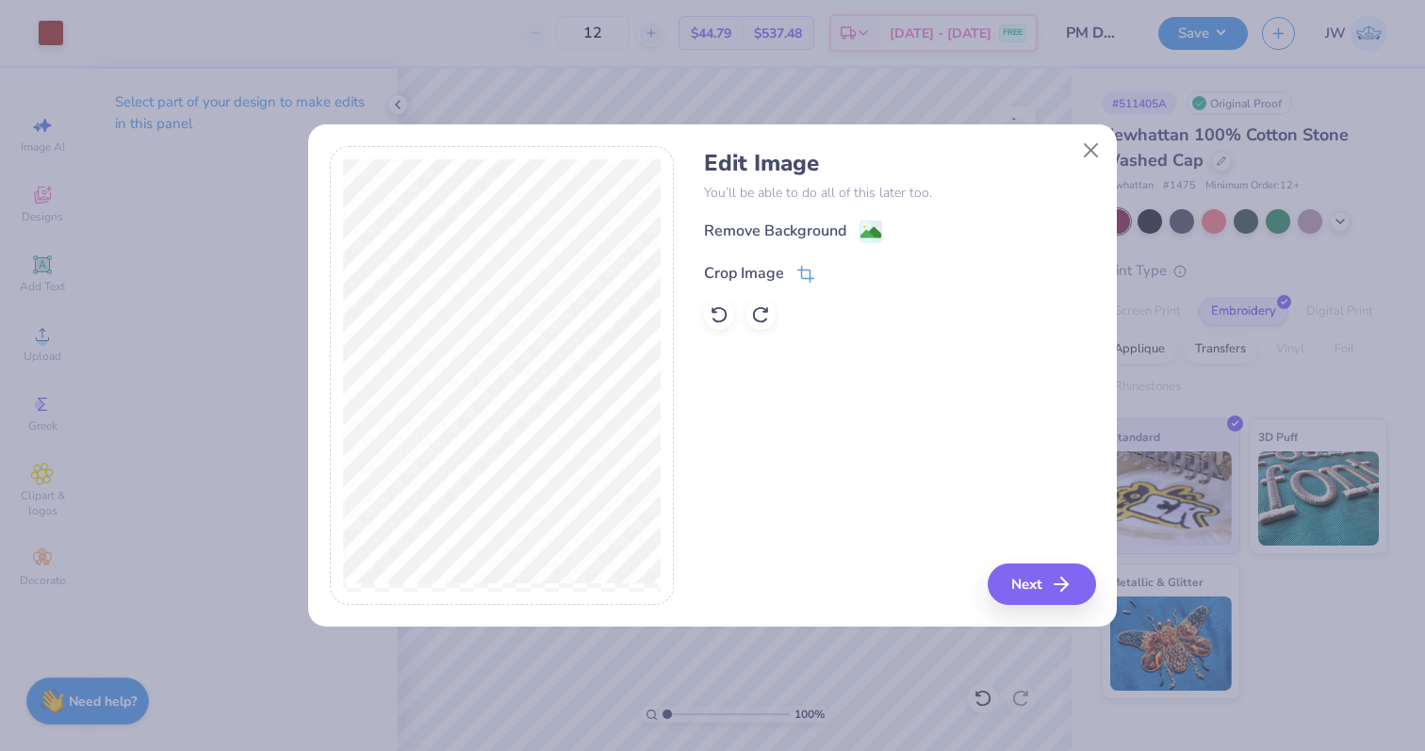
click at [809, 266] on icon at bounding box center [805, 274] width 17 height 17
click at [677, 336] on div "Edit Image You’ll be able to do all of this later too. Remove Background Crop I…" at bounding box center [713, 376] width 766 height 460
click at [833, 269] on icon at bounding box center [837, 271] width 11 height 11
click at [855, 226] on div "Remove Background" at bounding box center [793, 233] width 178 height 24
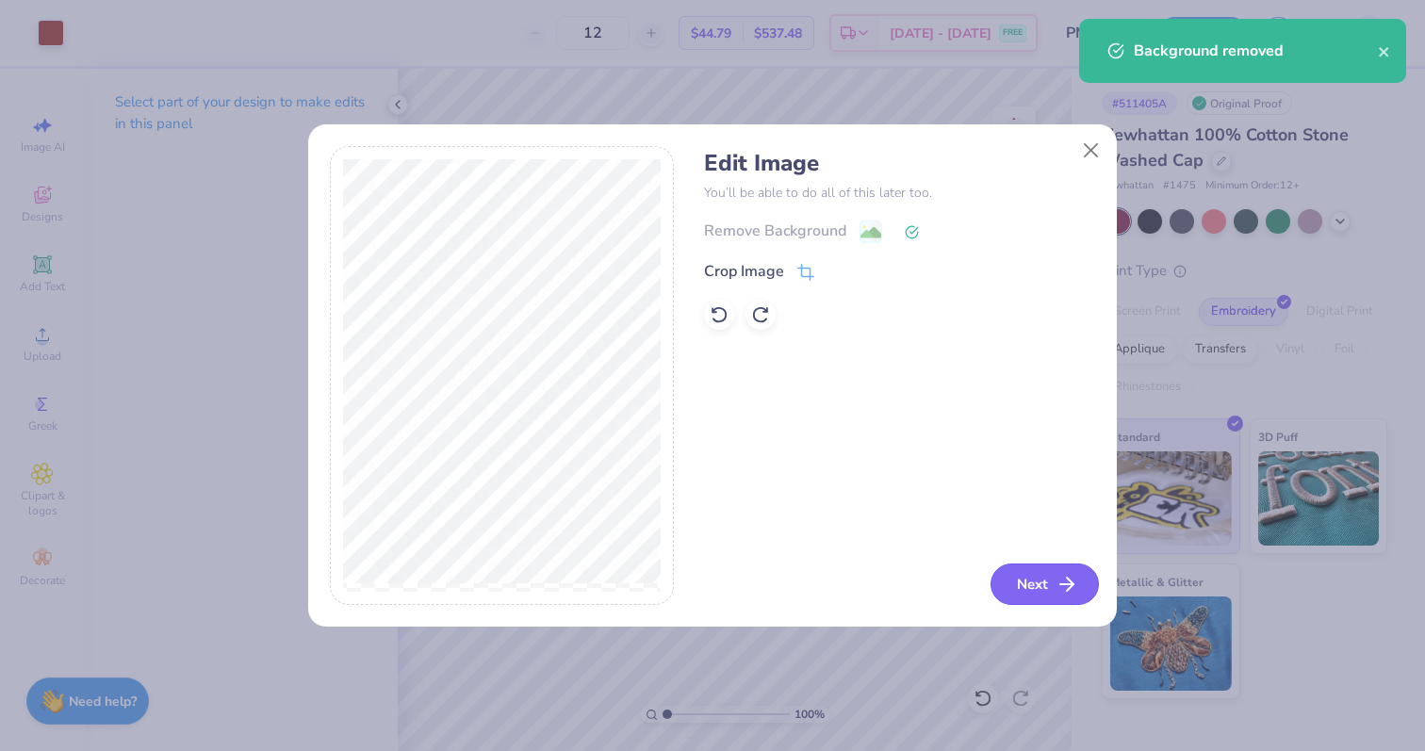
click at [1011, 598] on button "Next" at bounding box center [1044, 584] width 108 height 41
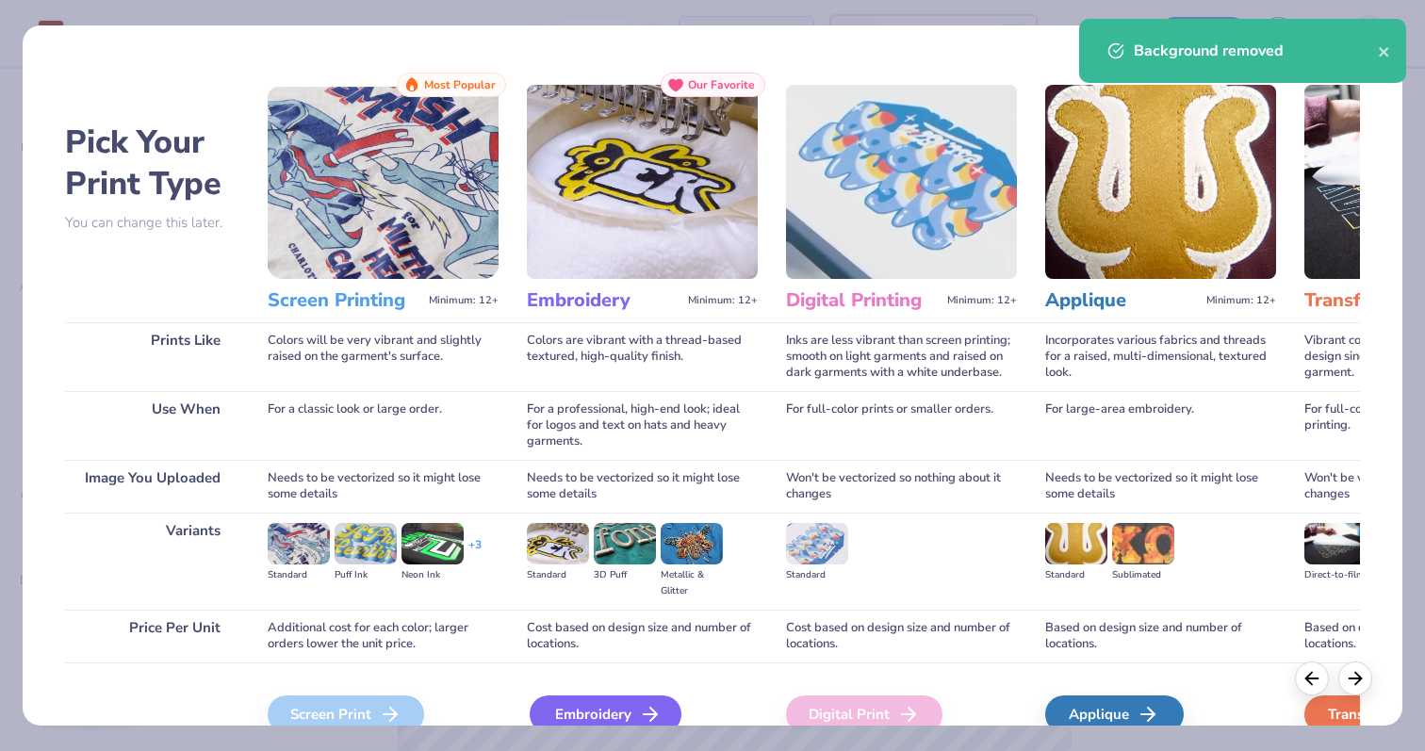
click at [624, 708] on div "Embroidery" at bounding box center [606, 715] width 152 height 38
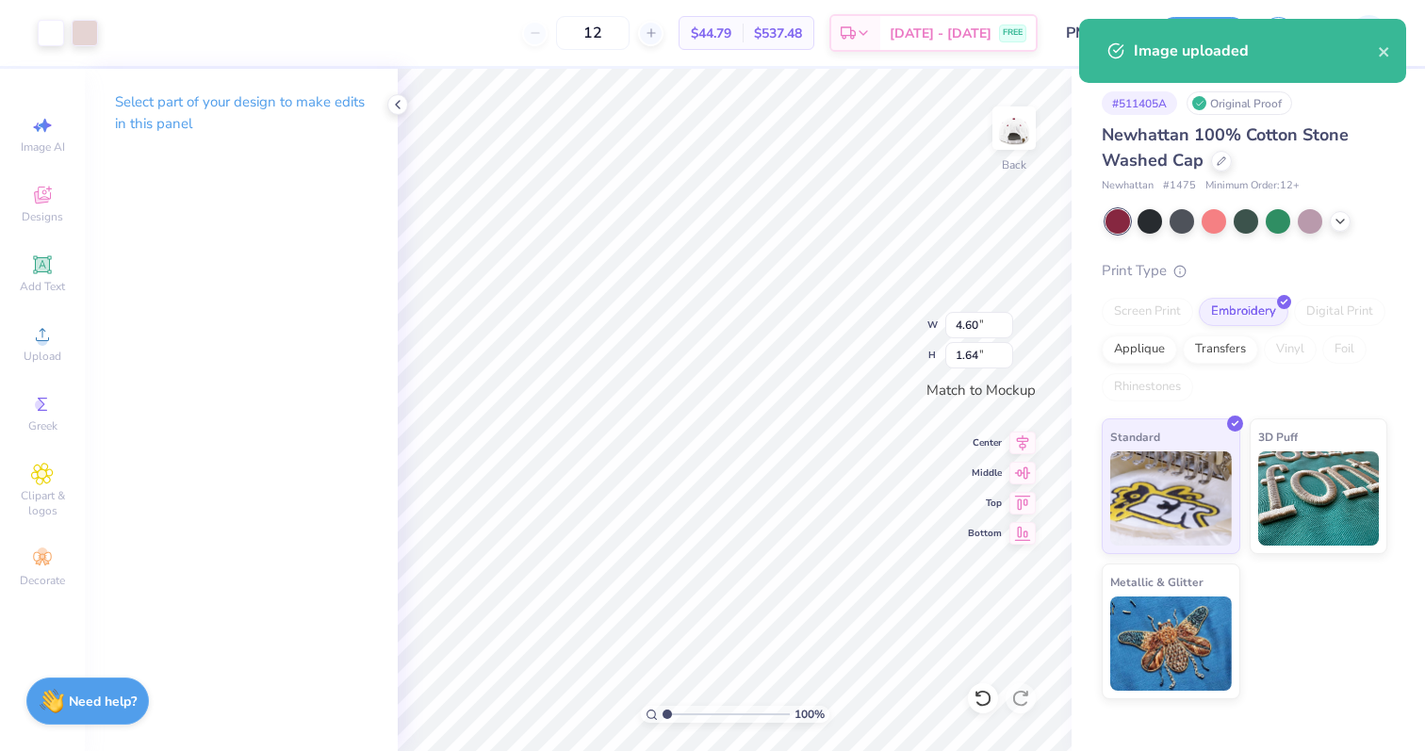
type input "2.27"
type input "0.81"
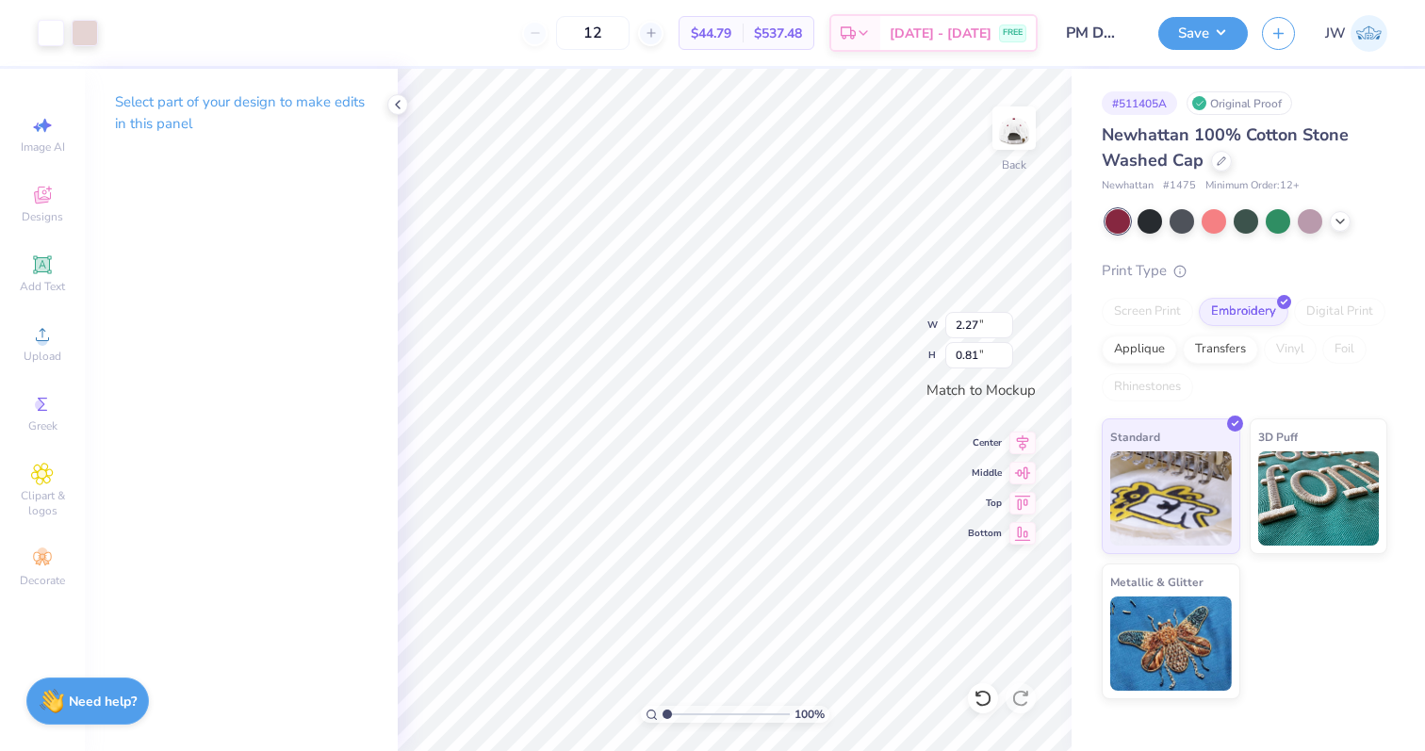
type input "0.35"
type input "0.26"
click at [54, 52] on div "Art colors" at bounding box center [32, 33] width 64 height 66
click at [54, 34] on div at bounding box center [51, 31] width 26 height 26
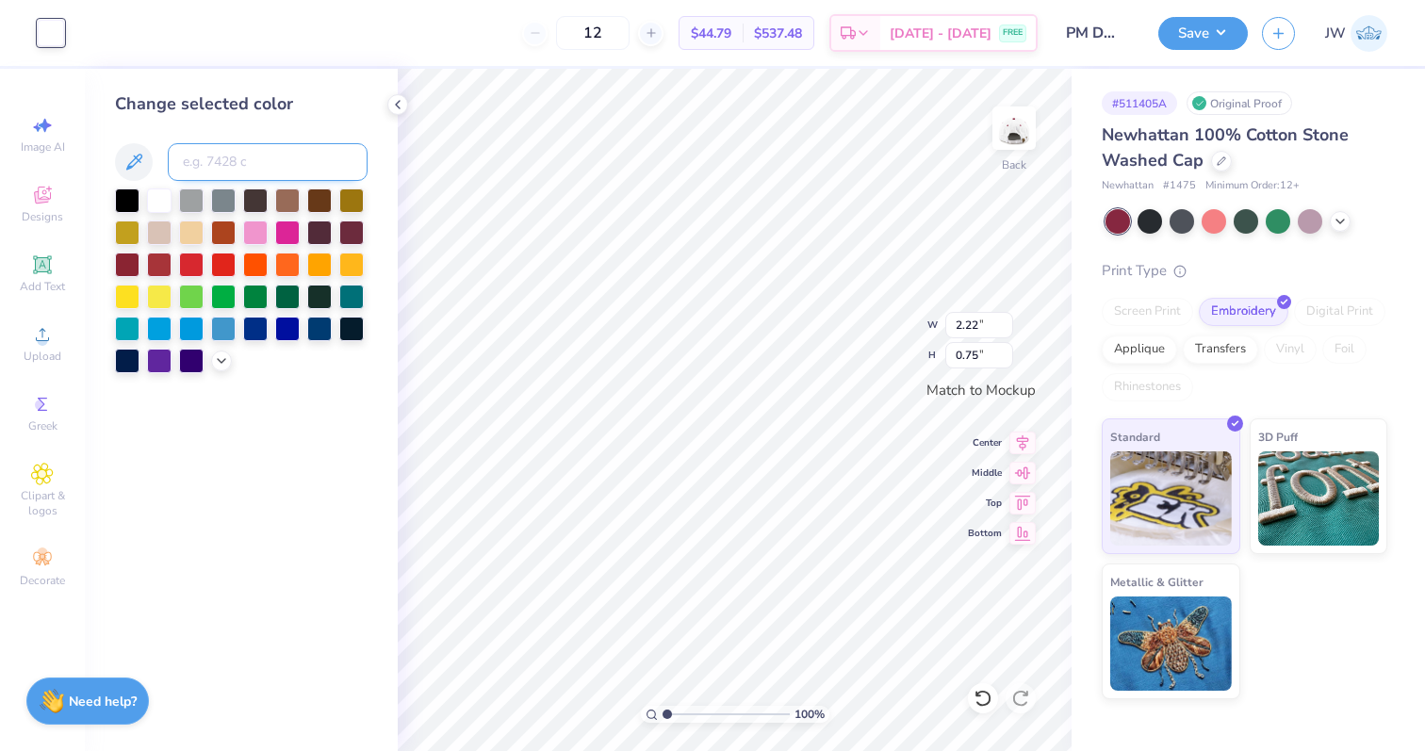
click at [252, 171] on input at bounding box center [268, 162] width 200 height 38
type input "434"
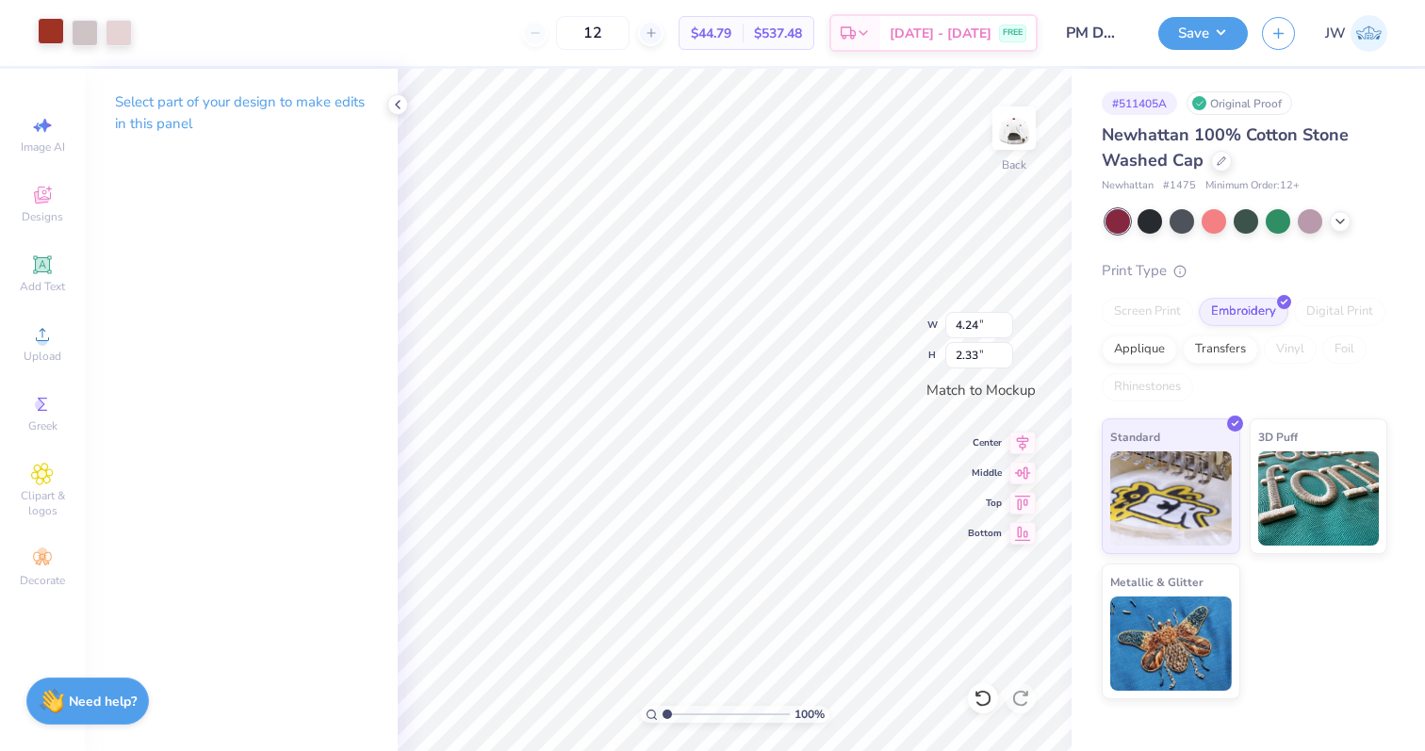
click at [52, 32] on div at bounding box center [51, 31] width 26 height 26
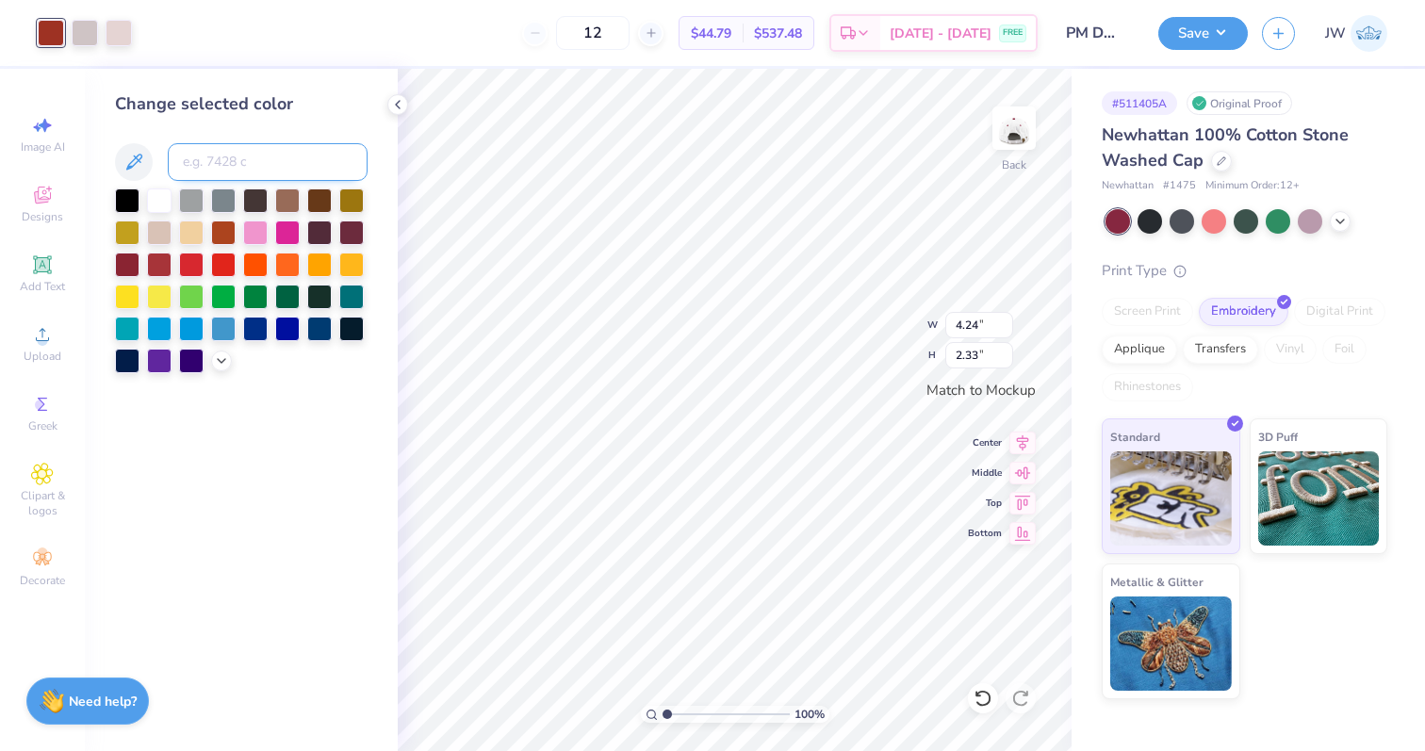
click at [228, 164] on input at bounding box center [268, 162] width 200 height 38
type input "2623"
click at [207, 148] on input "2723c" at bounding box center [268, 162] width 200 height 38
type input "7623"
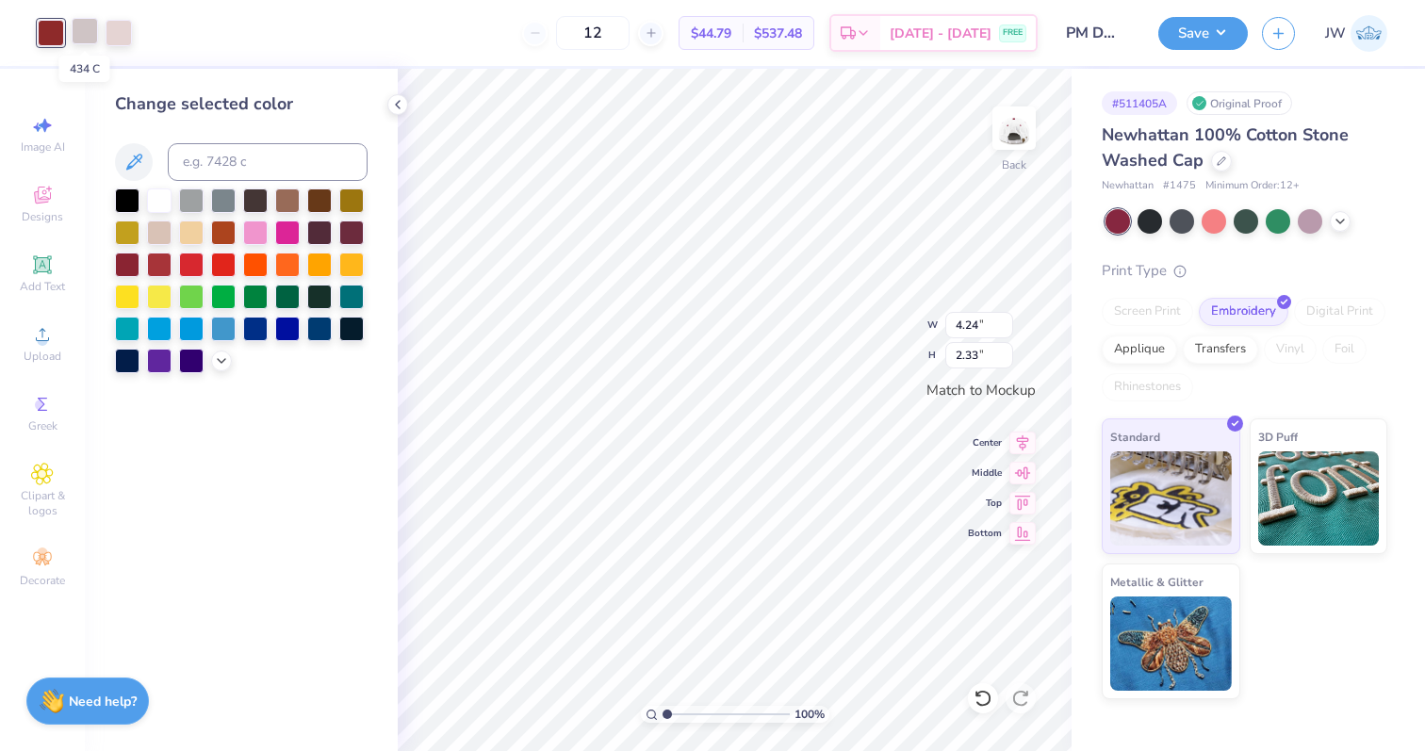
click at [84, 31] on div at bounding box center [85, 31] width 26 height 26
click at [270, 159] on input at bounding box center [268, 162] width 200 height 38
type input "7623"
click at [106, 34] on div "Art colors 12 $44.79 Per Item $537.48 Total Est. Delivery [DATE] - [DATE] FREE …" at bounding box center [712, 33] width 1425 height 66
click at [91, 34] on div at bounding box center [85, 31] width 26 height 26
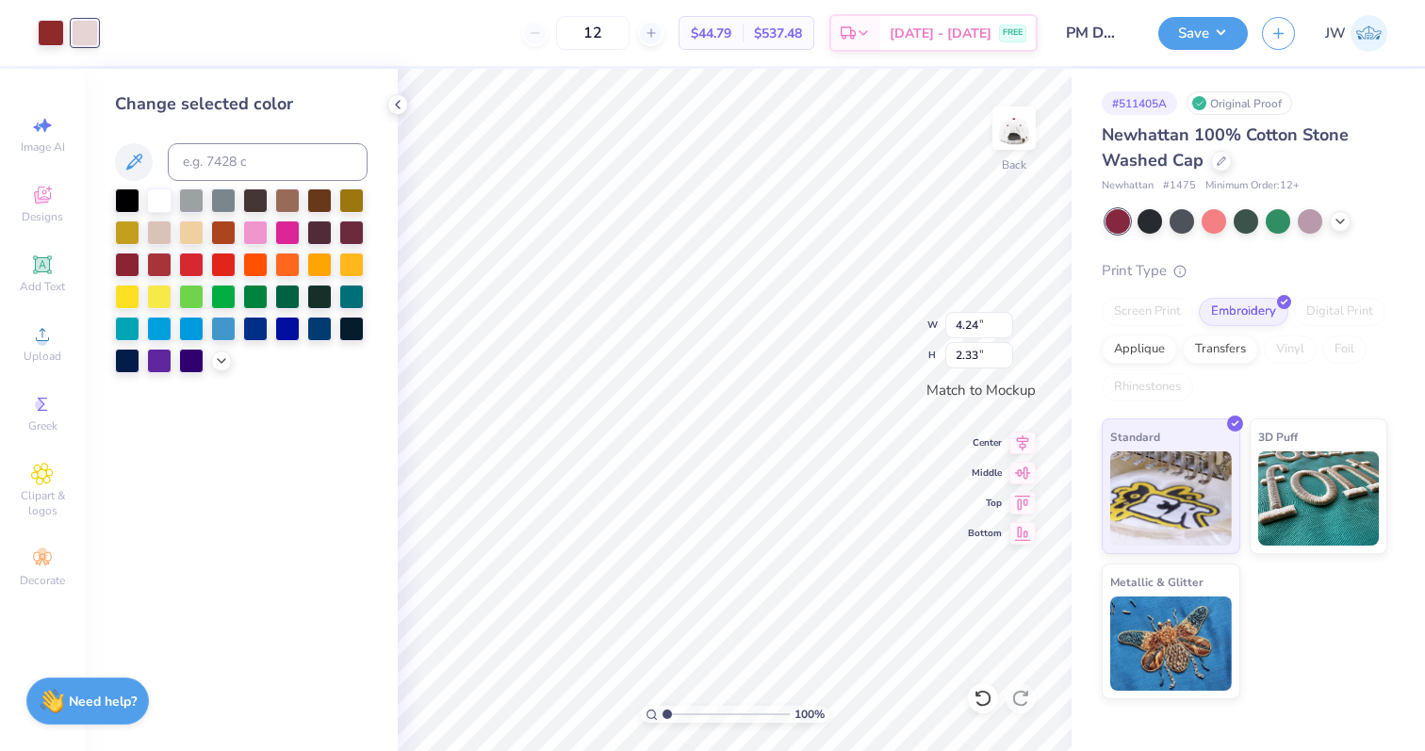
click at [238, 133] on div "Change selected color" at bounding box center [241, 232] width 253 height 282
click at [237, 152] on input at bounding box center [268, 162] width 200 height 38
type input "7623"
click at [75, 33] on div at bounding box center [85, 31] width 26 height 26
click at [221, 158] on input at bounding box center [268, 162] width 200 height 38
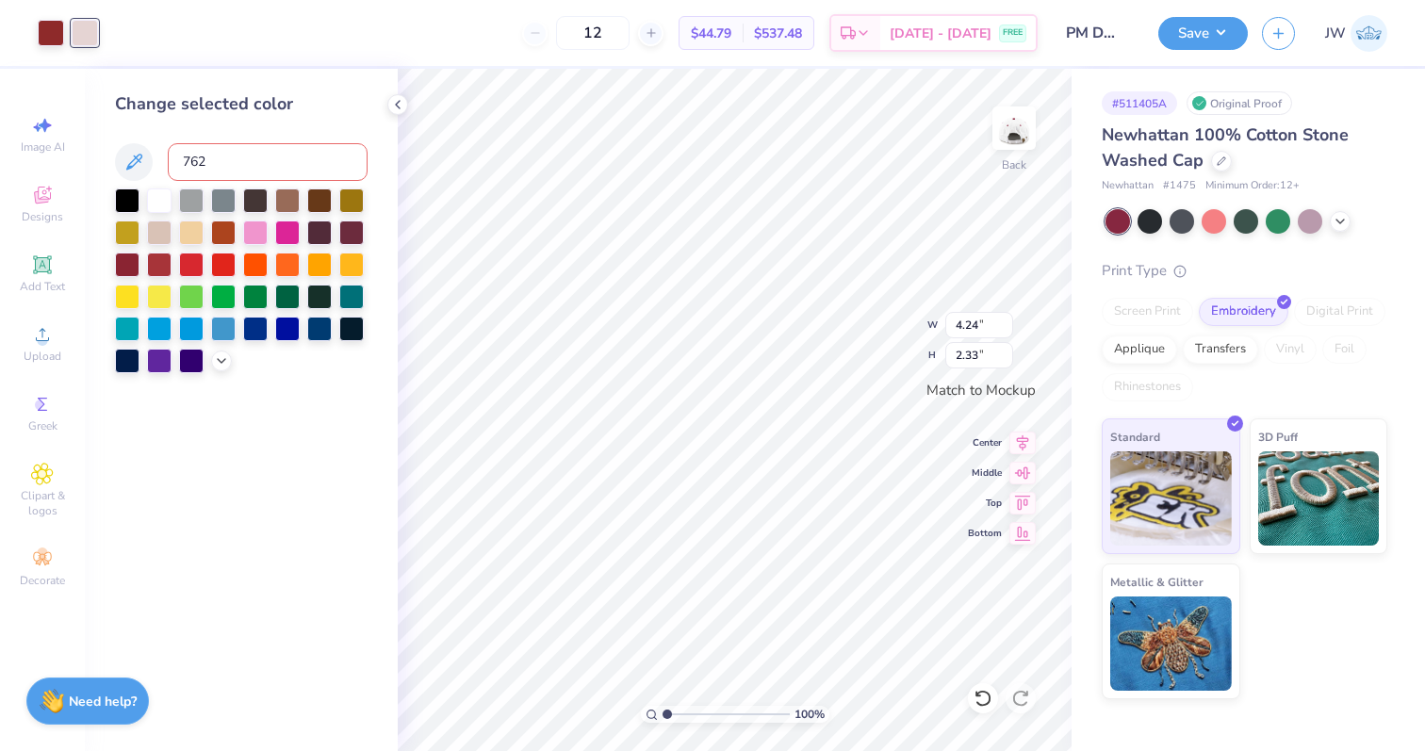
type input "7623"
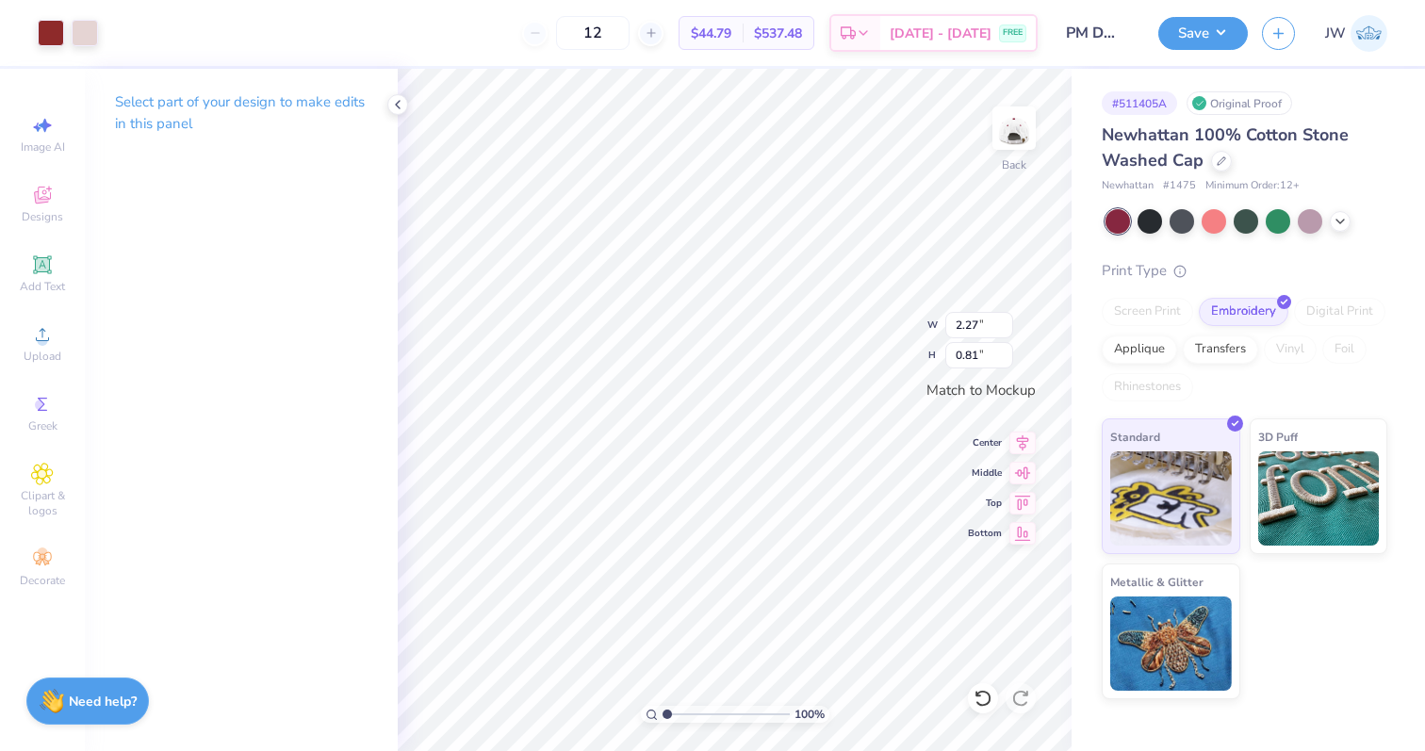
type input "2.29"
type input "0.86"
type input "0.83"
type input "1.03"
type input "1.08"
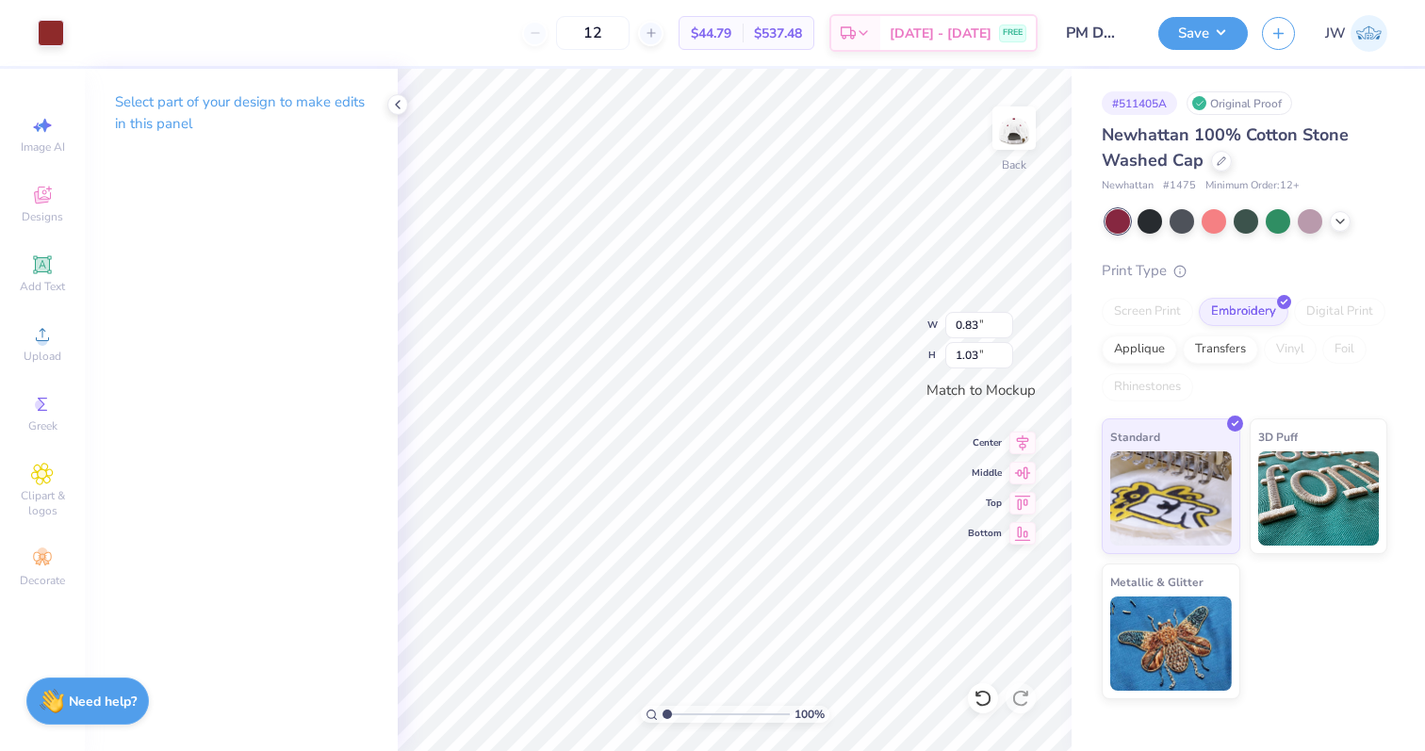
type input "0.65"
type input "0.83"
type input "1.15"
click at [893, 342] on div "100 % Back W 4.03 4.03 " H 2.20 2.20 " Match to [GEOGRAPHIC_DATA] Middle Top Bo…" at bounding box center [735, 410] width 674 height 682
type input "0.46"
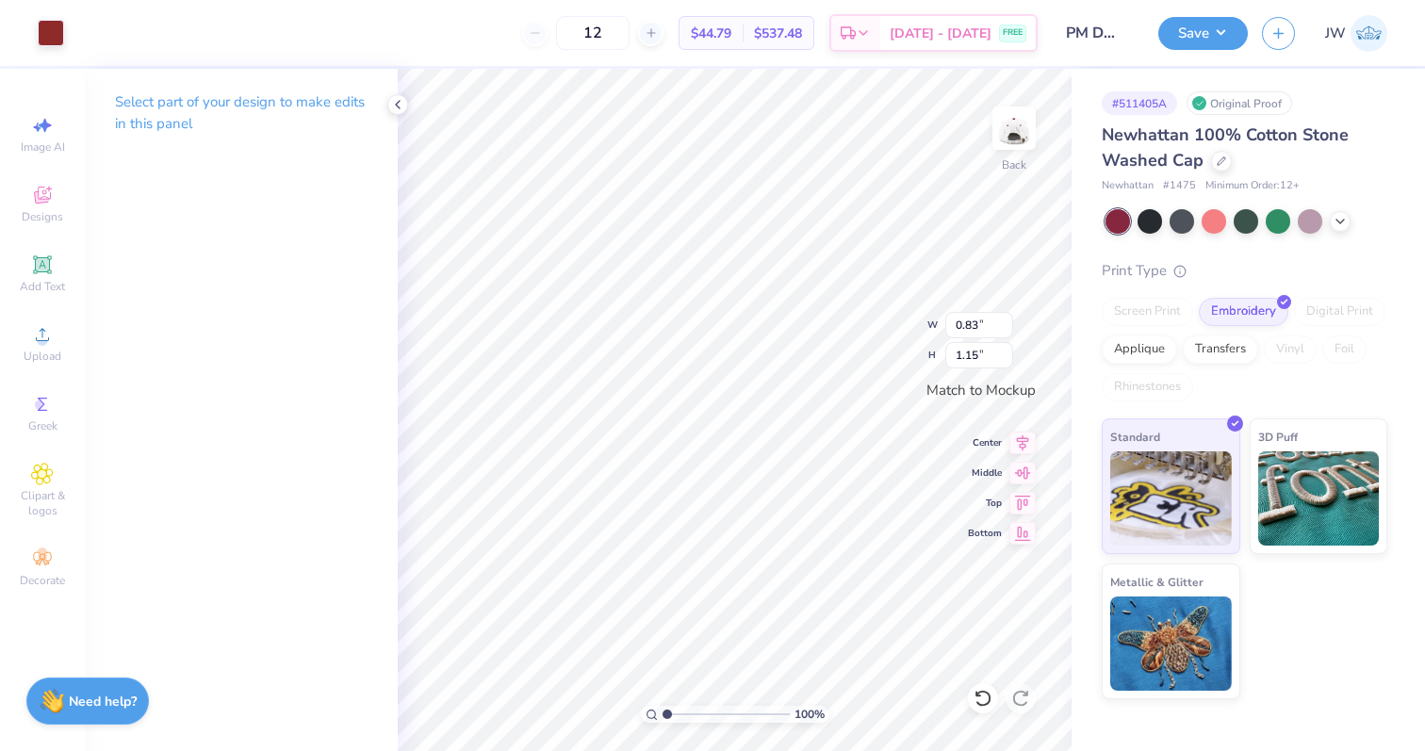
type input "0.64"
type input "0.52"
type input "0.55"
type input "0.75"
type input "0.78"
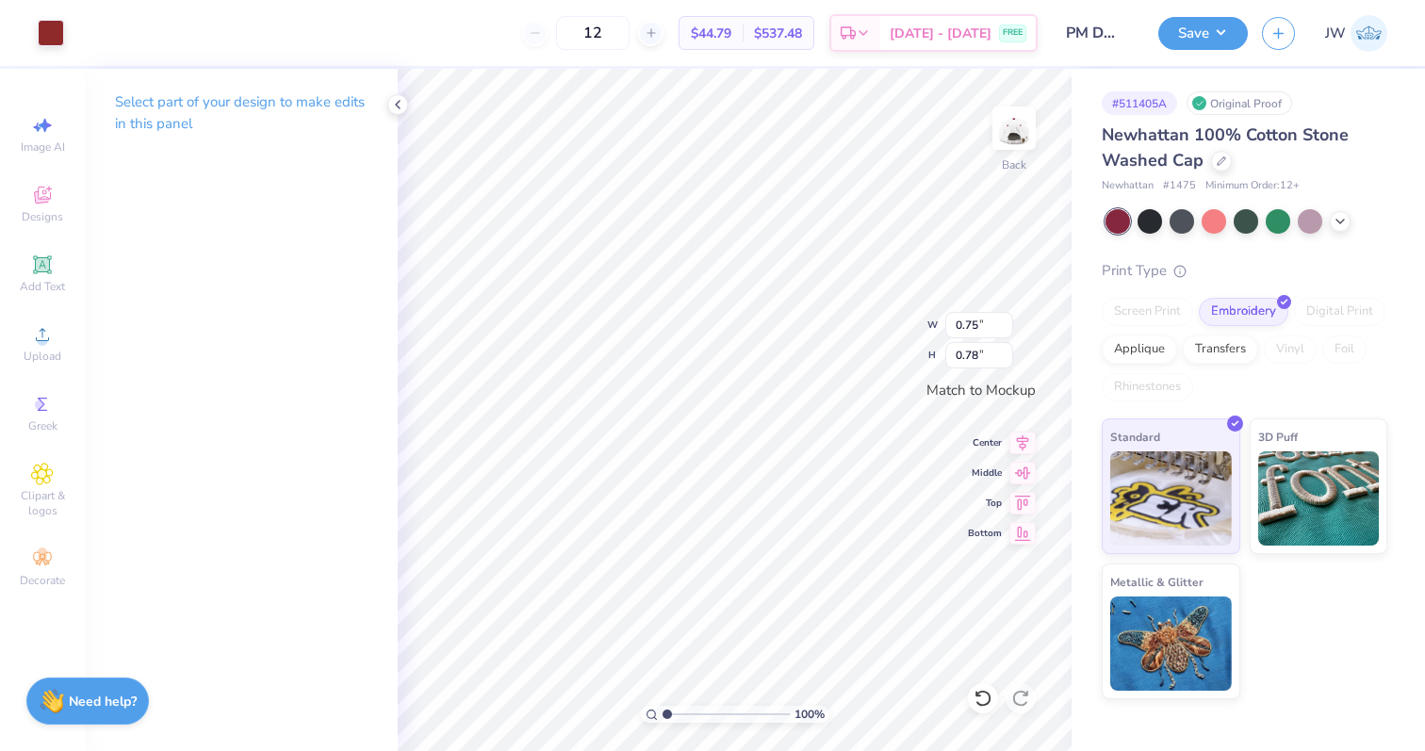
type input "0.78"
type input "0.76"
type input "0.60"
click at [42, 346] on div "Upload" at bounding box center [42, 344] width 66 height 56
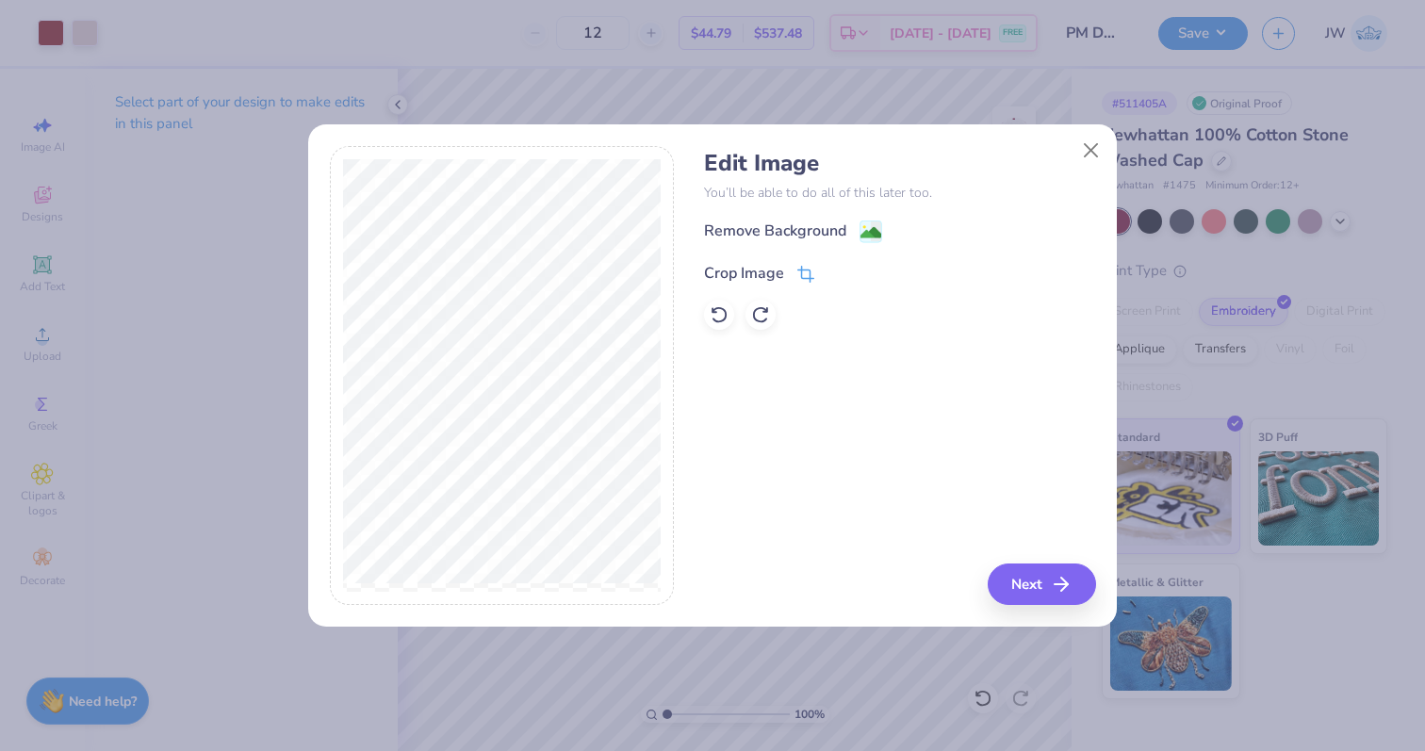
click at [811, 270] on icon at bounding box center [805, 274] width 17 height 17
click at [832, 273] on icon at bounding box center [837, 271] width 11 height 11
click at [881, 230] on div "Remove Background" at bounding box center [899, 232] width 391 height 24
click at [869, 245] on div "Remove Background Crop Image" at bounding box center [899, 275] width 391 height 110
click at [869, 226] on image at bounding box center [870, 234] width 21 height 21
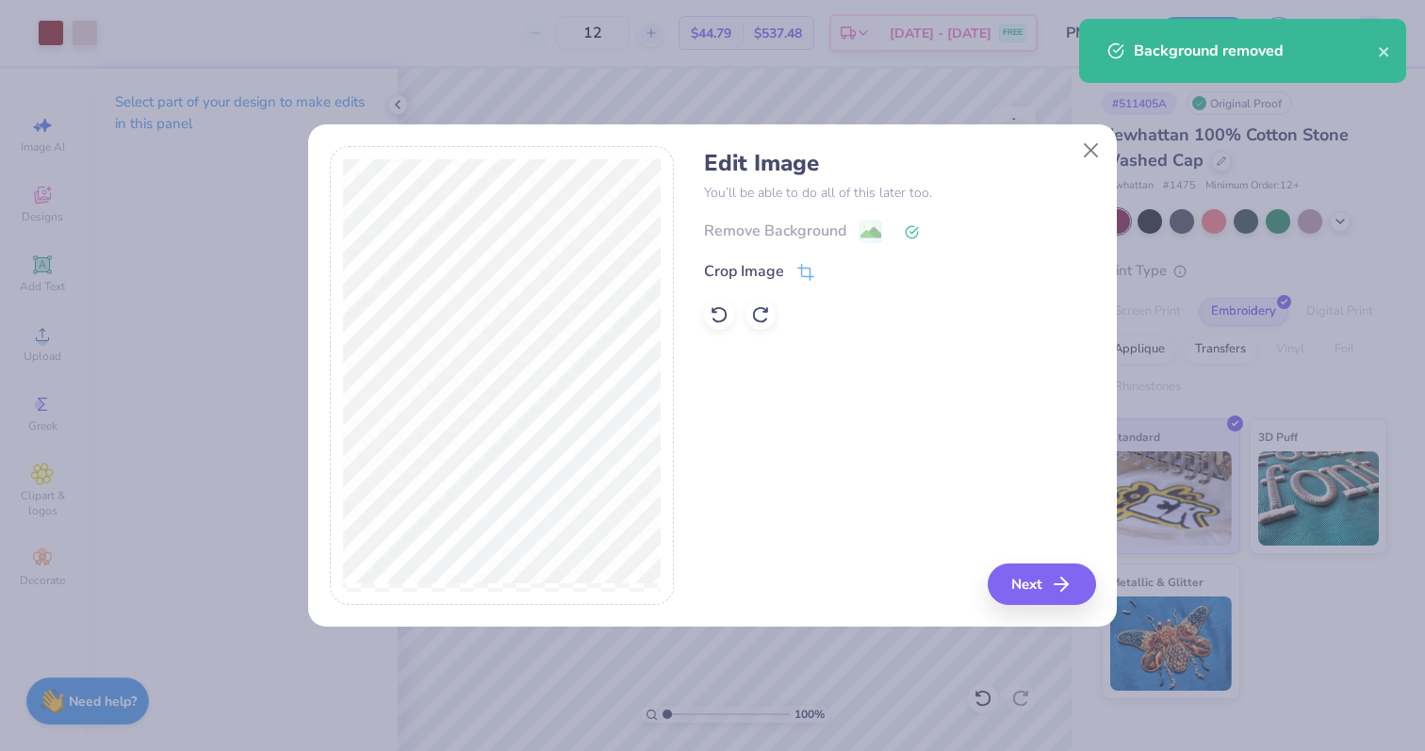
click at [1057, 552] on div "Edit Image You’ll be able to do all of this later too. Remove Background Crop I…" at bounding box center [899, 376] width 391 height 460
click at [1056, 583] on icon "button" at bounding box center [1067, 584] width 23 height 23
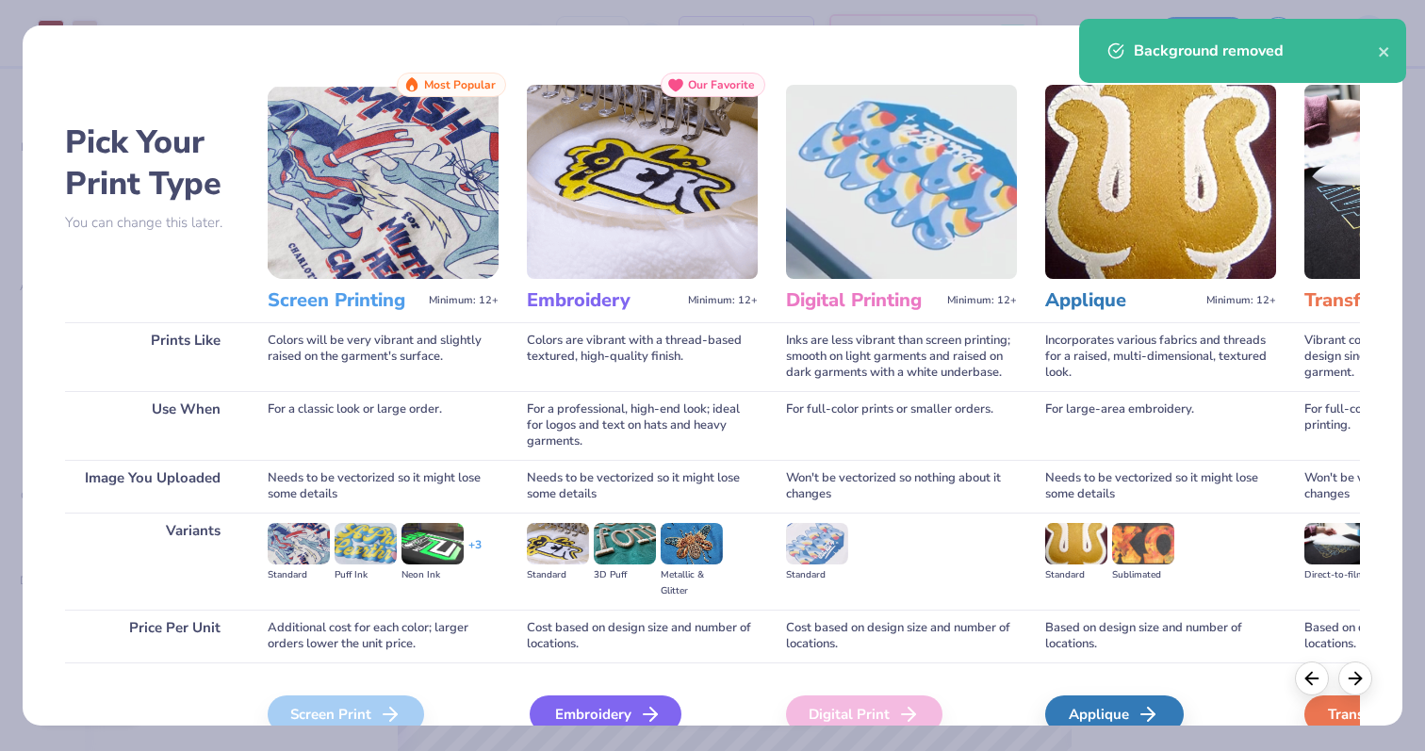
click at [600, 697] on div "Embroidery" at bounding box center [606, 715] width 152 height 38
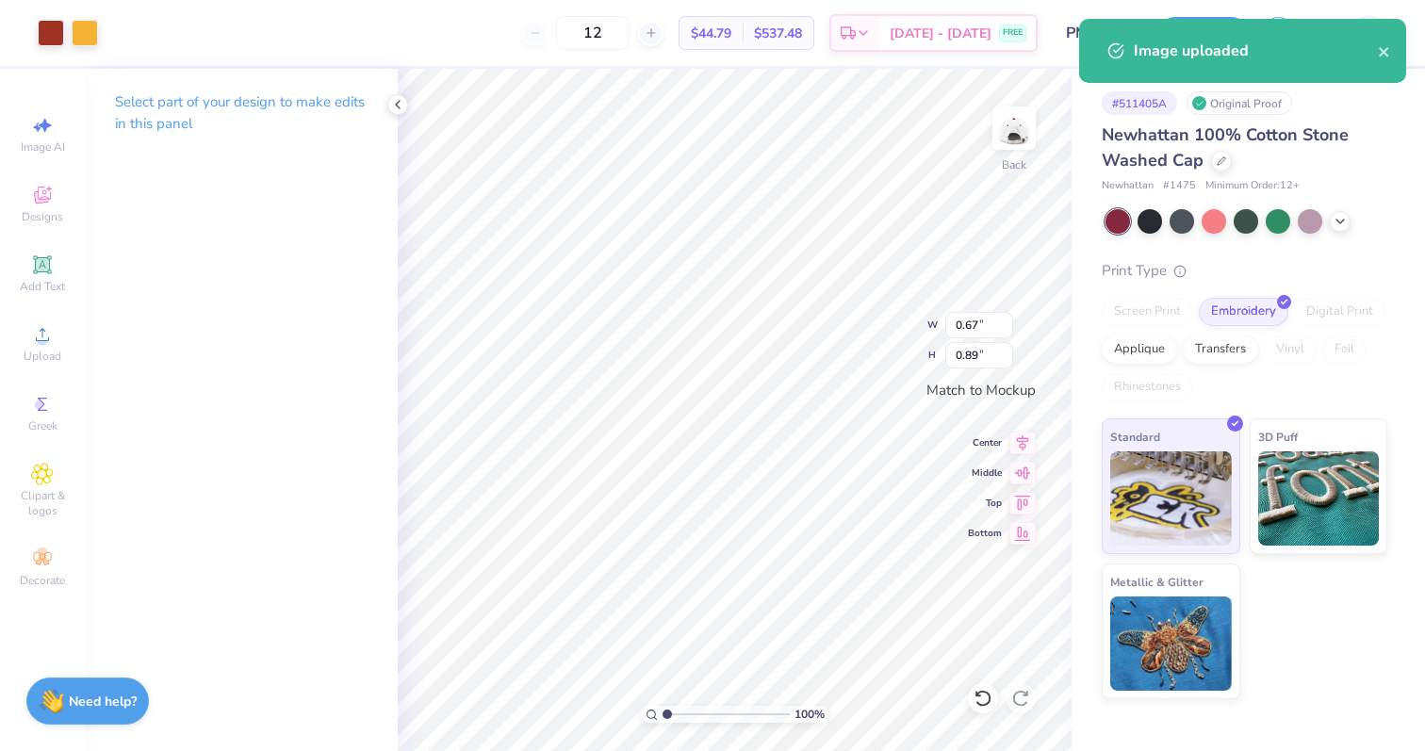
type input "0.67"
type input "0.89"
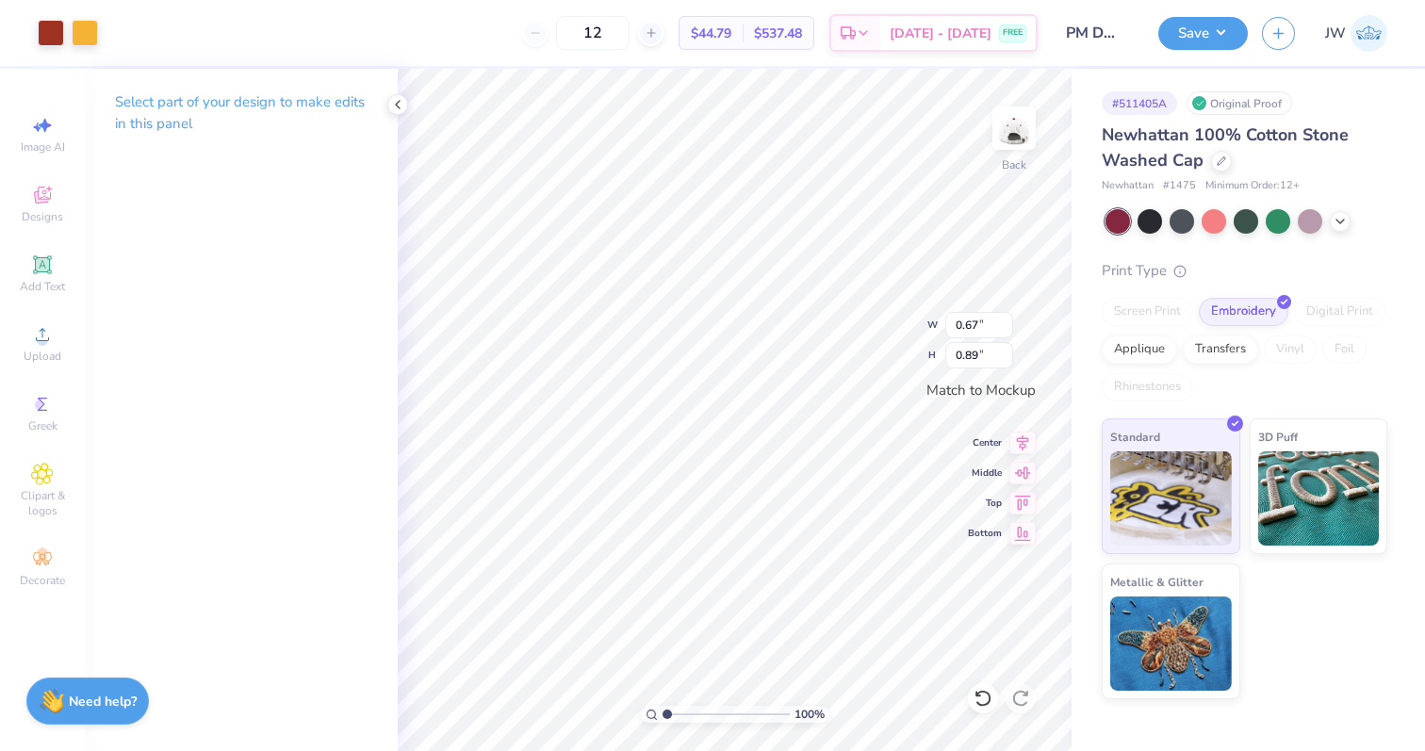
type input "1.08"
type input "0.60"
type input "0.63"
type input "0.35"
click at [1007, 142] on img at bounding box center [1013, 127] width 75 height 75
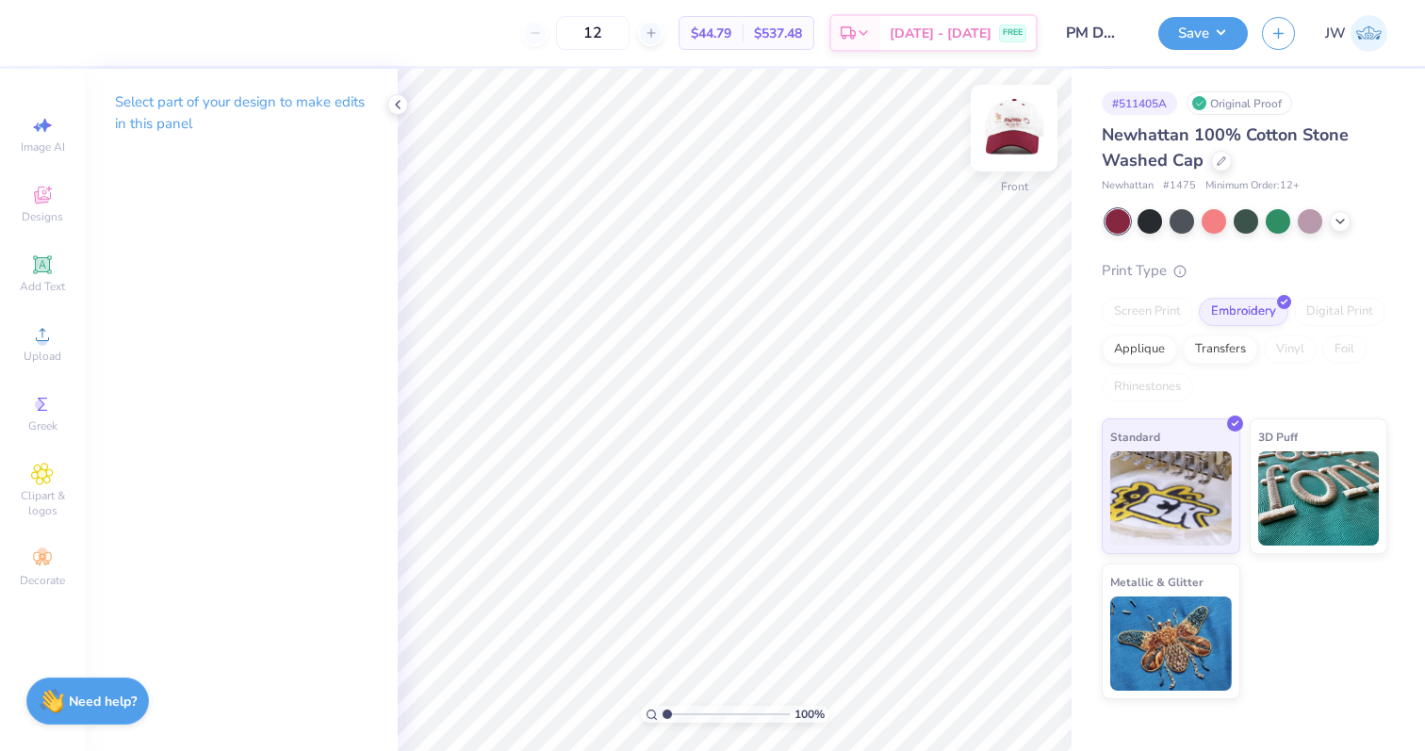
click at [1048, 148] on img at bounding box center [1013, 127] width 75 height 75
click at [1015, 118] on img at bounding box center [1013, 127] width 75 height 75
click at [997, 114] on img at bounding box center [1013, 127] width 75 height 75
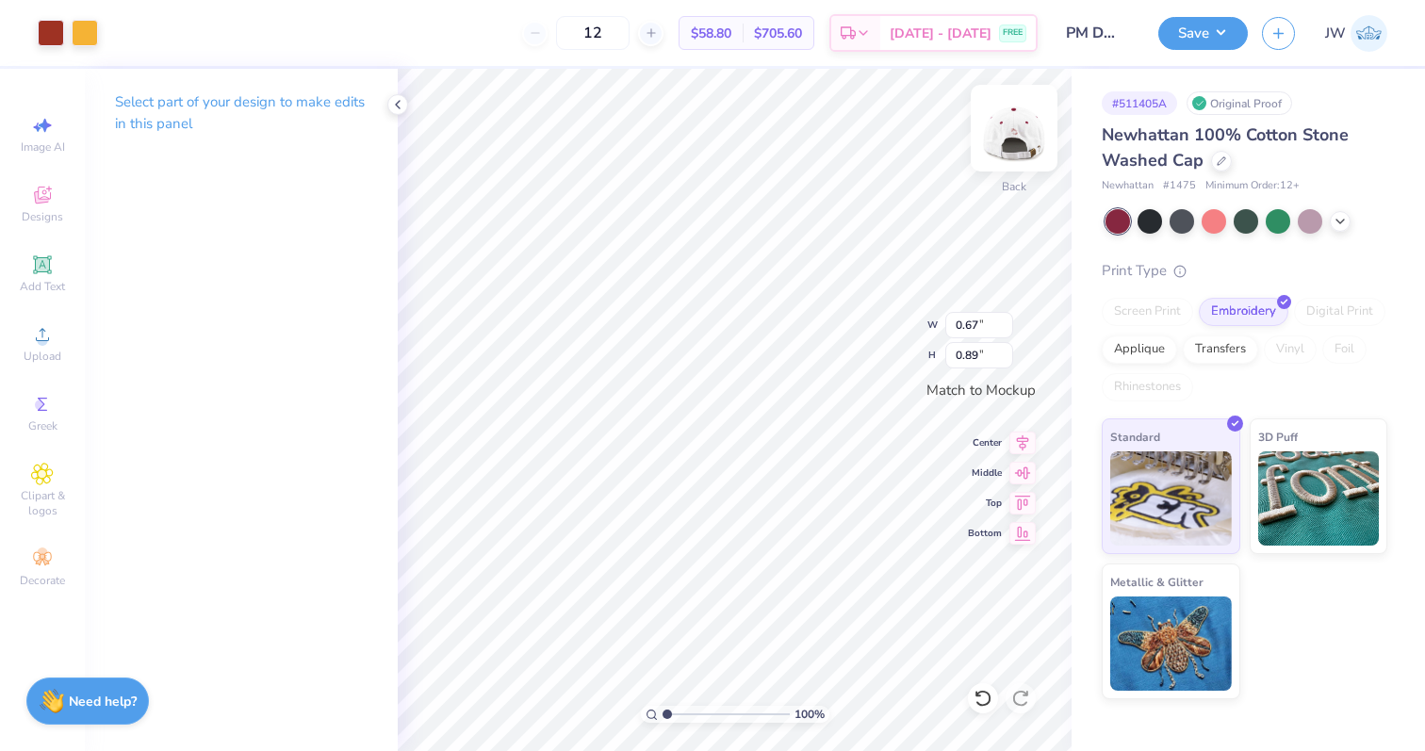
click at [1012, 117] on img at bounding box center [1013, 127] width 75 height 75
click at [1034, 137] on img at bounding box center [1013, 127] width 75 height 75
click at [995, 149] on img at bounding box center [1013, 127] width 75 height 75
type input "0.87"
type input "0.49"
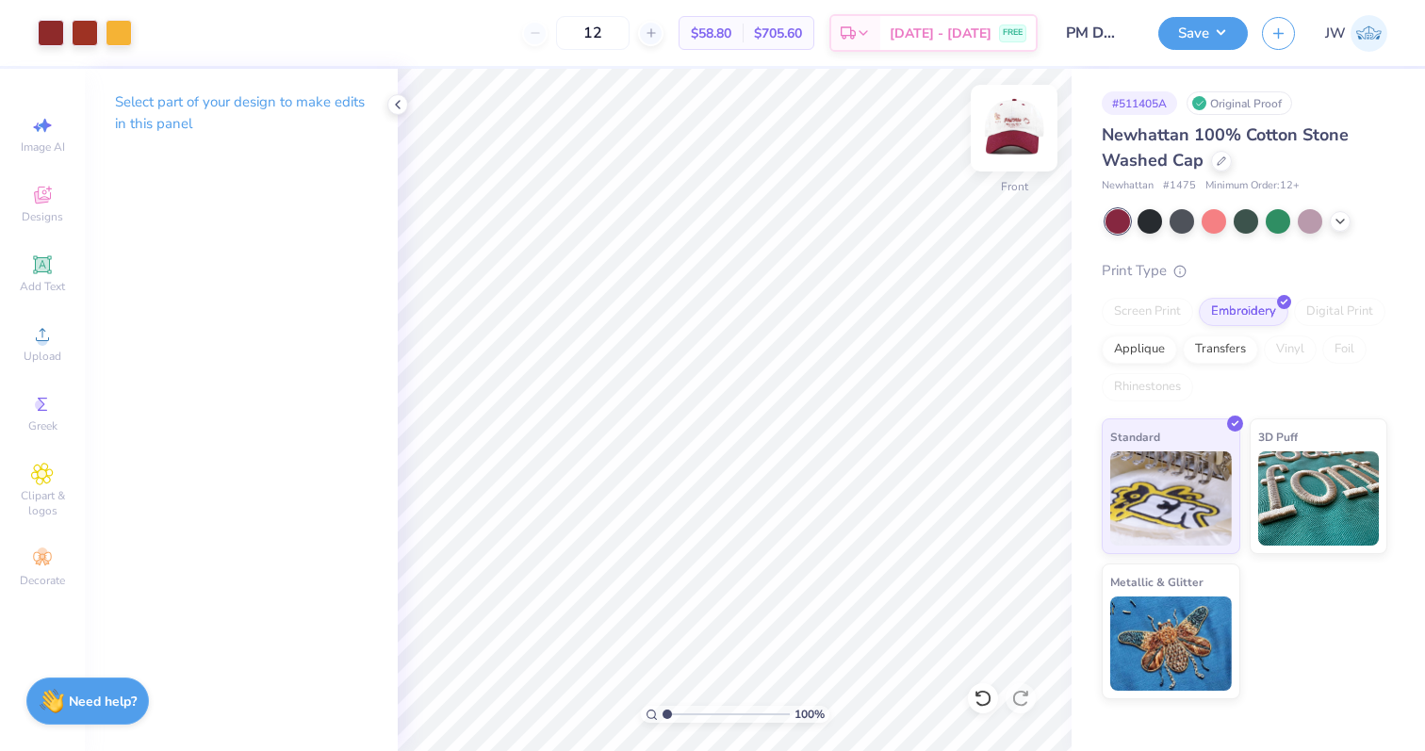
click at [1001, 131] on img at bounding box center [1013, 127] width 75 height 75
type input "2.87"
type input "1.63"
click at [1010, 109] on img at bounding box center [1013, 127] width 75 height 75
click at [1008, 113] on img at bounding box center [1013, 127] width 75 height 75
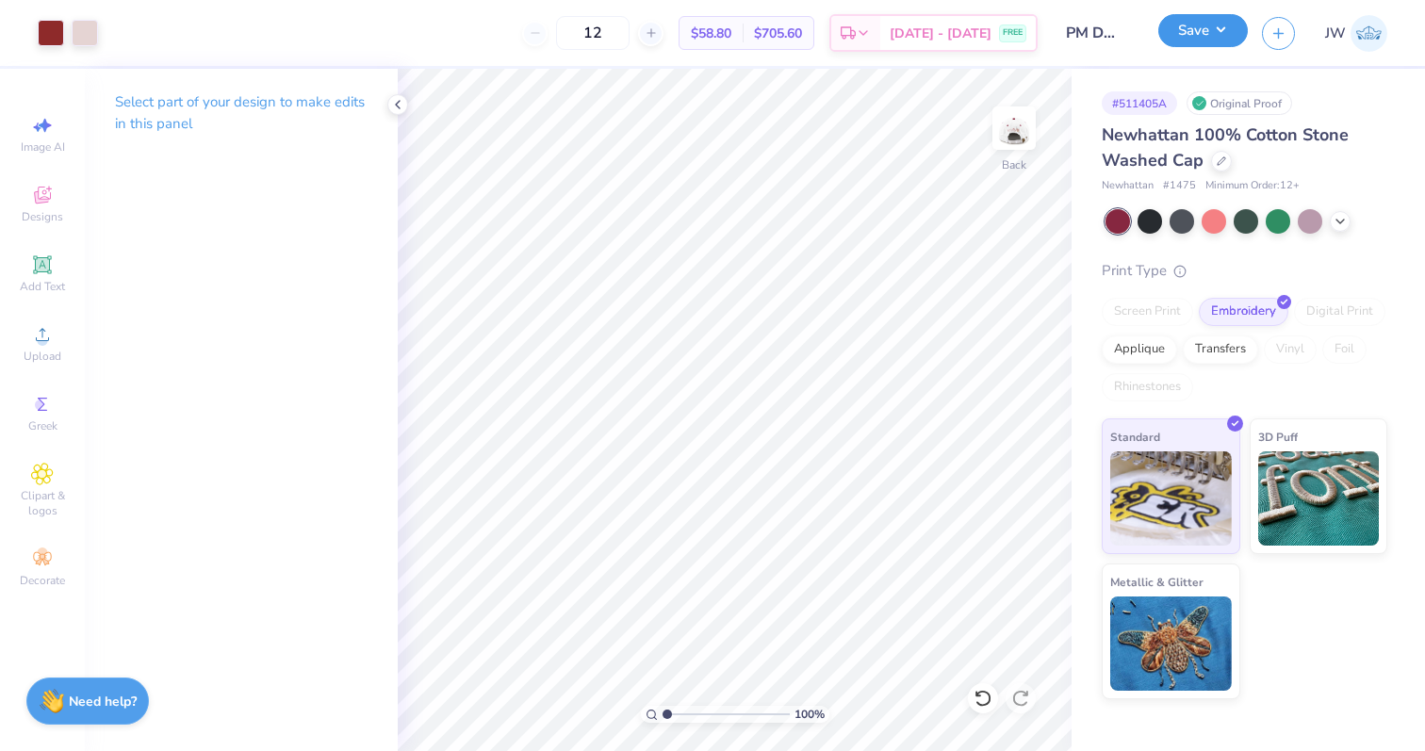
click at [1215, 43] on button "Save" at bounding box center [1203, 30] width 90 height 33
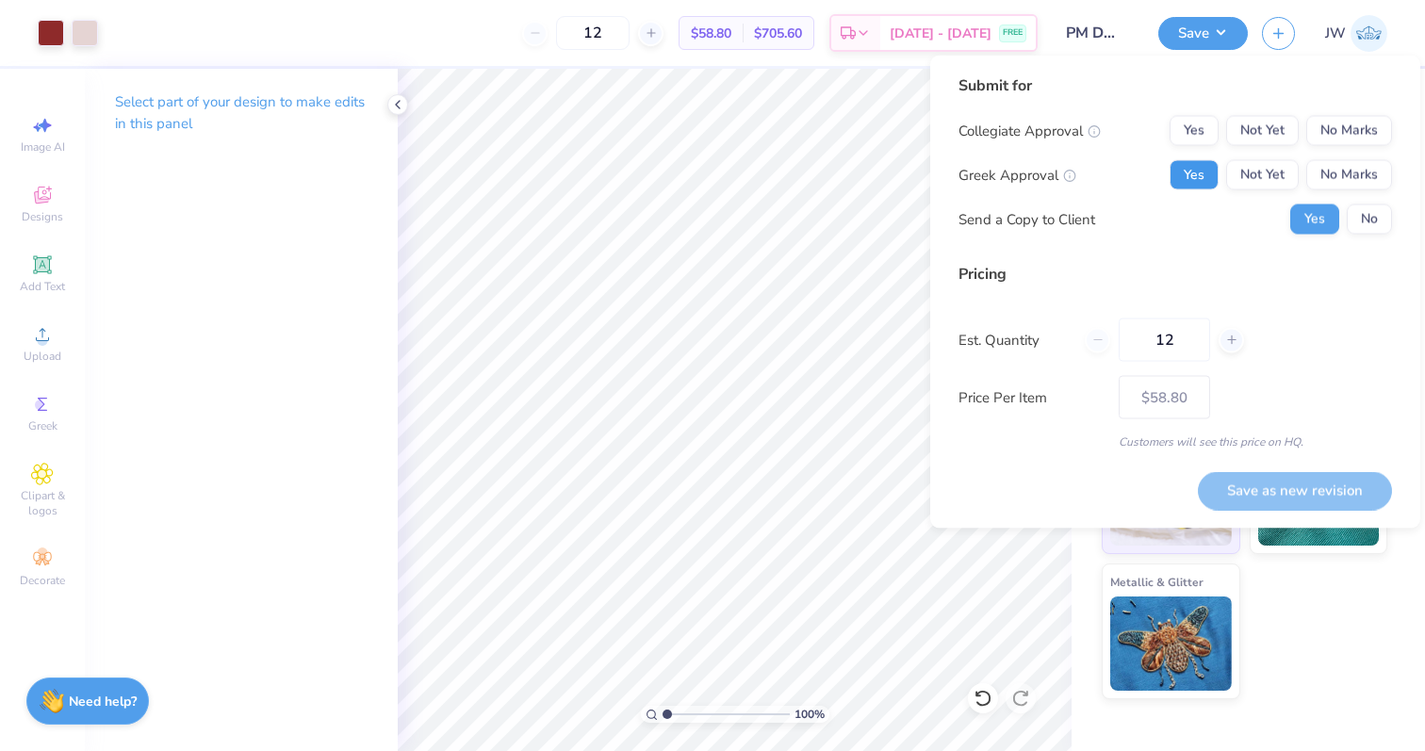
click at [1181, 172] on button "Yes" at bounding box center [1194, 175] width 49 height 30
click at [1362, 209] on button "No" at bounding box center [1369, 220] width 45 height 30
click at [1361, 116] on button "No Marks" at bounding box center [1349, 131] width 86 height 30
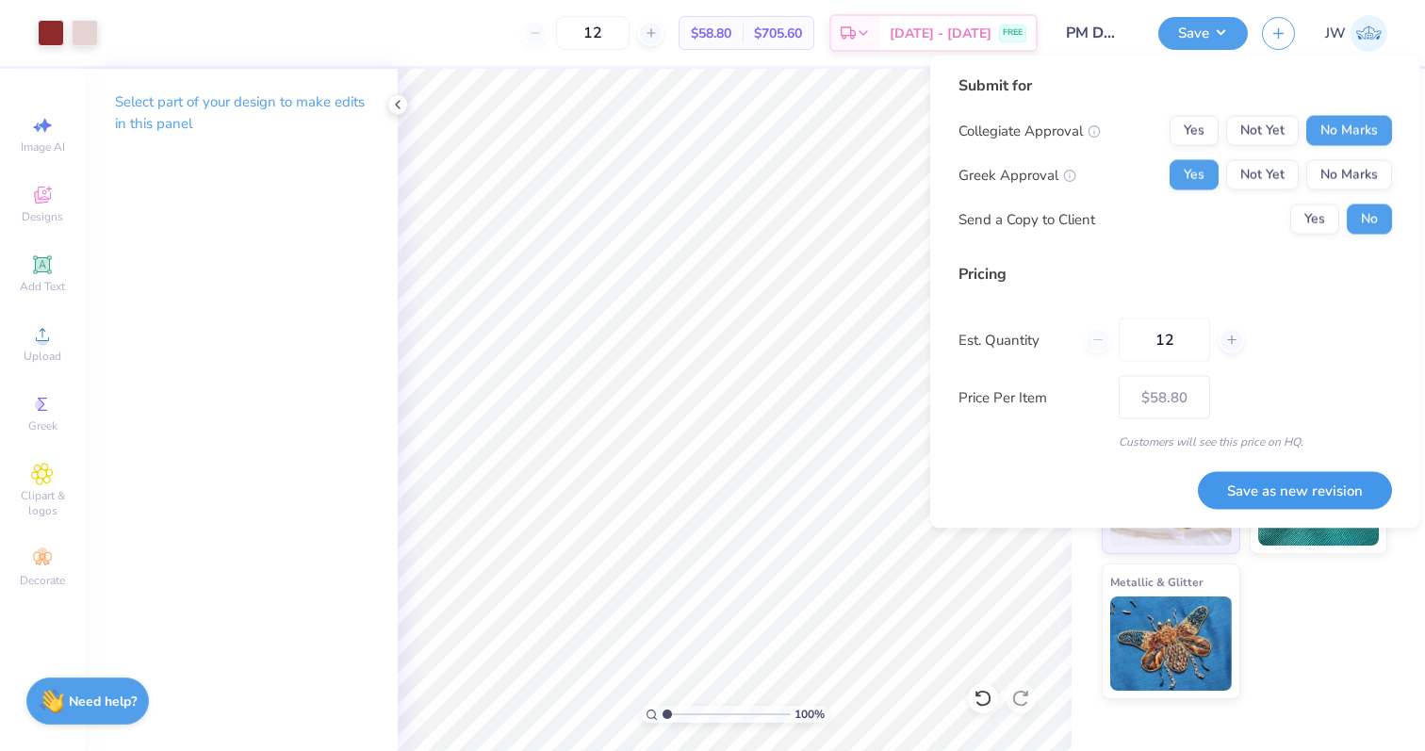
click at [1282, 485] on button "Save as new revision" at bounding box center [1295, 490] width 194 height 39
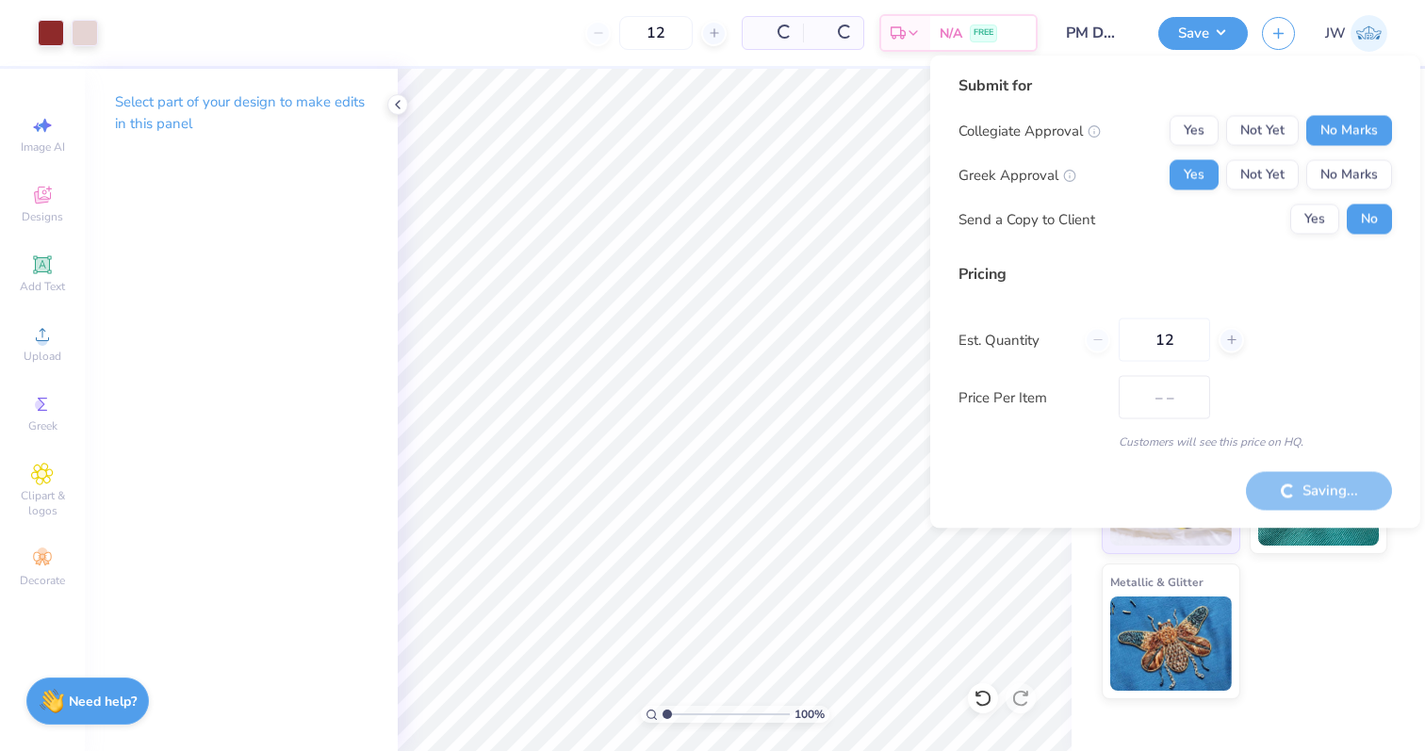
type input "$58.80"
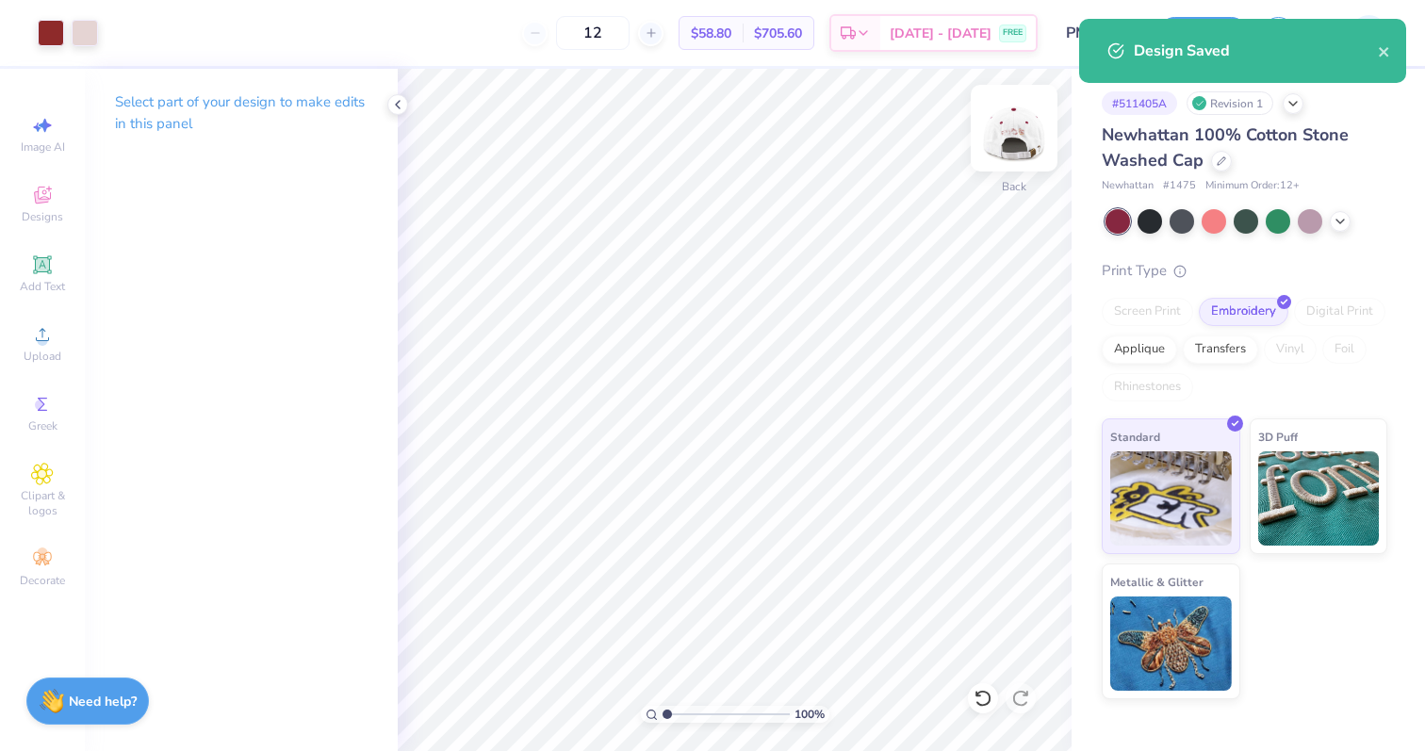
click at [1029, 133] on img at bounding box center [1013, 127] width 75 height 75
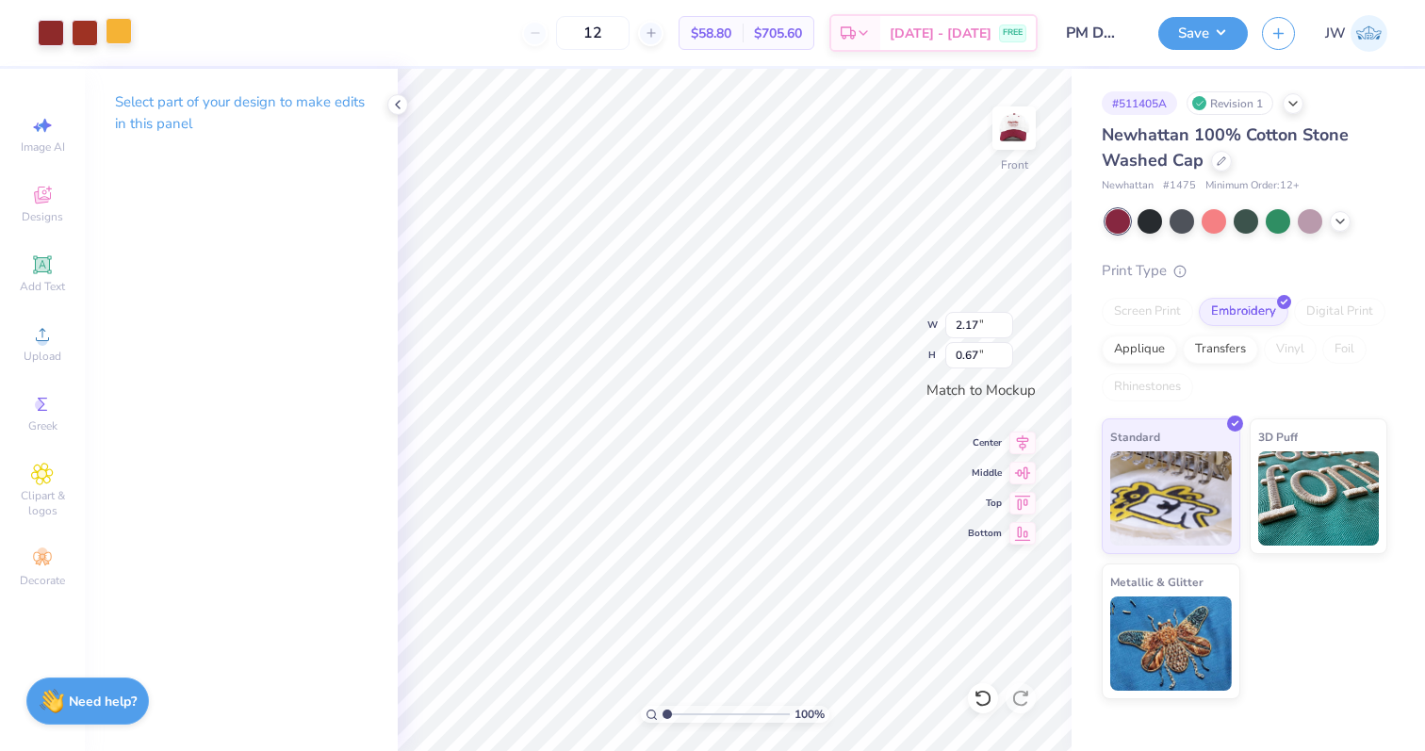
click at [119, 40] on div at bounding box center [119, 31] width 26 height 26
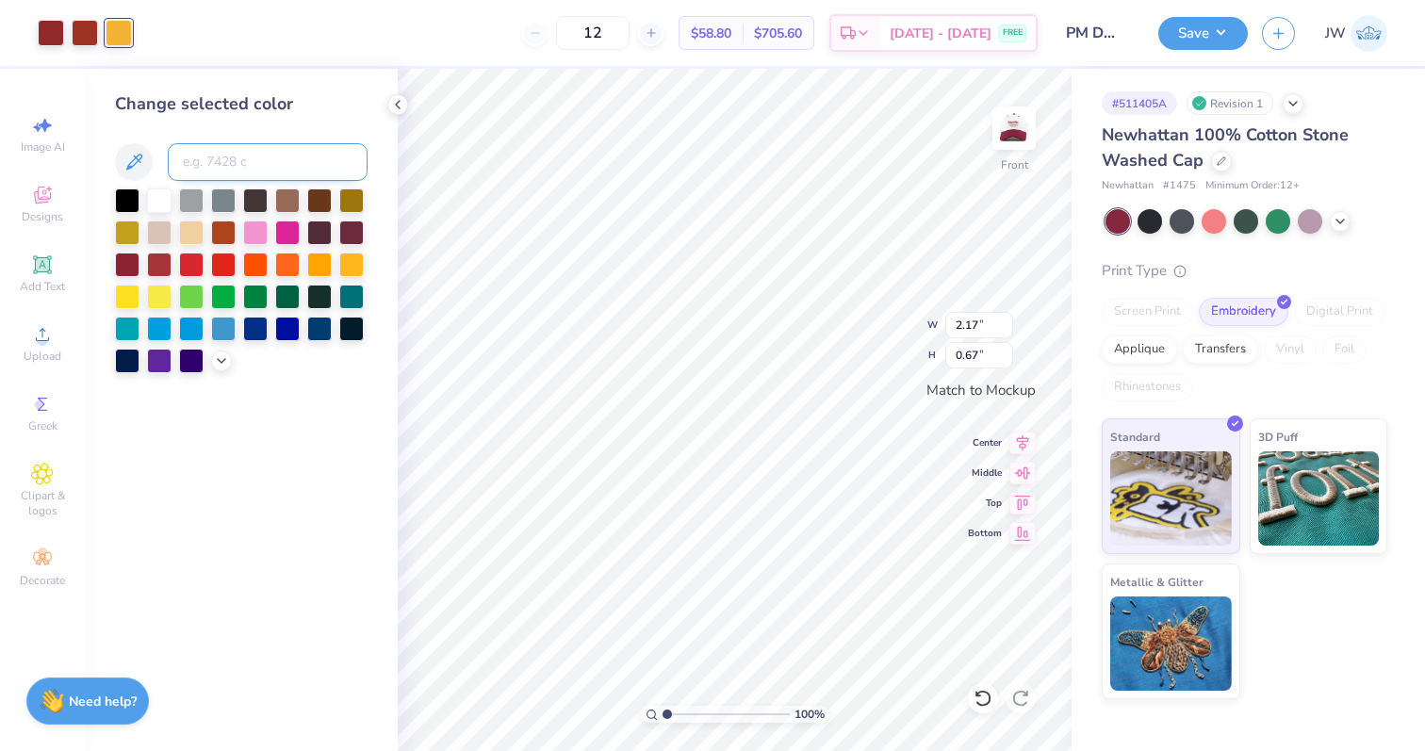
click at [219, 167] on input at bounding box center [268, 162] width 200 height 38
type input "7623"
click at [82, 37] on div at bounding box center [85, 31] width 26 height 26
click at [220, 164] on input at bounding box center [268, 162] width 200 height 38
type input "7623"
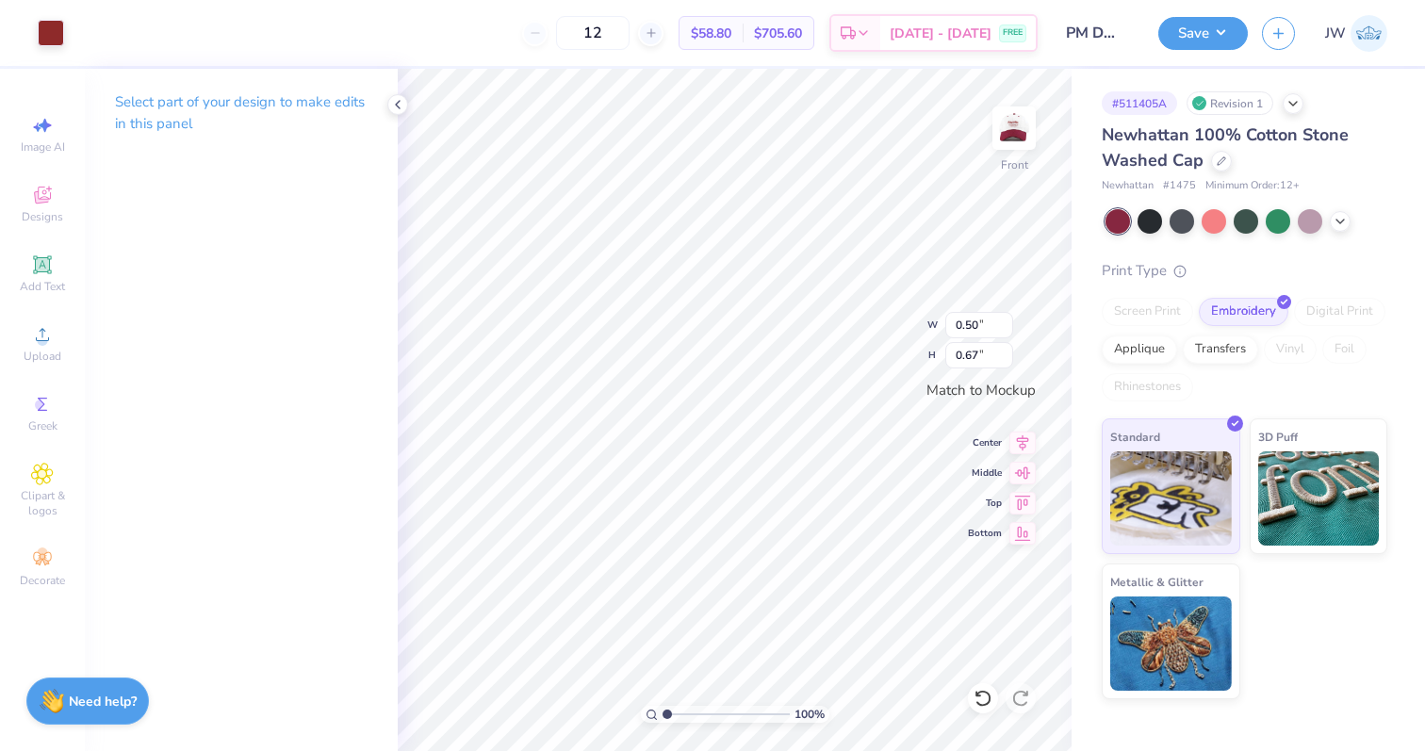
type input "0.87"
type input "0.49"
type input "0.58"
type input "0.57"
type input "0.50"
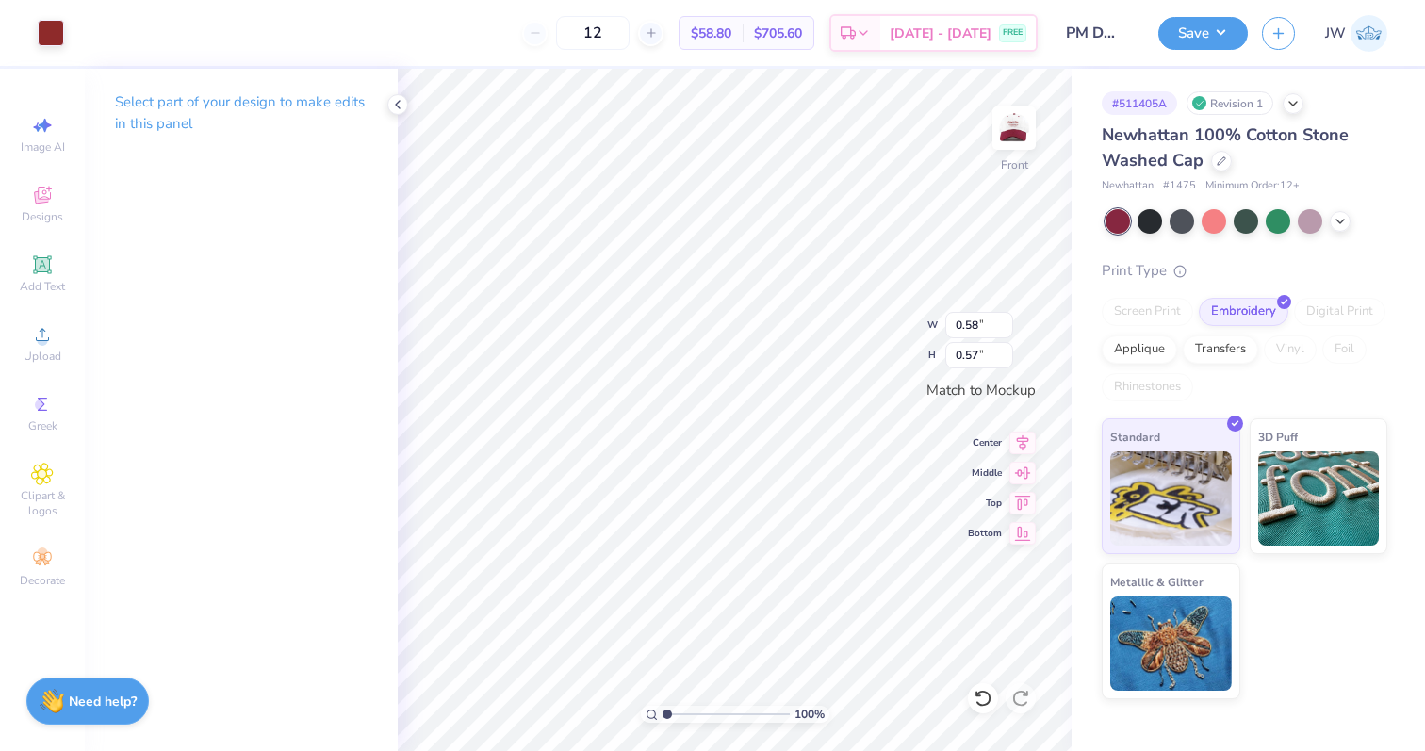
type input "0.67"
type input "0.58"
type input "0.57"
type input "0.50"
type input "0.67"
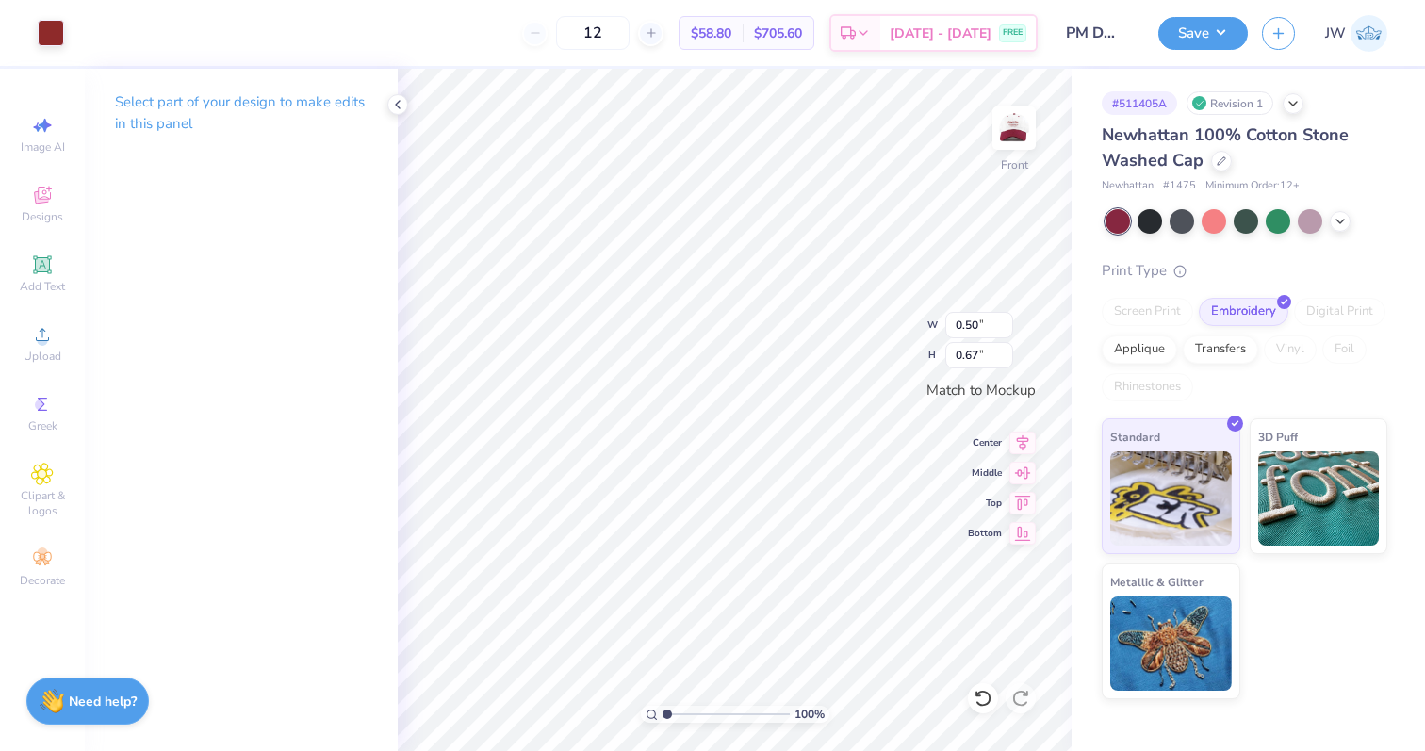
type input "0.58"
type input "0.57"
type input "0.50"
type input "0.67"
type input "0.87"
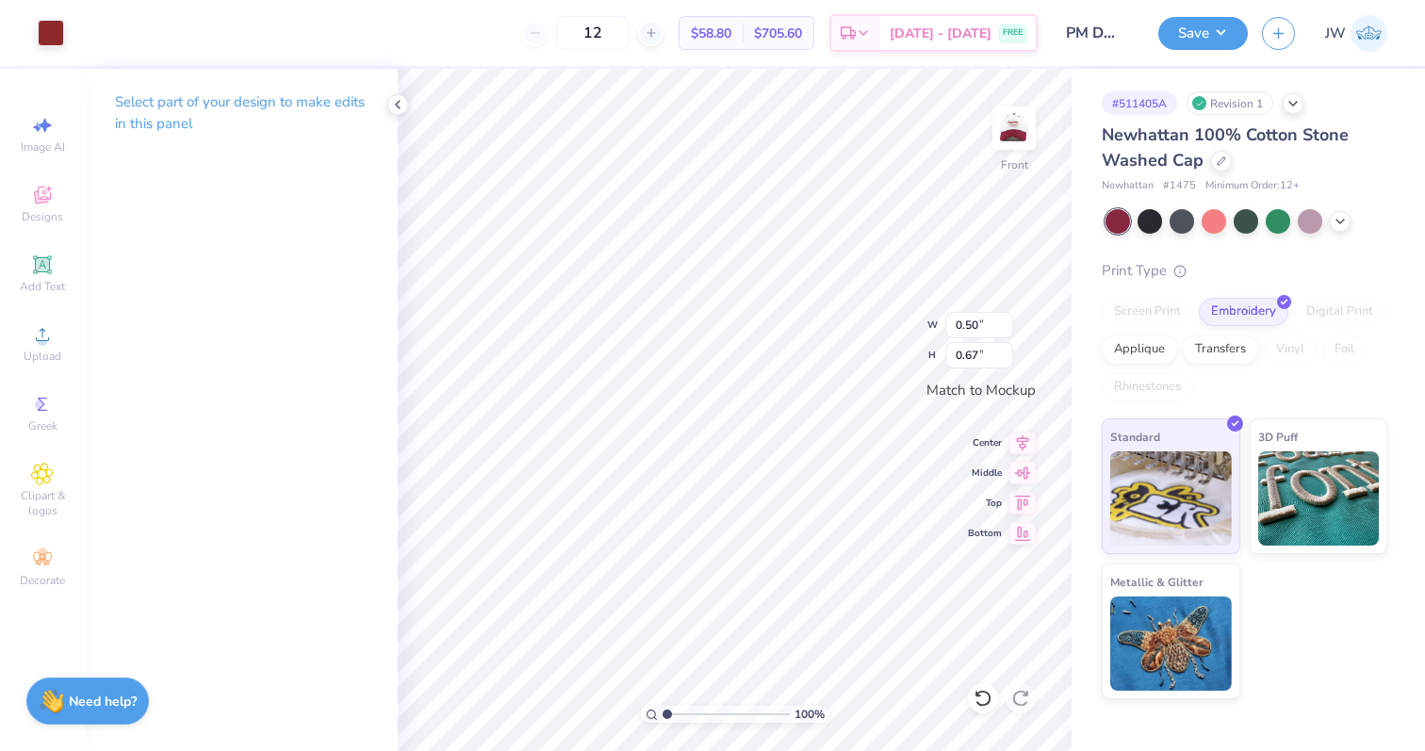
type input "0.49"
type input "0.58"
type input "0.57"
click at [871, 349] on div "100 % Front W 0.58 0.58 " H 0.57 0.57 " Match to Mockup Center Middle Top Bottom" at bounding box center [735, 410] width 674 height 682
type input "0.87"
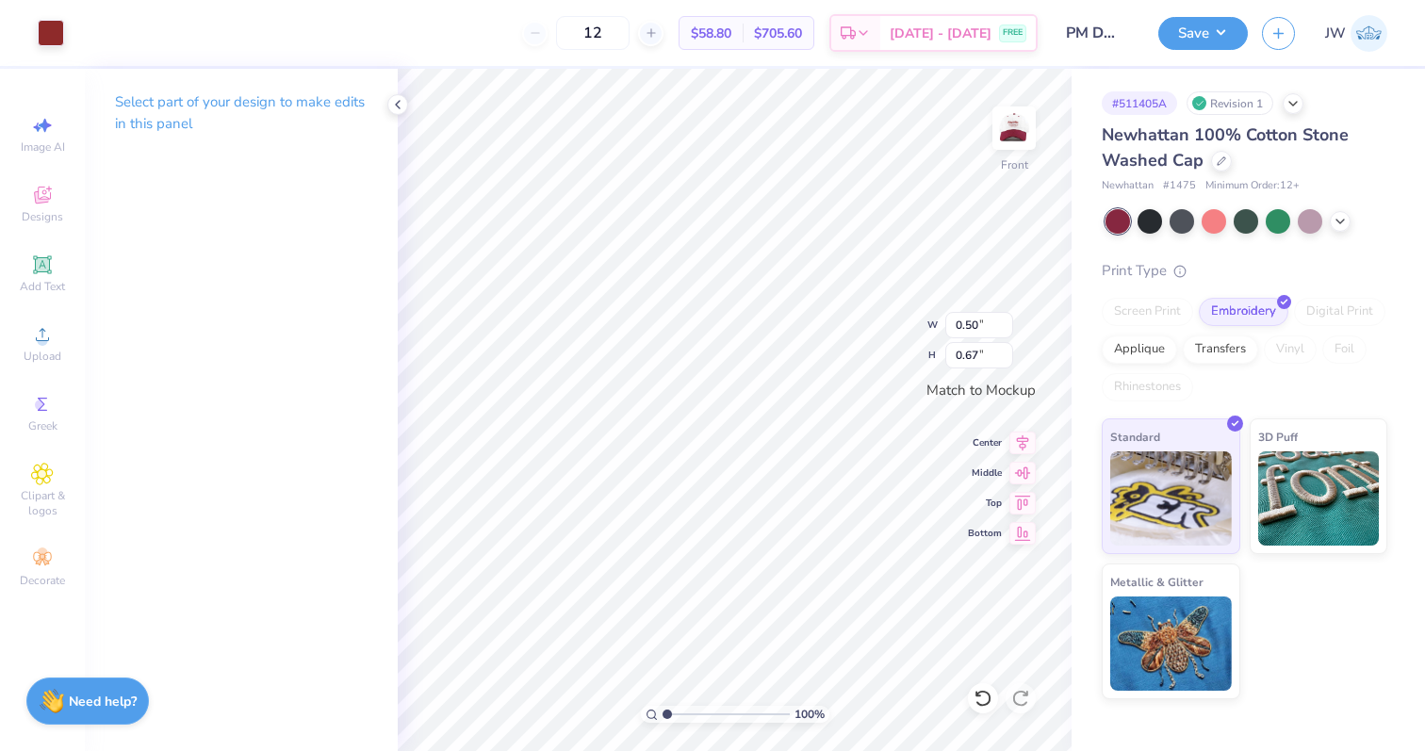
type input "0.49"
click at [1223, 26] on button "Save" at bounding box center [1203, 30] width 90 height 33
click at [1022, 122] on img at bounding box center [1013, 127] width 75 height 75
click at [89, 40] on div at bounding box center [85, 31] width 26 height 26
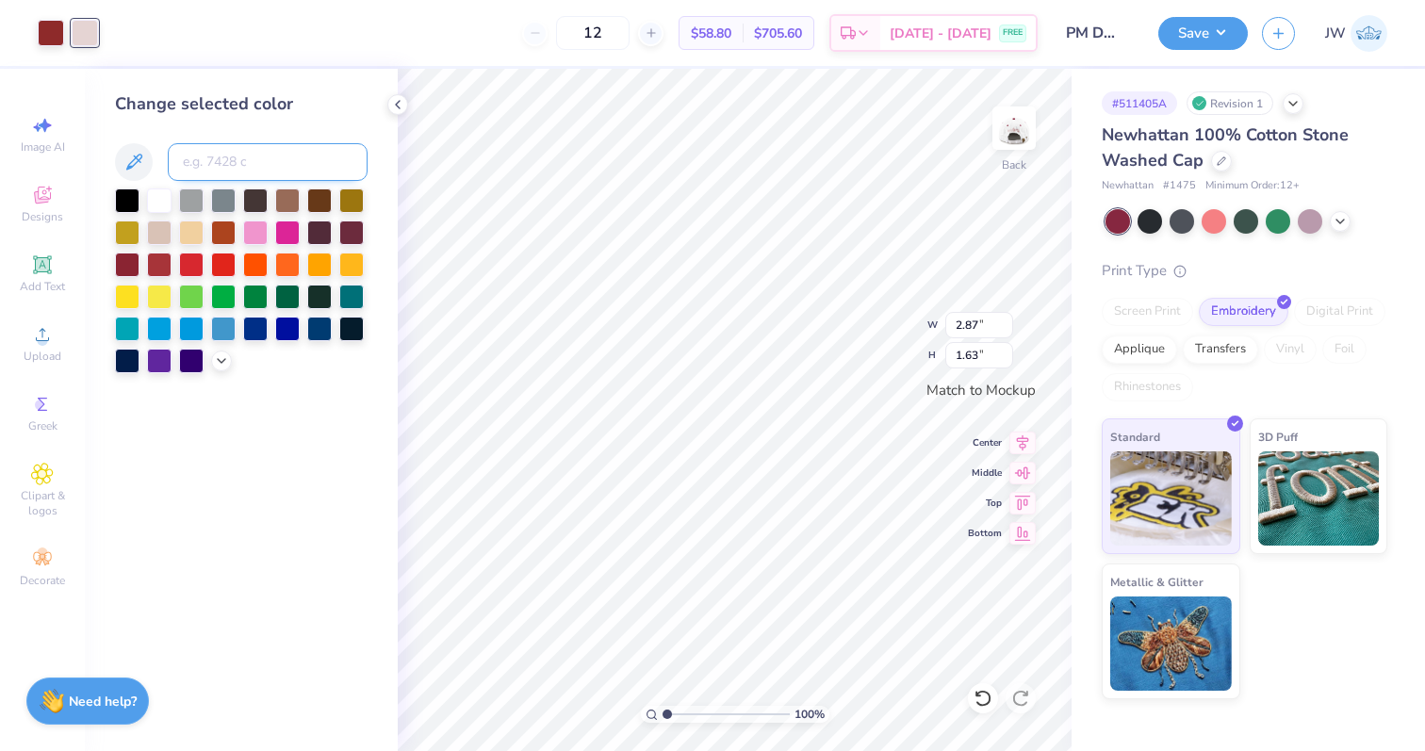
click at [233, 172] on input at bounding box center [268, 162] width 200 height 38
type input "7623"
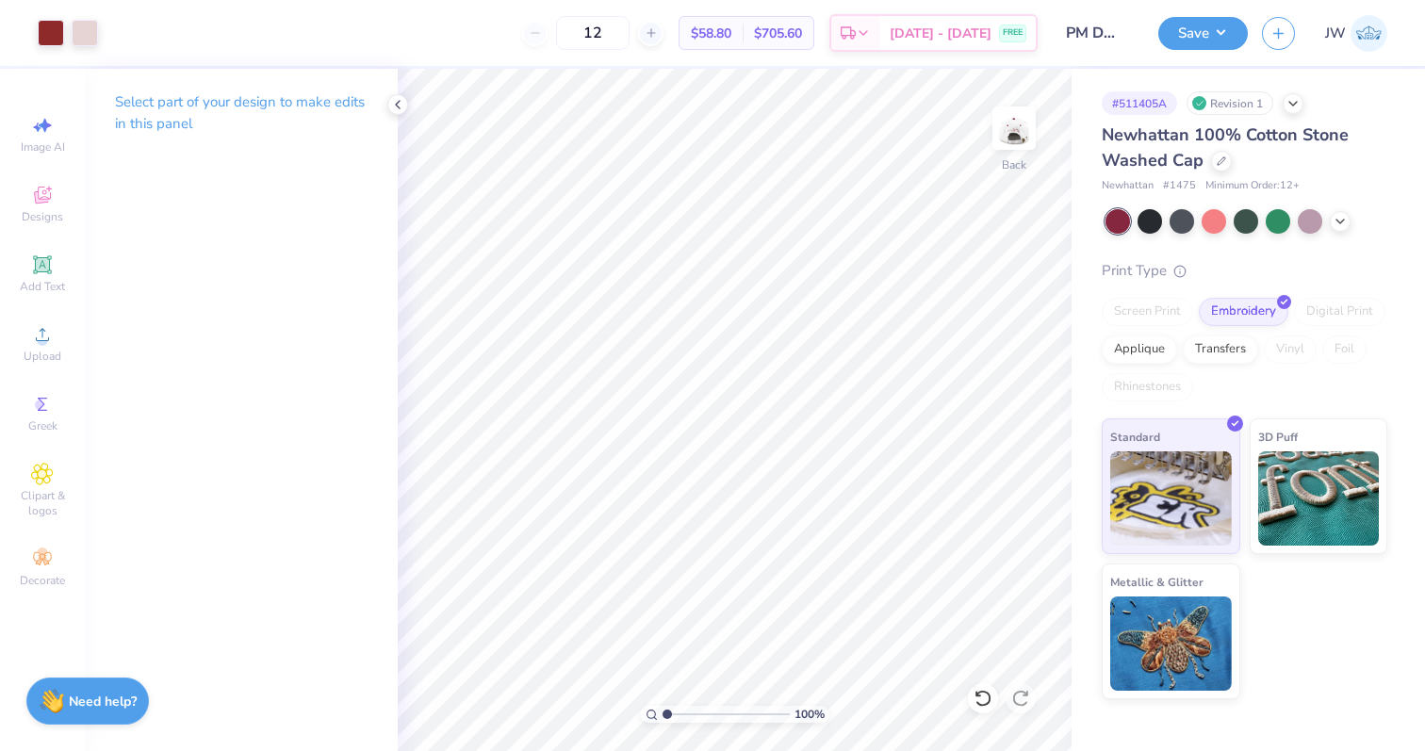
click at [1202, 57] on div "Save JW" at bounding box center [1291, 33] width 267 height 66
click at [1202, 55] on div "Save JW" at bounding box center [1291, 33] width 267 height 66
click at [1195, 45] on button "Save" at bounding box center [1203, 30] width 90 height 33
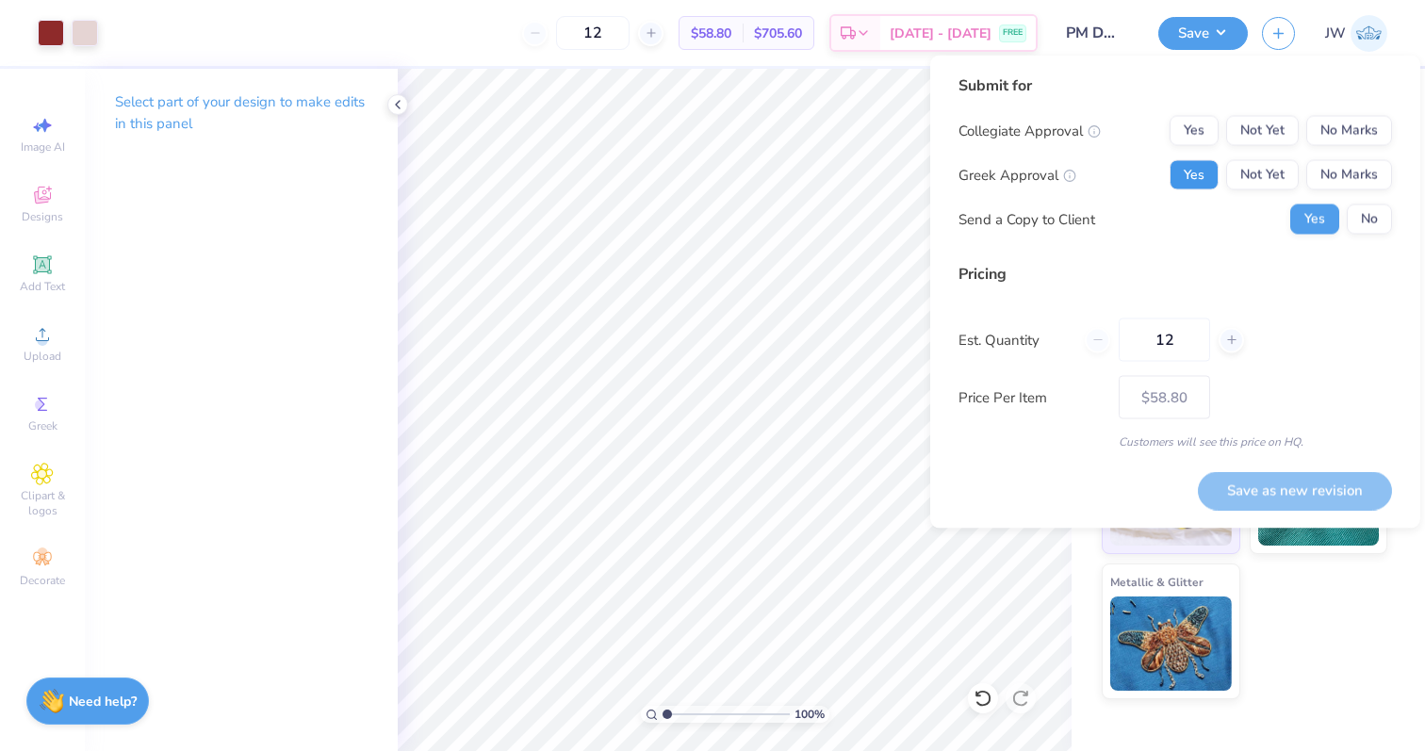
click at [1177, 171] on button "Yes" at bounding box center [1194, 175] width 49 height 30
click at [1357, 119] on button "No Marks" at bounding box center [1349, 131] width 86 height 30
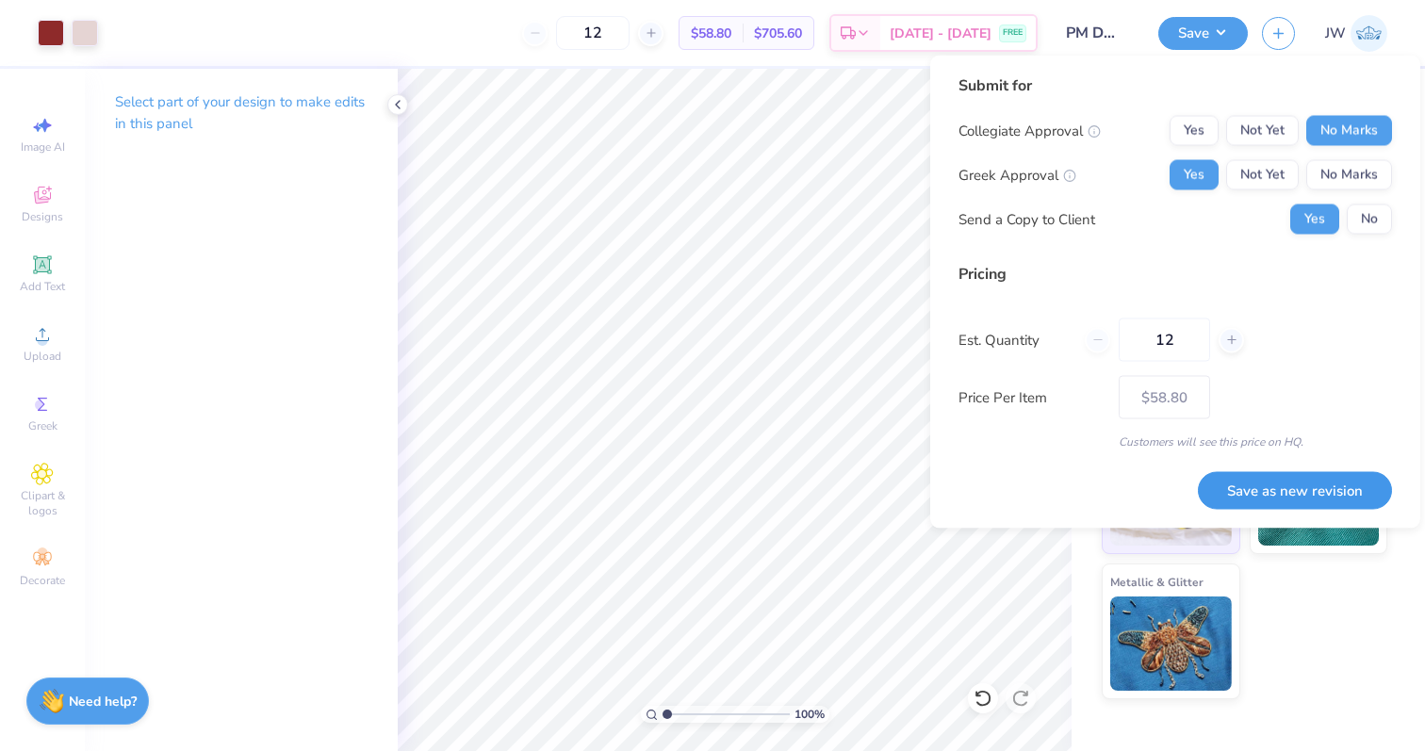
click at [1297, 481] on button "Save as new revision" at bounding box center [1295, 490] width 194 height 39
type input "$58.80"
